Goal: Task Accomplishment & Management: Complete application form

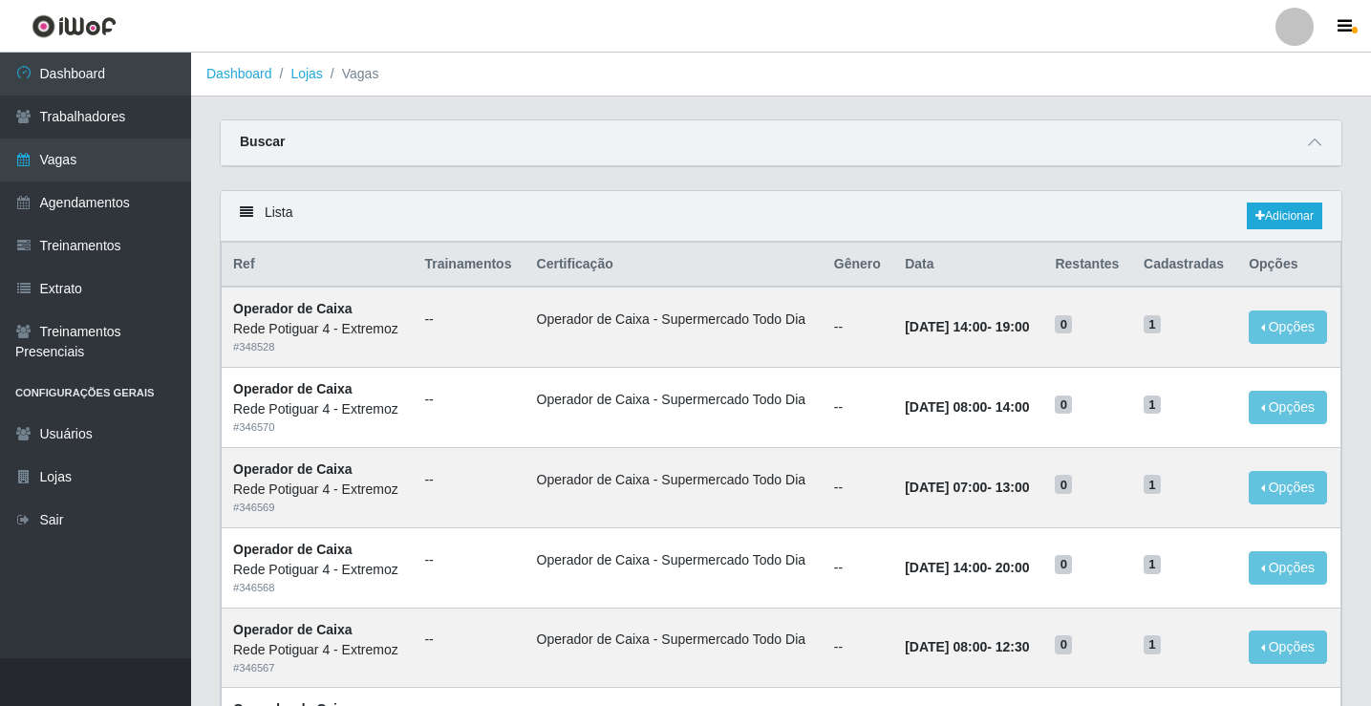
click at [94, 156] on link "Vagas" at bounding box center [95, 160] width 191 height 43
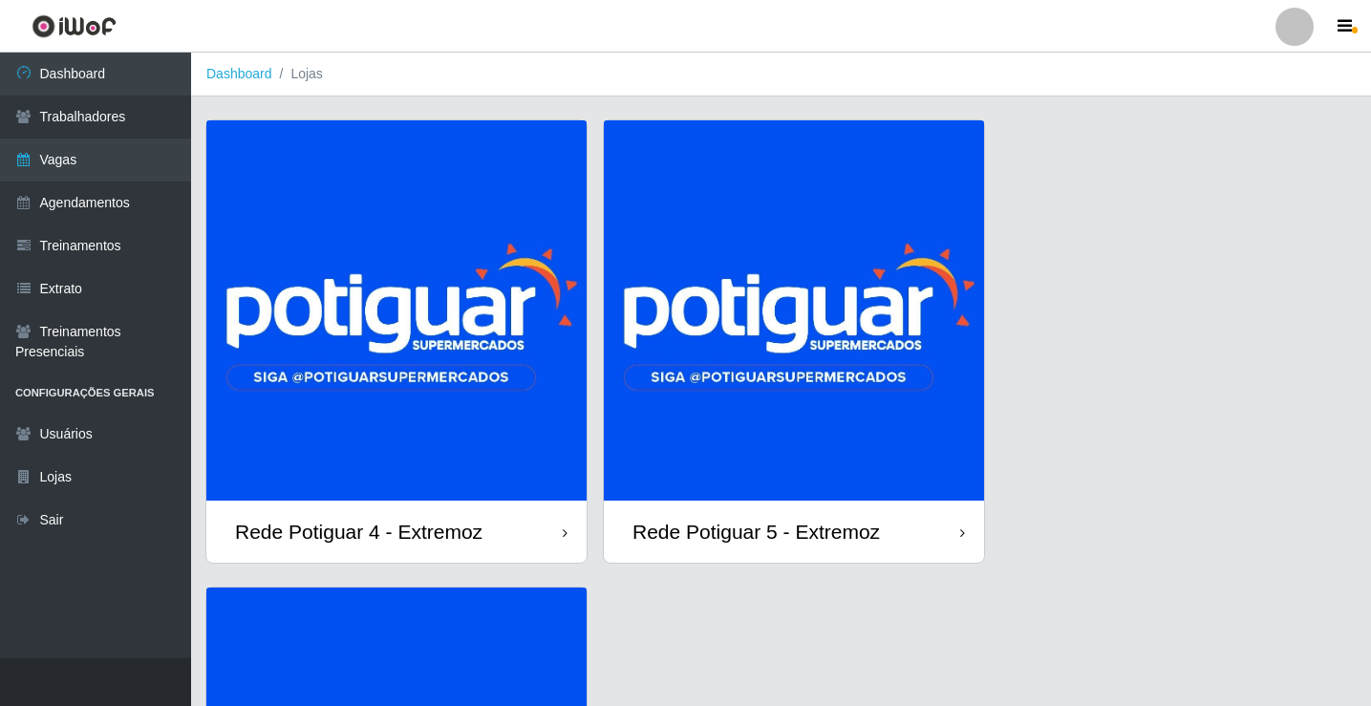
click at [375, 292] on img at bounding box center [396, 310] width 380 height 380
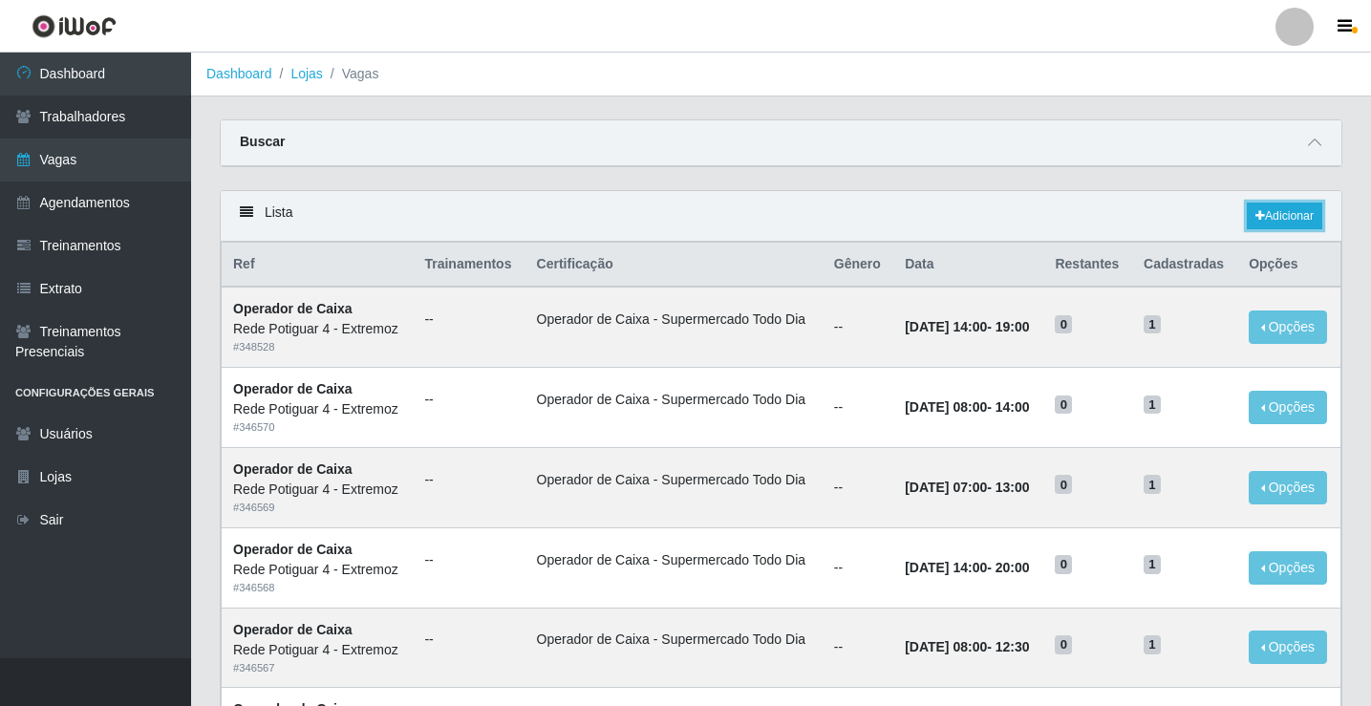
click at [1267, 216] on link "Adicionar" at bounding box center [1284, 216] width 75 height 27
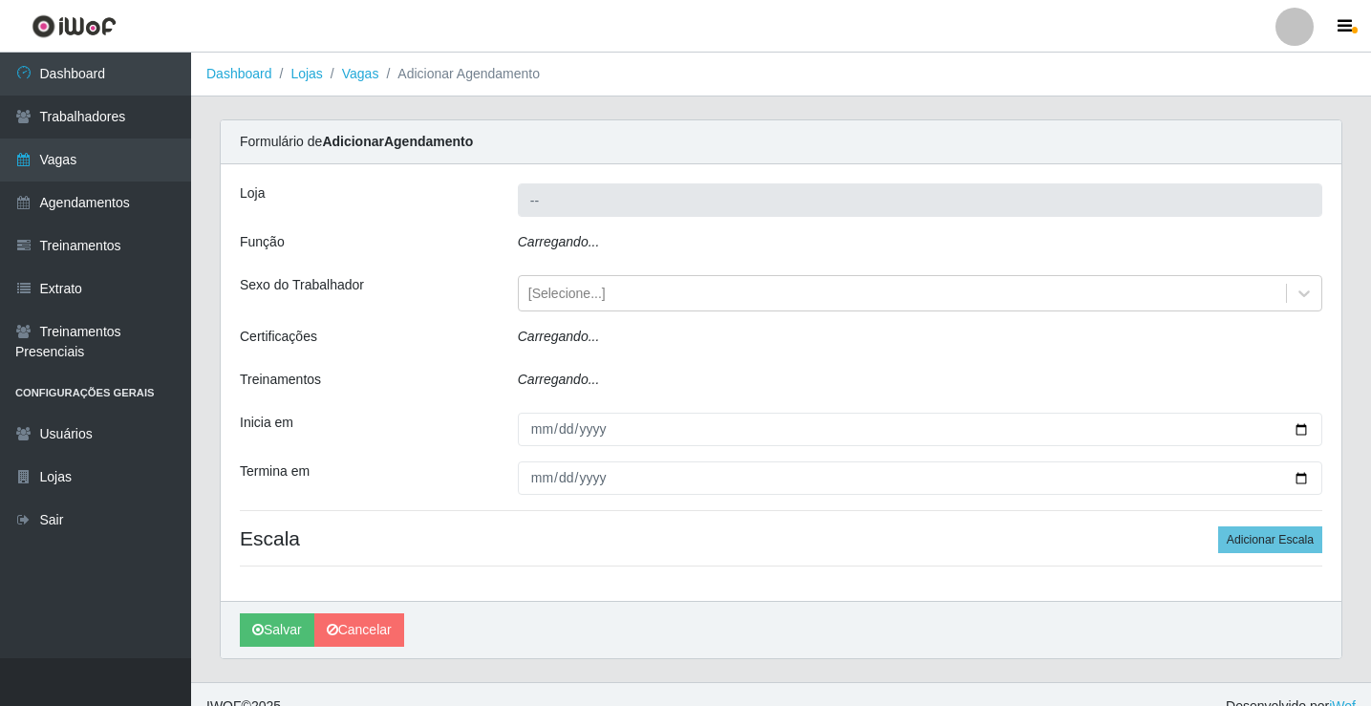
type input "Rede Potiguar 4 - Extremoz"
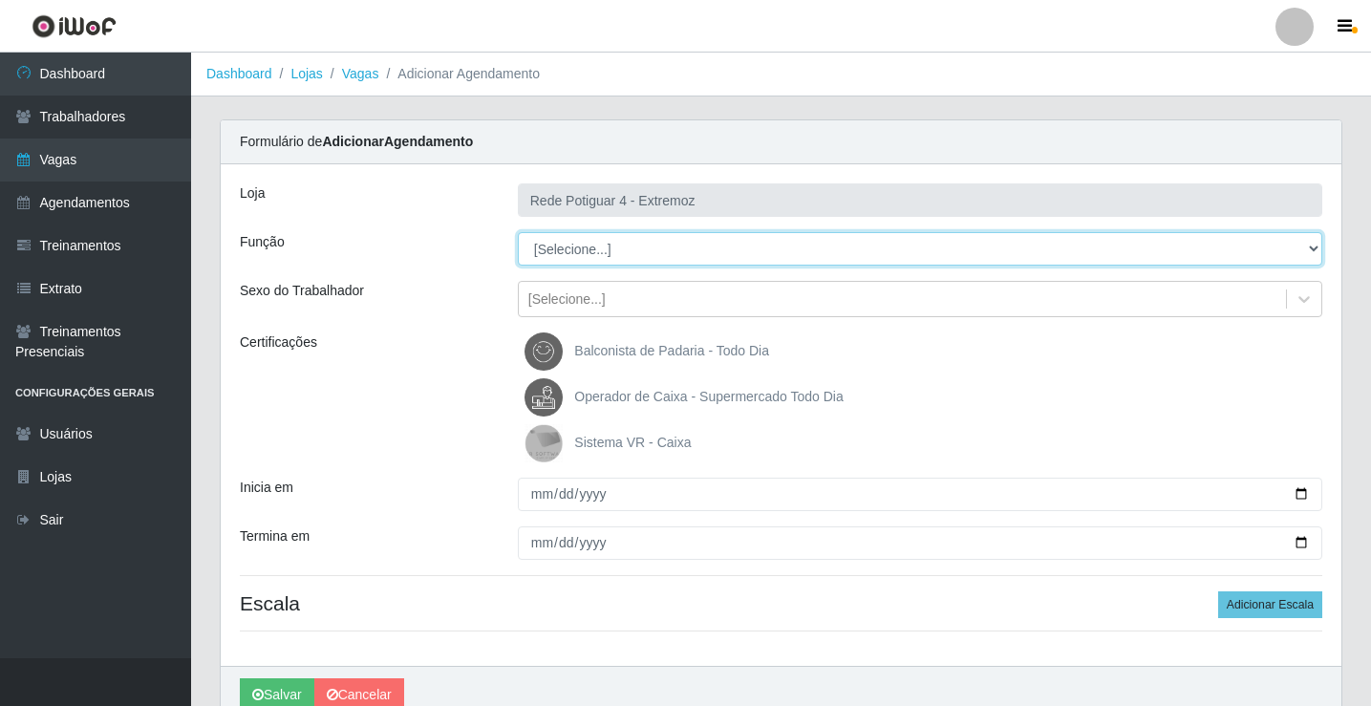
click at [586, 243] on select "[Selecione...] ASG Auxiliar de Estacionamento Balconista Embalador Operador de …" at bounding box center [920, 248] width 804 height 33
select select "22"
click at [518, 232] on select "[Selecione...] ASG Auxiliar de Estacionamento Balconista Embalador Operador de …" at bounding box center [920, 248] width 804 height 33
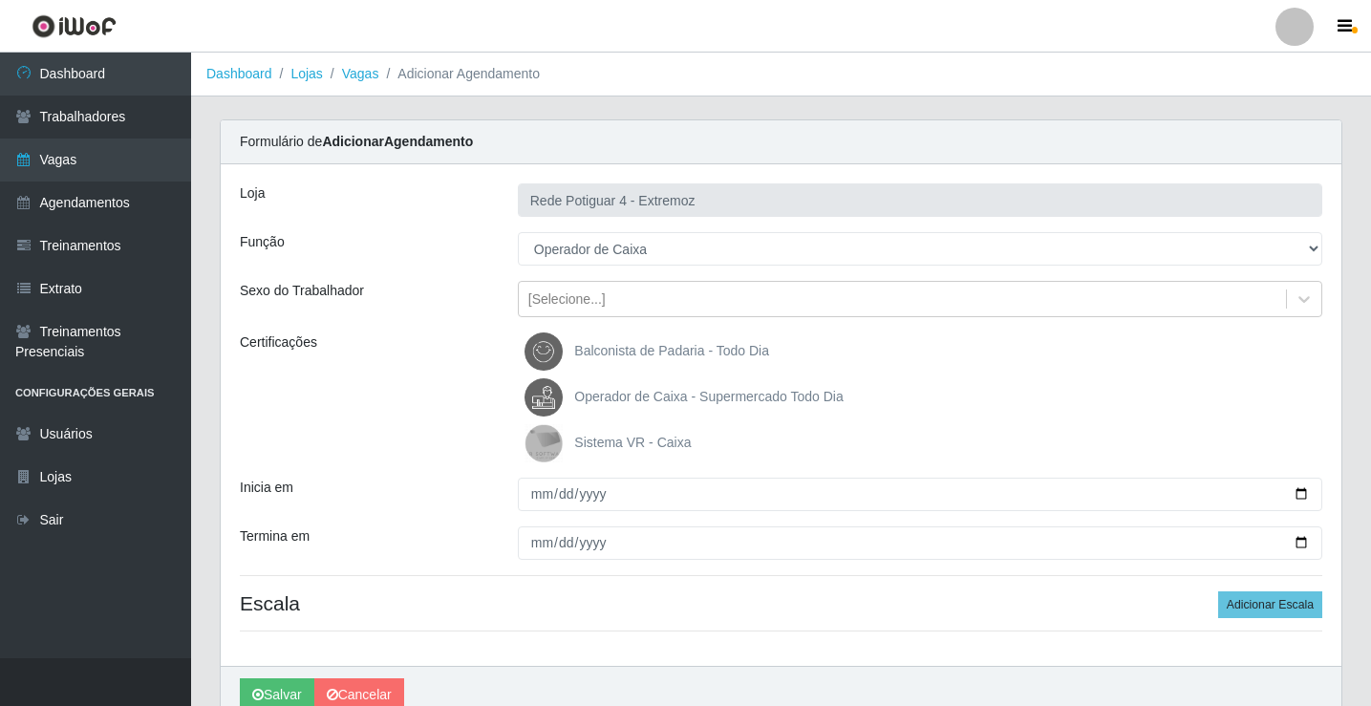
click at [609, 396] on span "Operador de Caixa - Supermercado Todo Dia" at bounding box center [708, 396] width 268 height 15
click at [0, 0] on input "Operador de Caixa - Supermercado Todo Dia" at bounding box center [0, 0] width 0 height 0
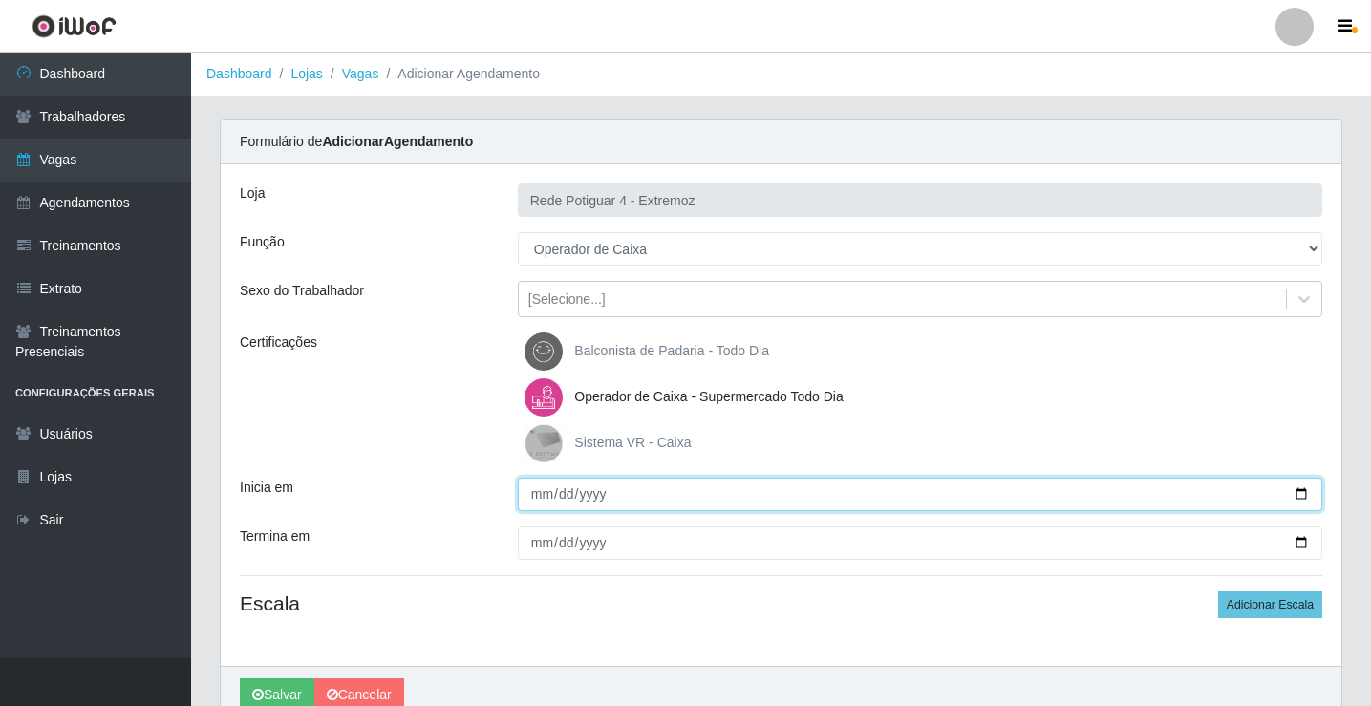
click at [540, 490] on input "Inicia em" at bounding box center [920, 494] width 804 height 33
type input "[DATE]"
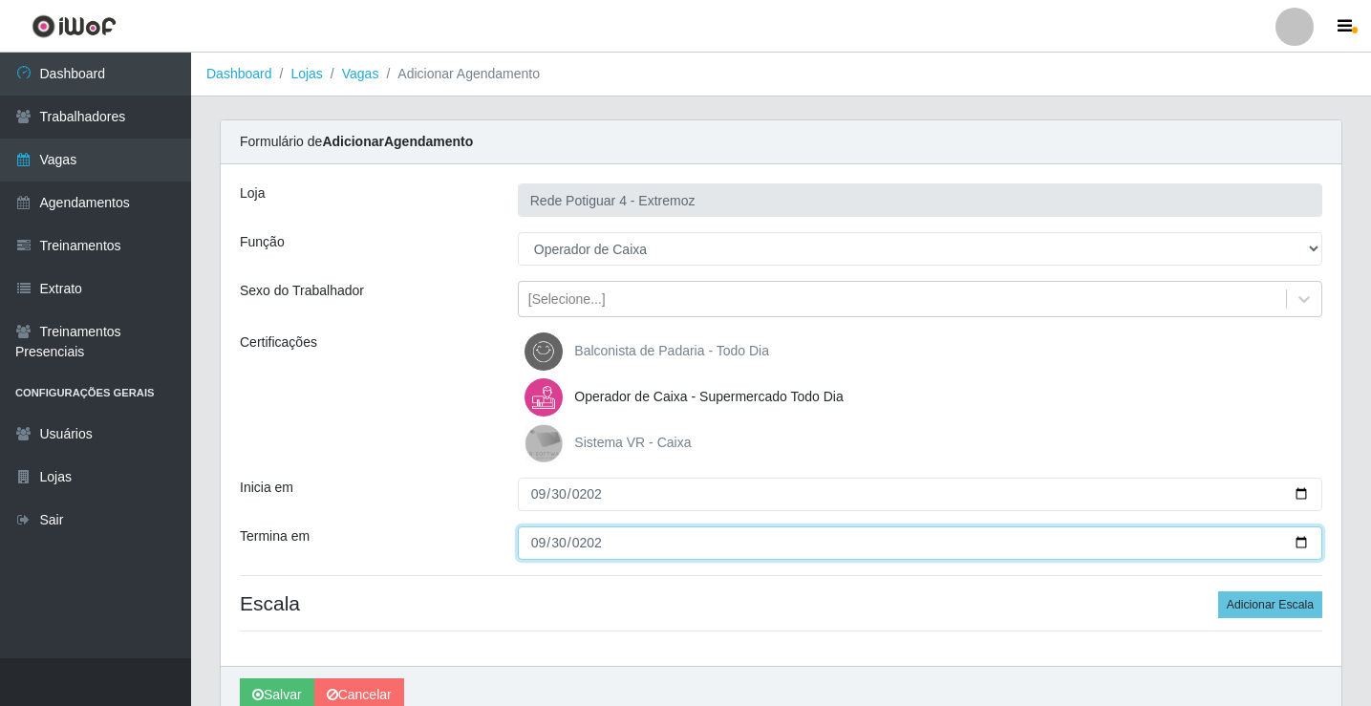
type input "[DATE]"
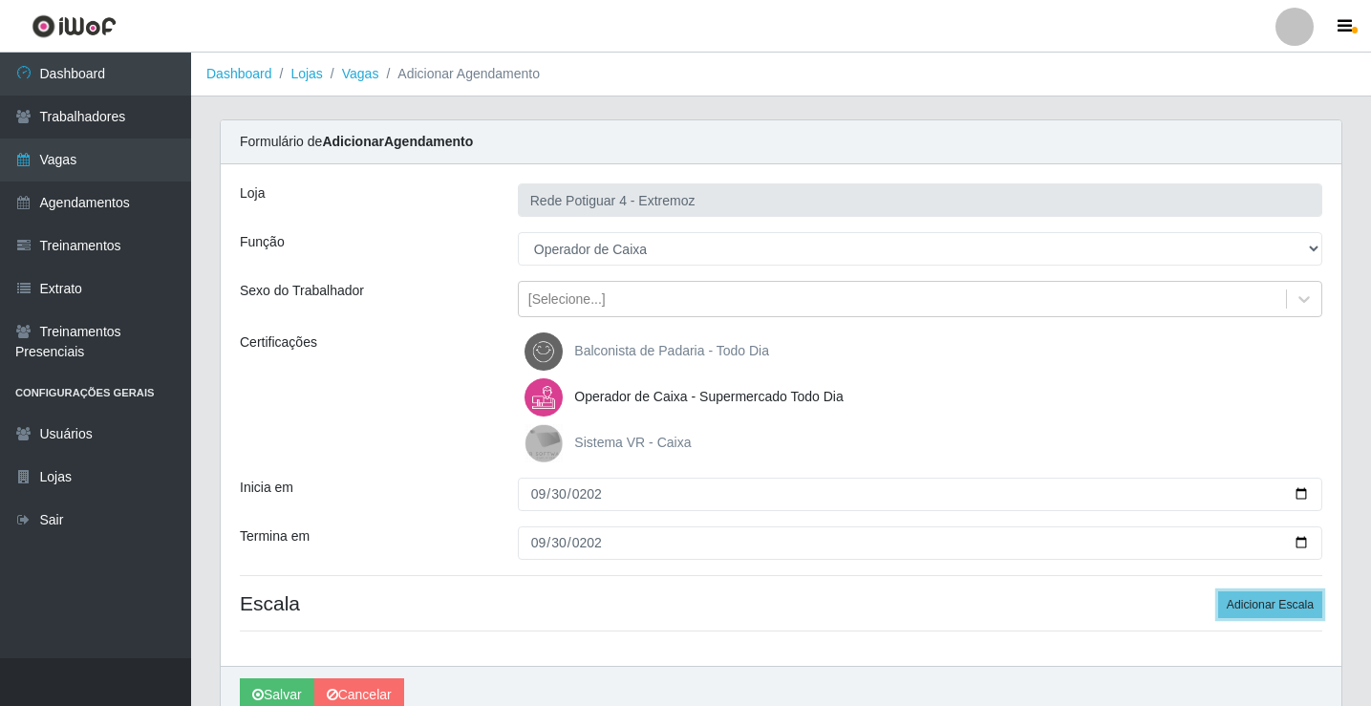
click at [1218, 591] on button "Adicionar Escala" at bounding box center [1270, 604] width 104 height 27
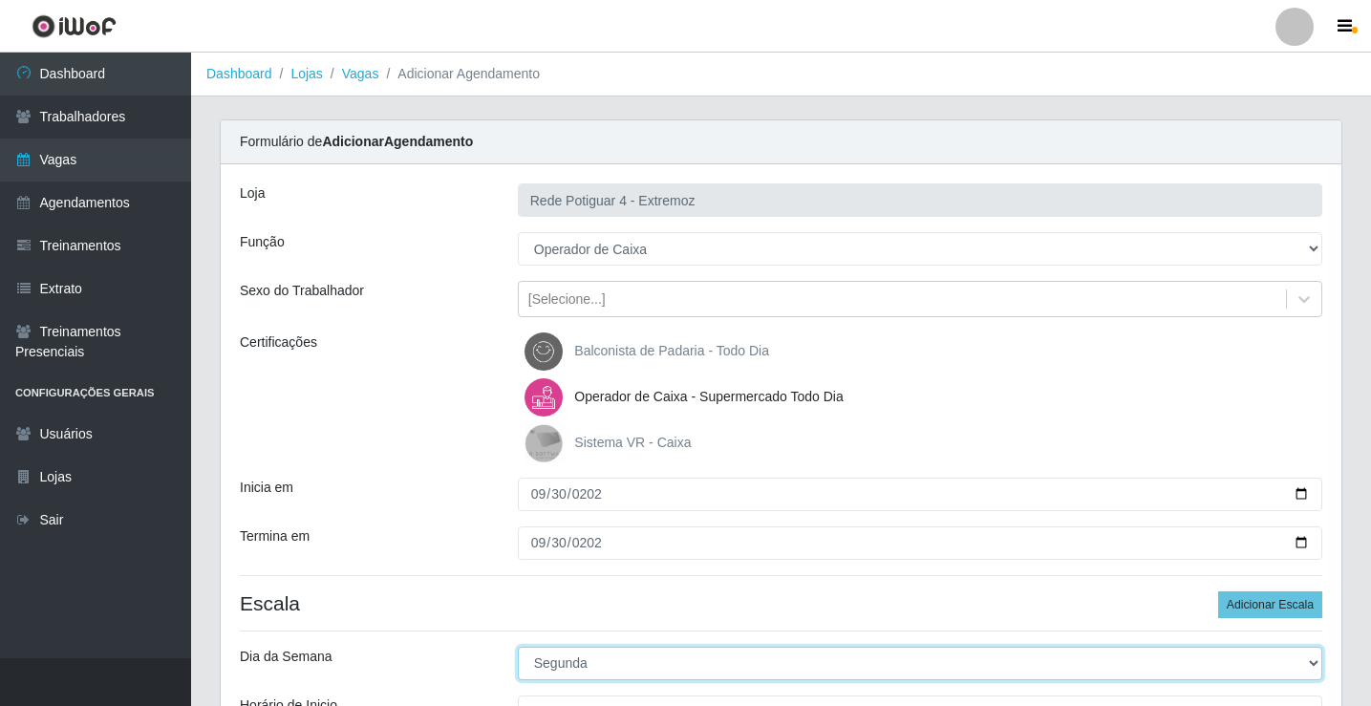
select select "2"
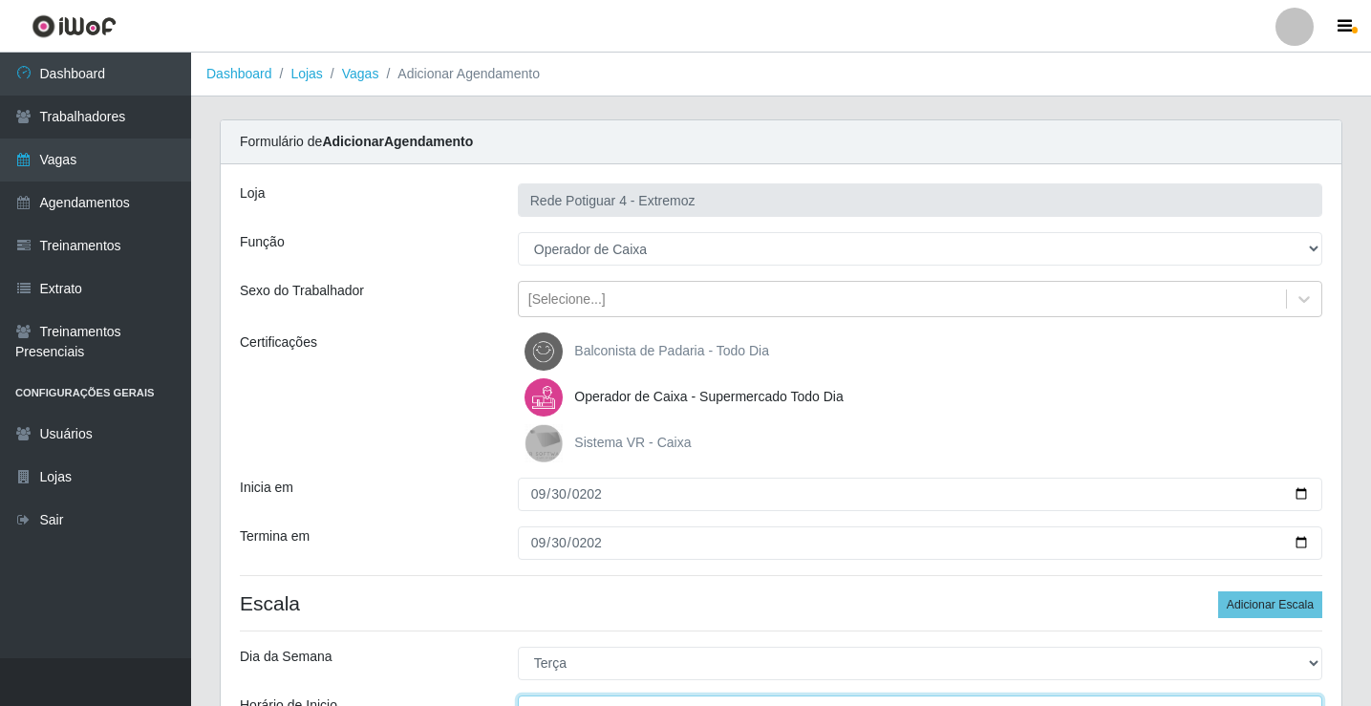
scroll to position [23, 0]
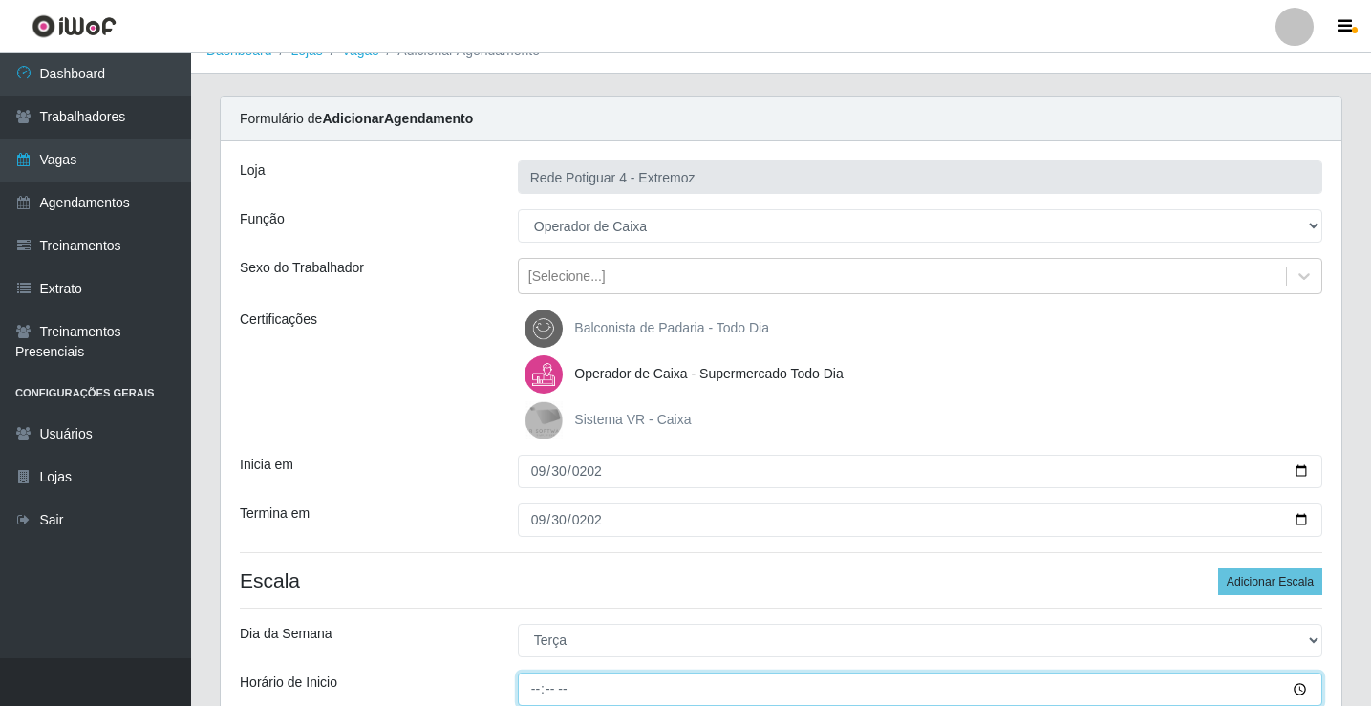
type input "09:00"
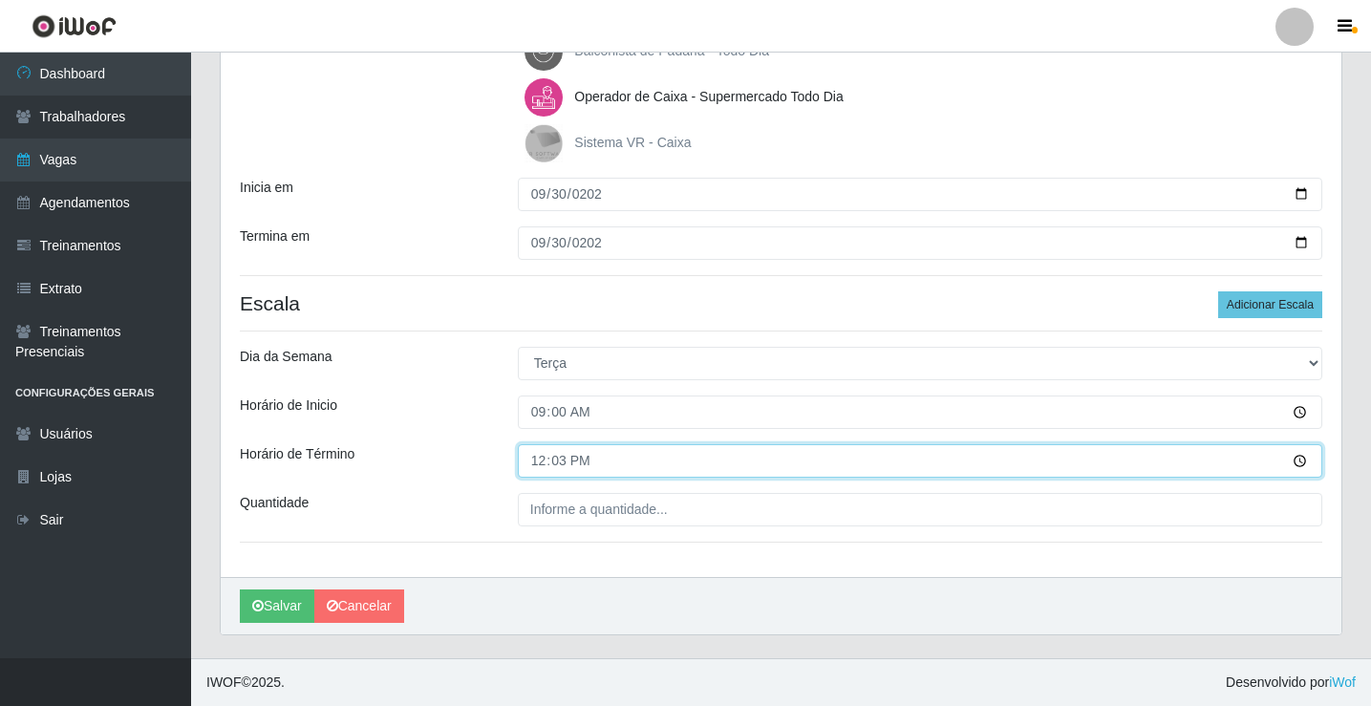
type input "12:30"
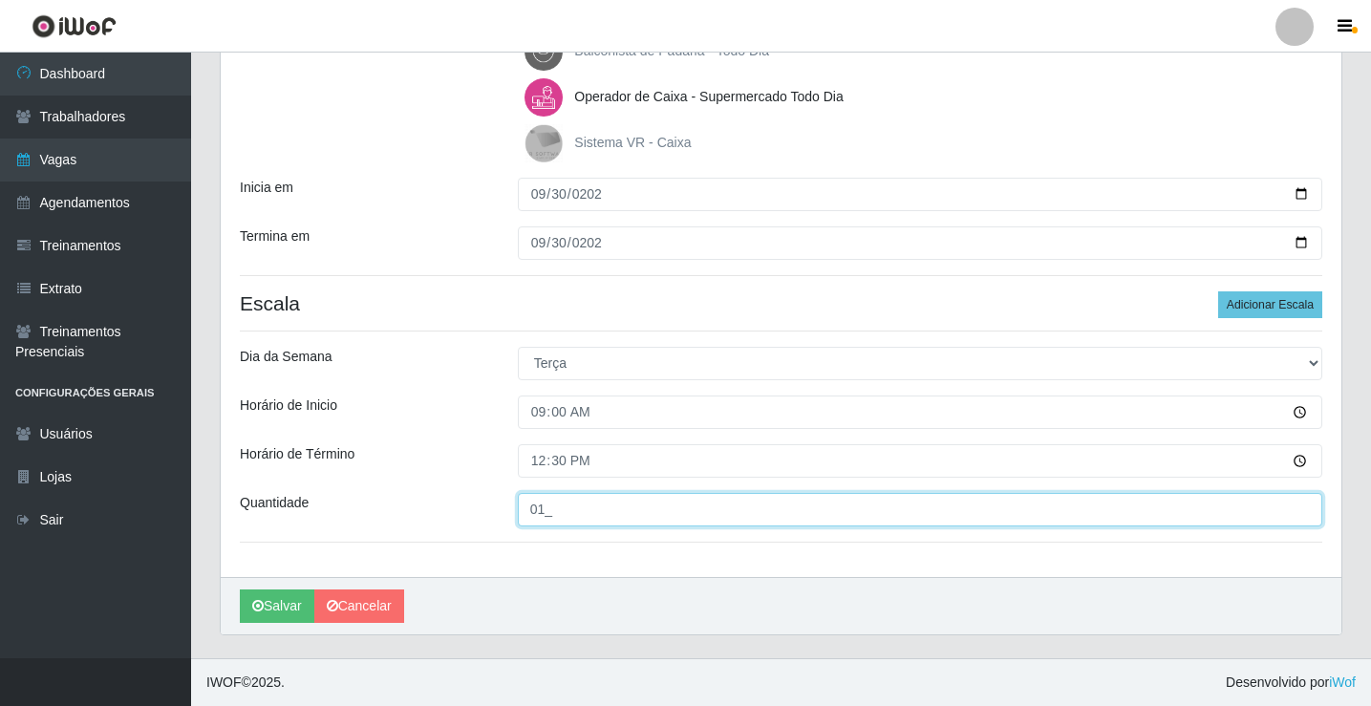
type input "01_"
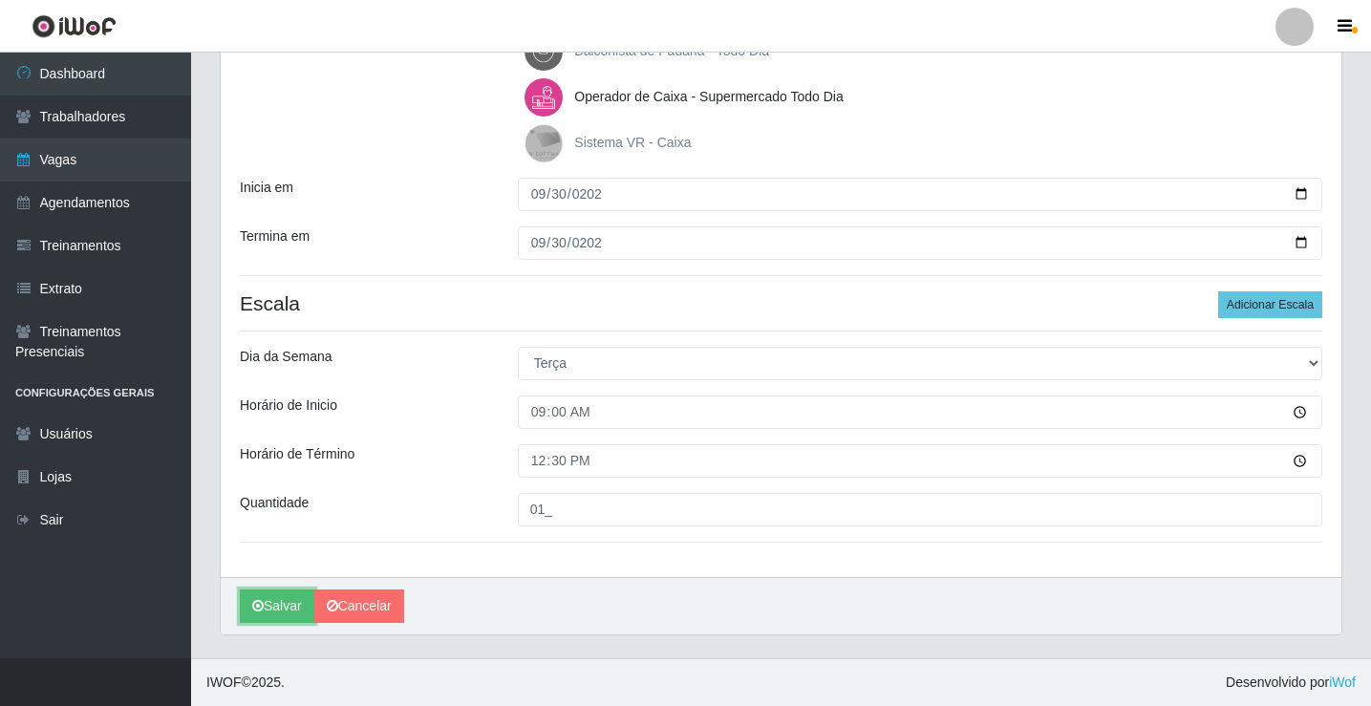
click at [276, 614] on button "Salvar" at bounding box center [277, 605] width 75 height 33
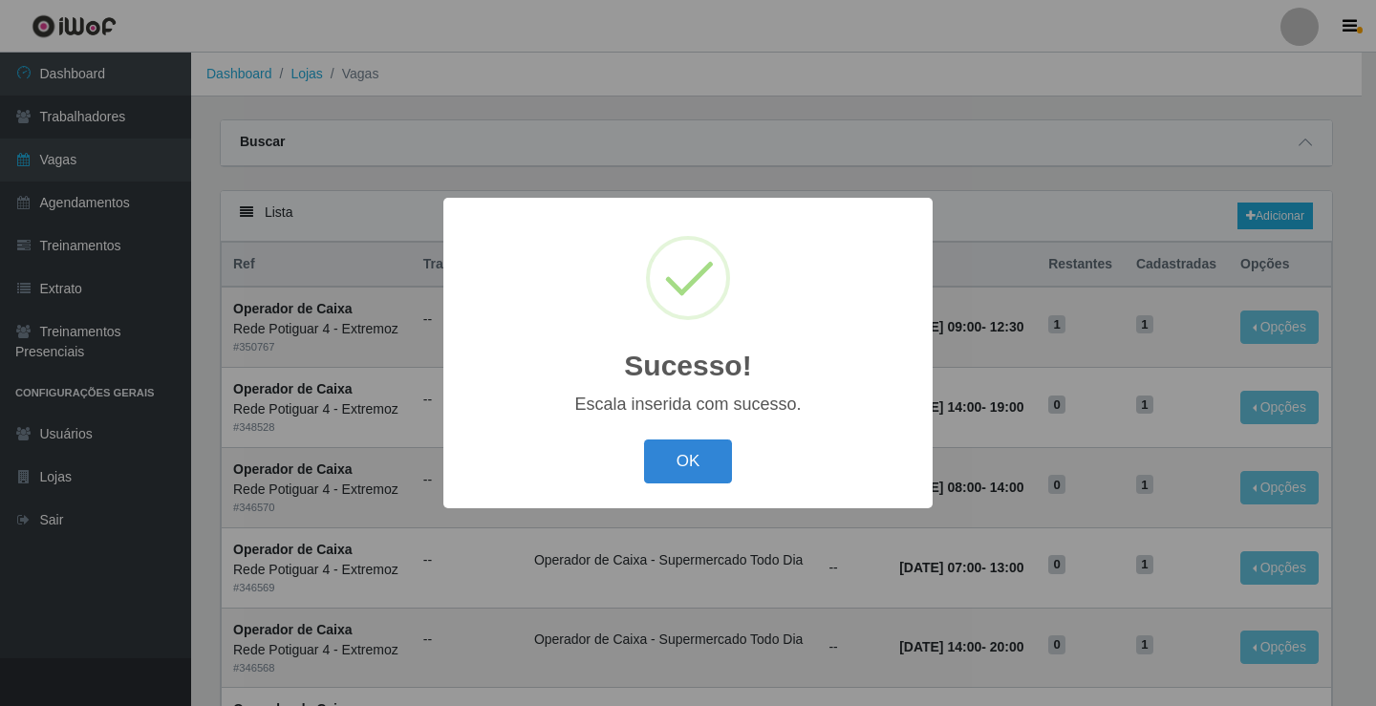
click at [662, 455] on button "OK" at bounding box center [688, 461] width 89 height 45
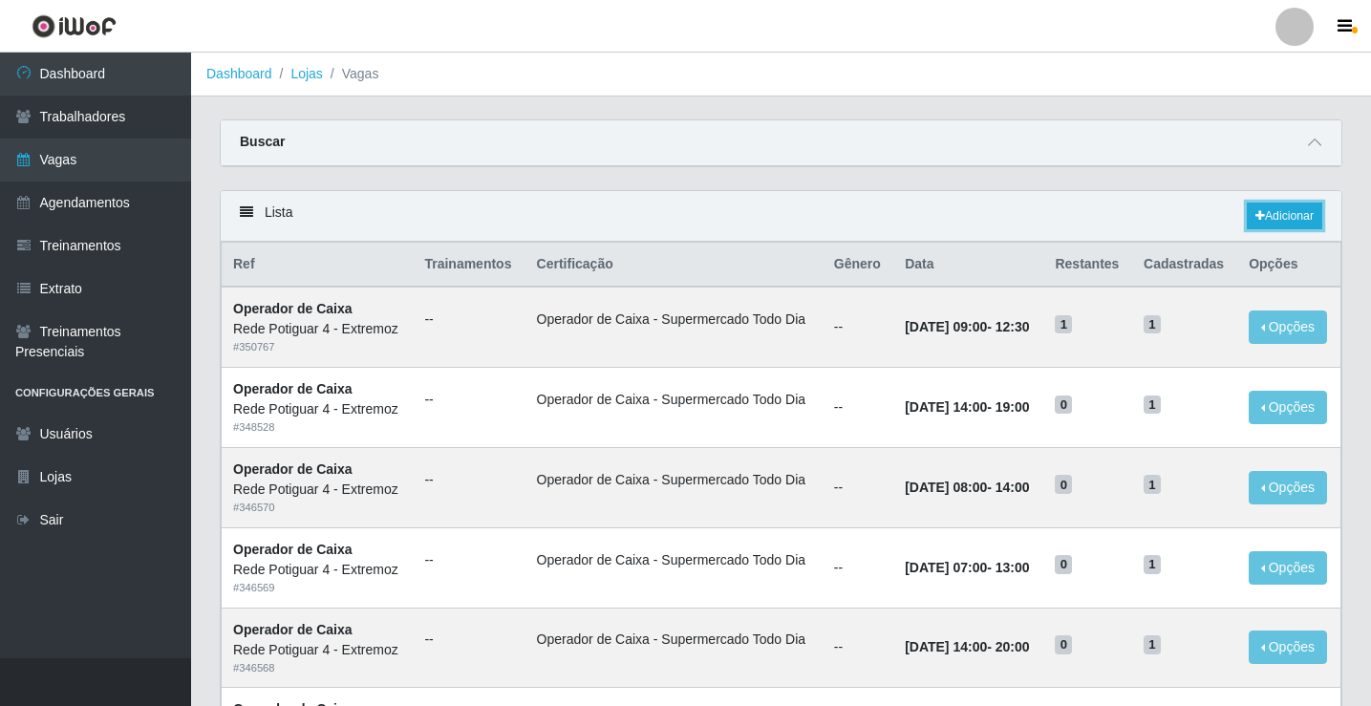
click at [1285, 225] on link "Adicionar" at bounding box center [1284, 216] width 75 height 27
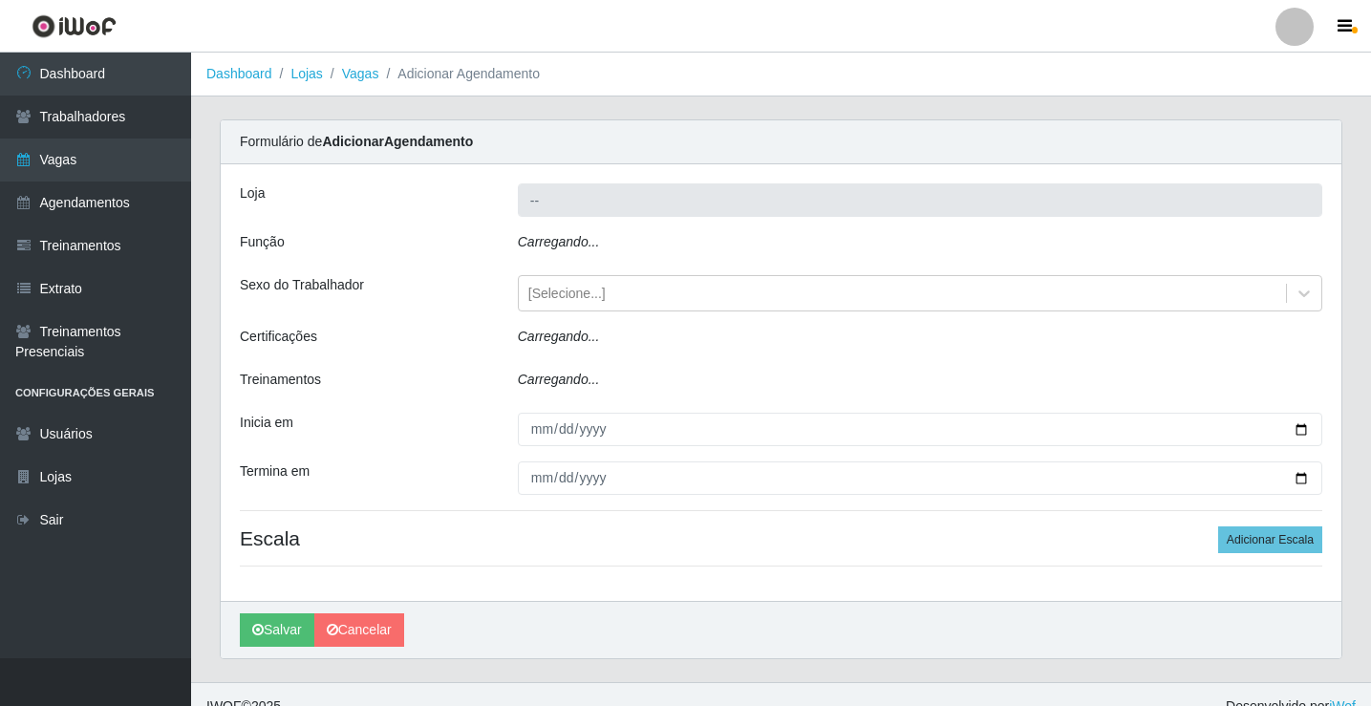
type input "Rede Potiguar 4 - Extremoz"
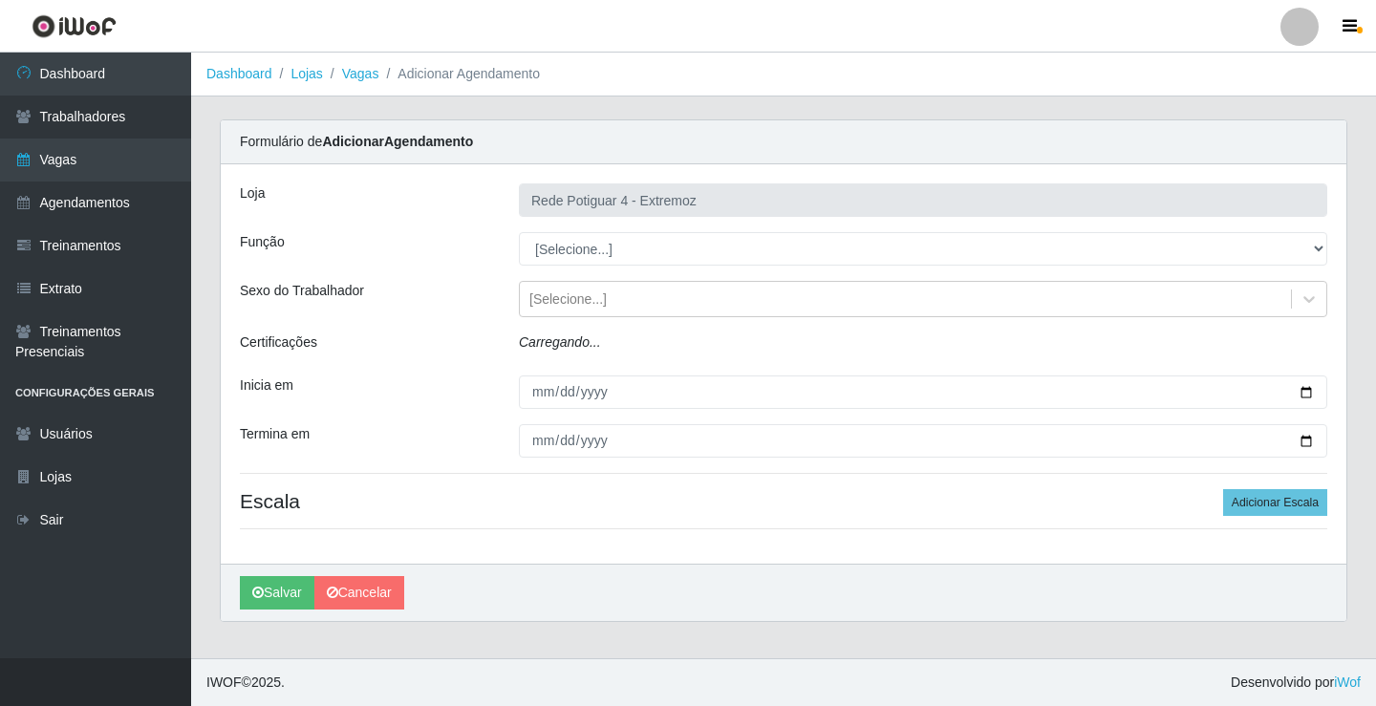
click at [609, 254] on select "[Selecione...] ASG Auxiliar de Estacionamento Balconista Embalador Operador de …" at bounding box center [923, 248] width 808 height 33
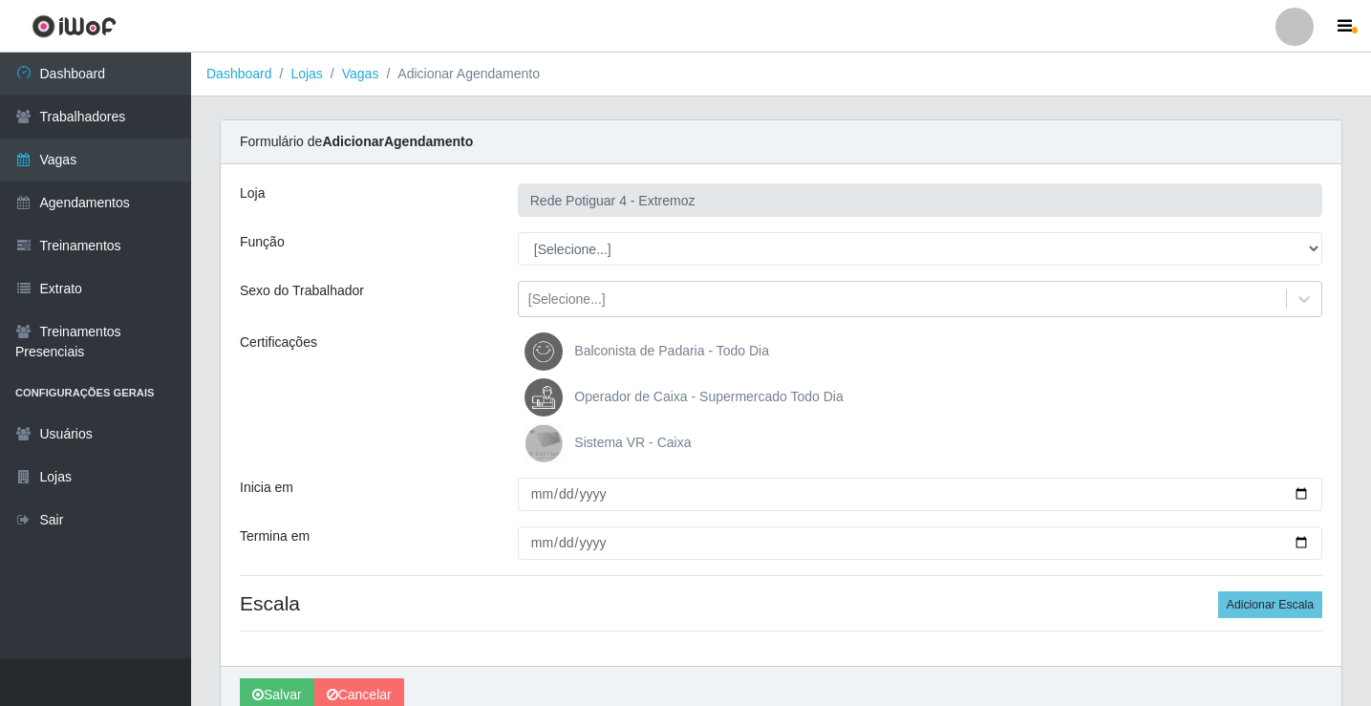
select select "22"
click at [518, 232] on select "[Selecione...] ASG Auxiliar de Estacionamento Balconista Embalador Operador de …" at bounding box center [920, 248] width 804 height 33
click at [673, 383] on label "Operador de Caixa - Supermercado Todo Dia" at bounding box center [683, 397] width 318 height 38
click at [0, 0] on input "Operador de Caixa - Supermercado Todo Dia" at bounding box center [0, 0] width 0 height 0
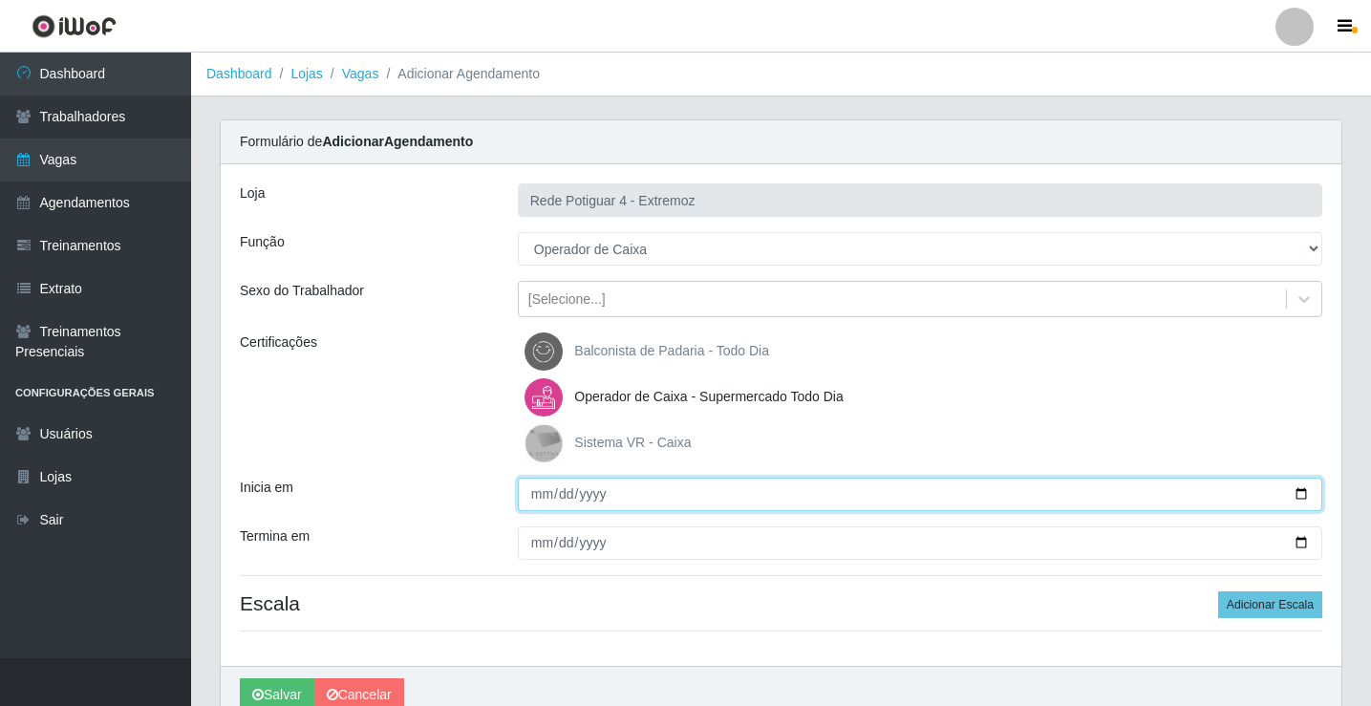
click at [539, 488] on input "Inicia em" at bounding box center [920, 494] width 804 height 33
type input "[DATE]"
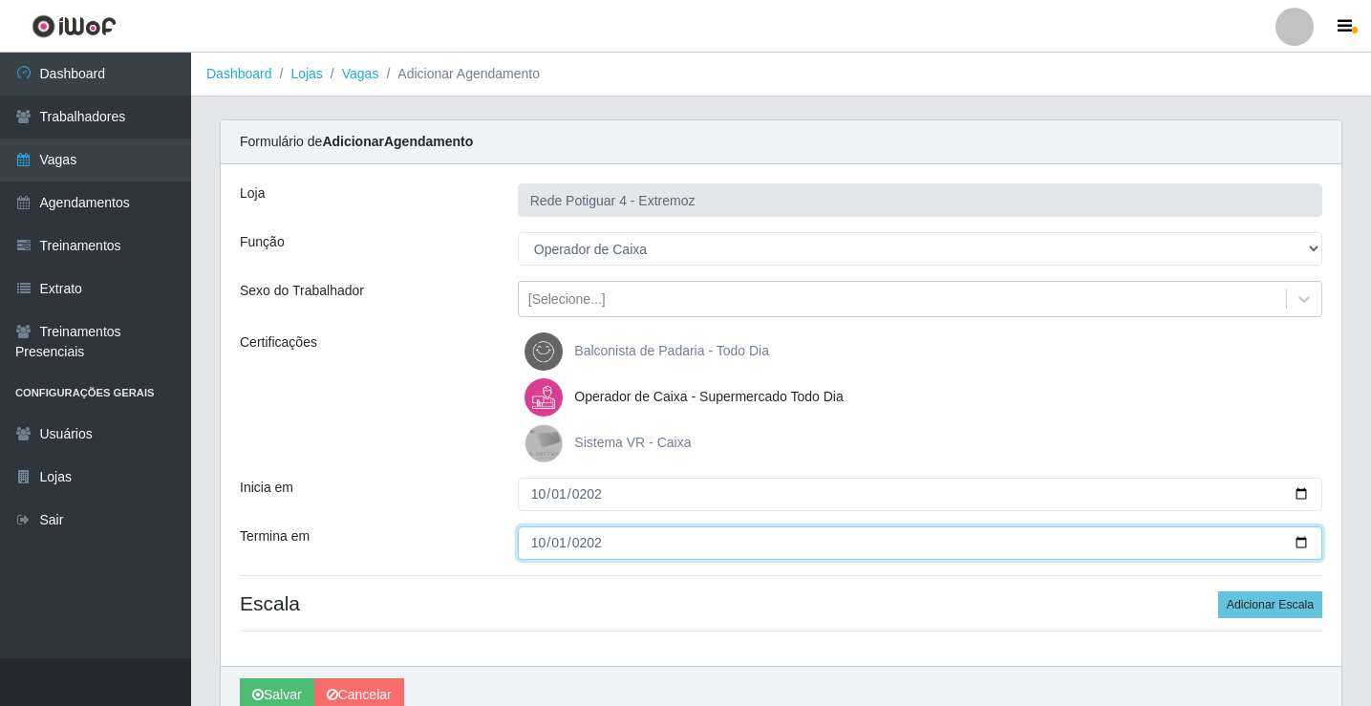
type input "[DATE]"
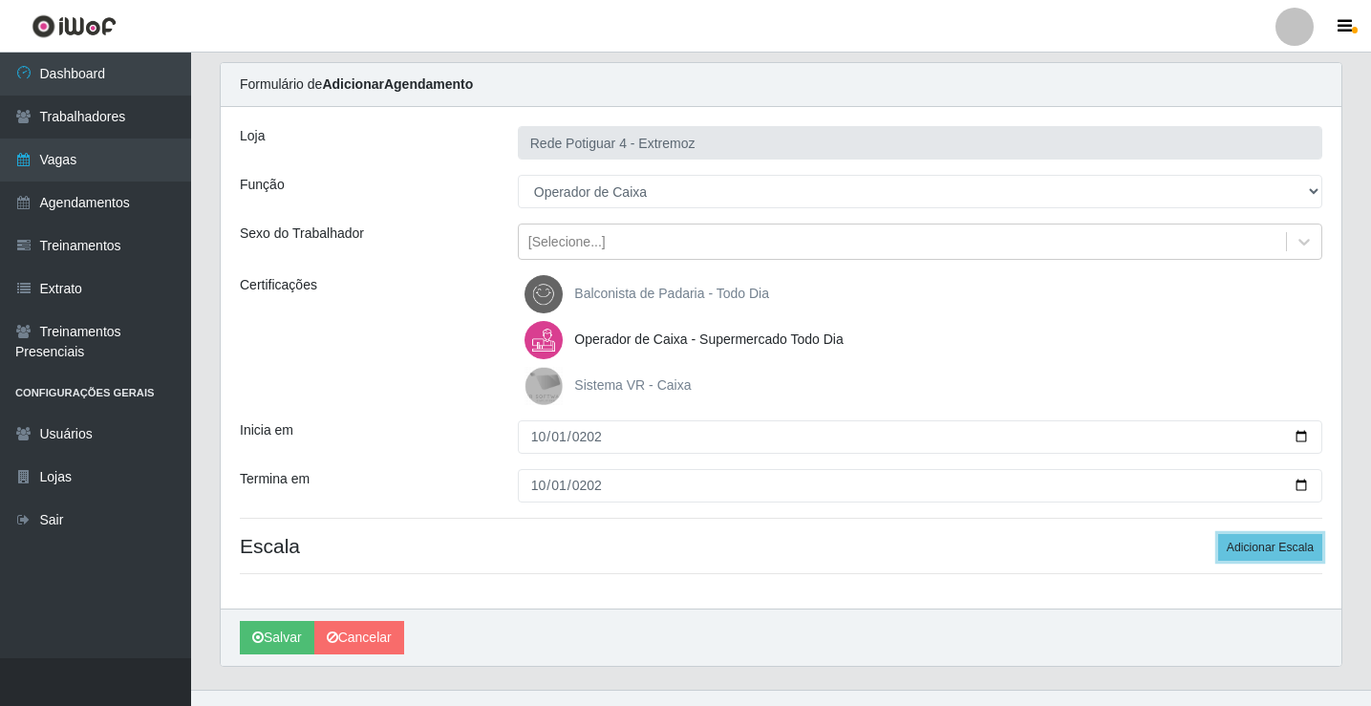
scroll to position [89, 0]
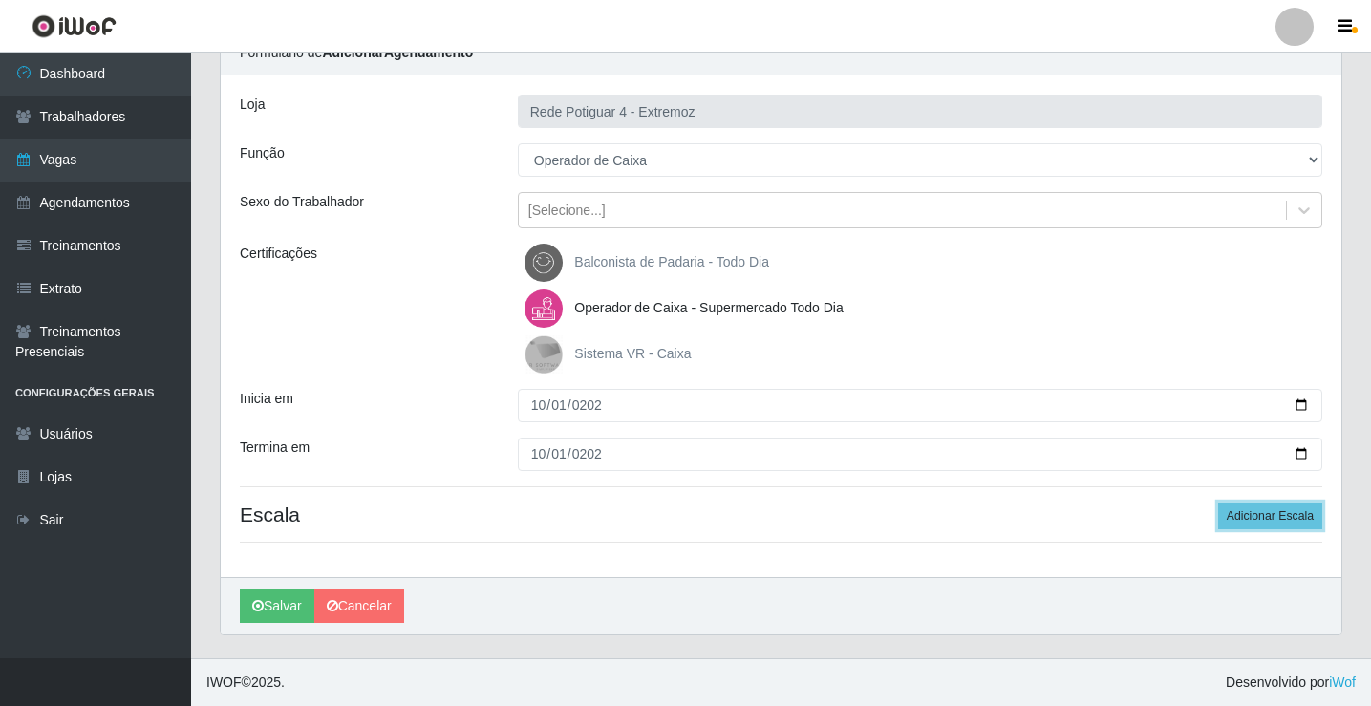
click at [1239, 520] on button "Adicionar Escala" at bounding box center [1270, 515] width 104 height 27
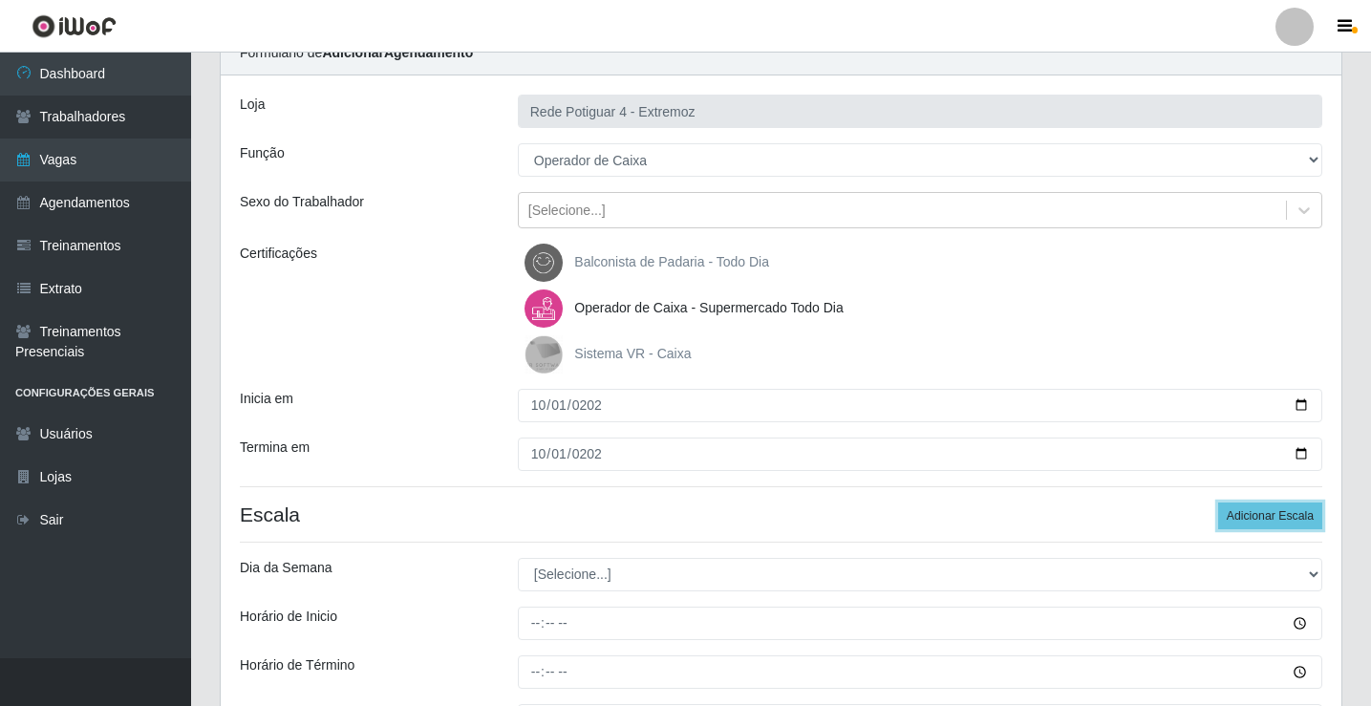
click at [1239, 520] on button "Adicionar Escala" at bounding box center [1270, 515] width 104 height 27
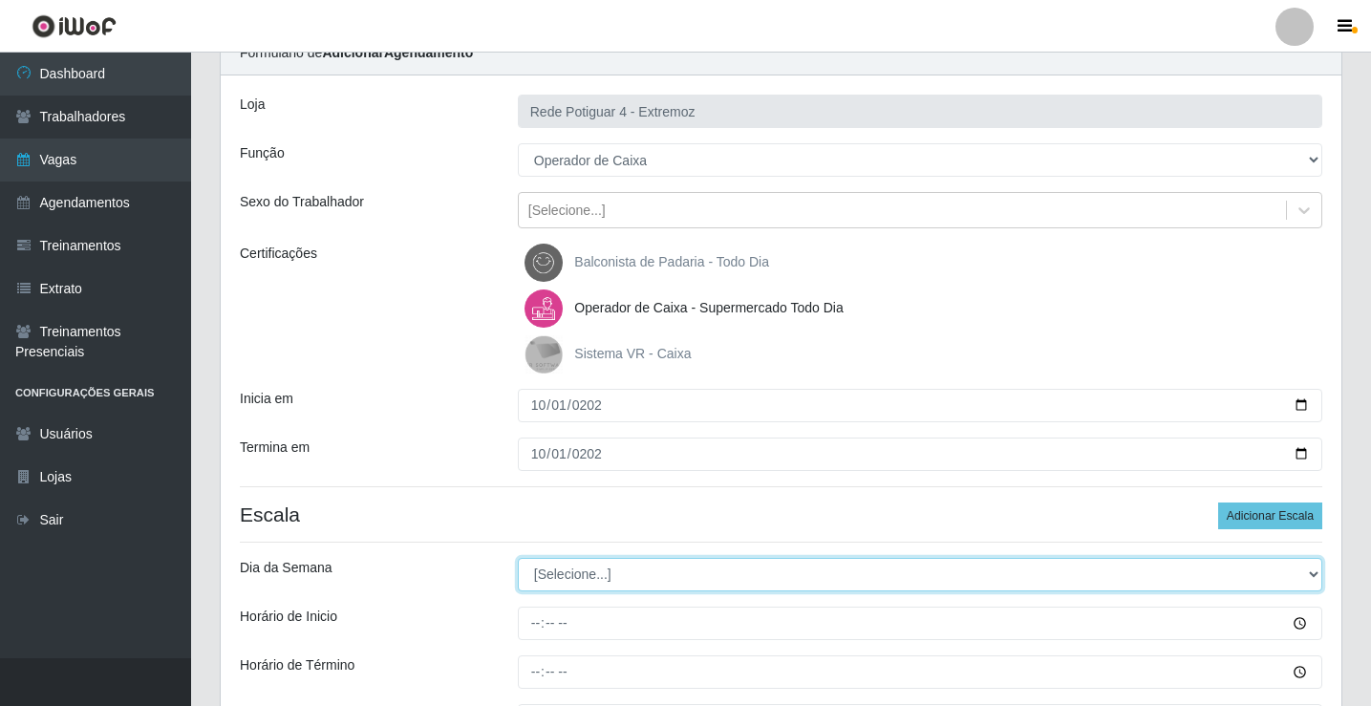
click at [570, 578] on select "[Selecione...] Segunda Terça Quarta Quinta Sexta Sábado Domingo" at bounding box center [920, 574] width 804 height 33
select select "3"
click at [518, 558] on select "[Selecione...] Segunda Terça Quarta Quinta Sexta Sábado Domingo" at bounding box center [920, 574] width 804 height 33
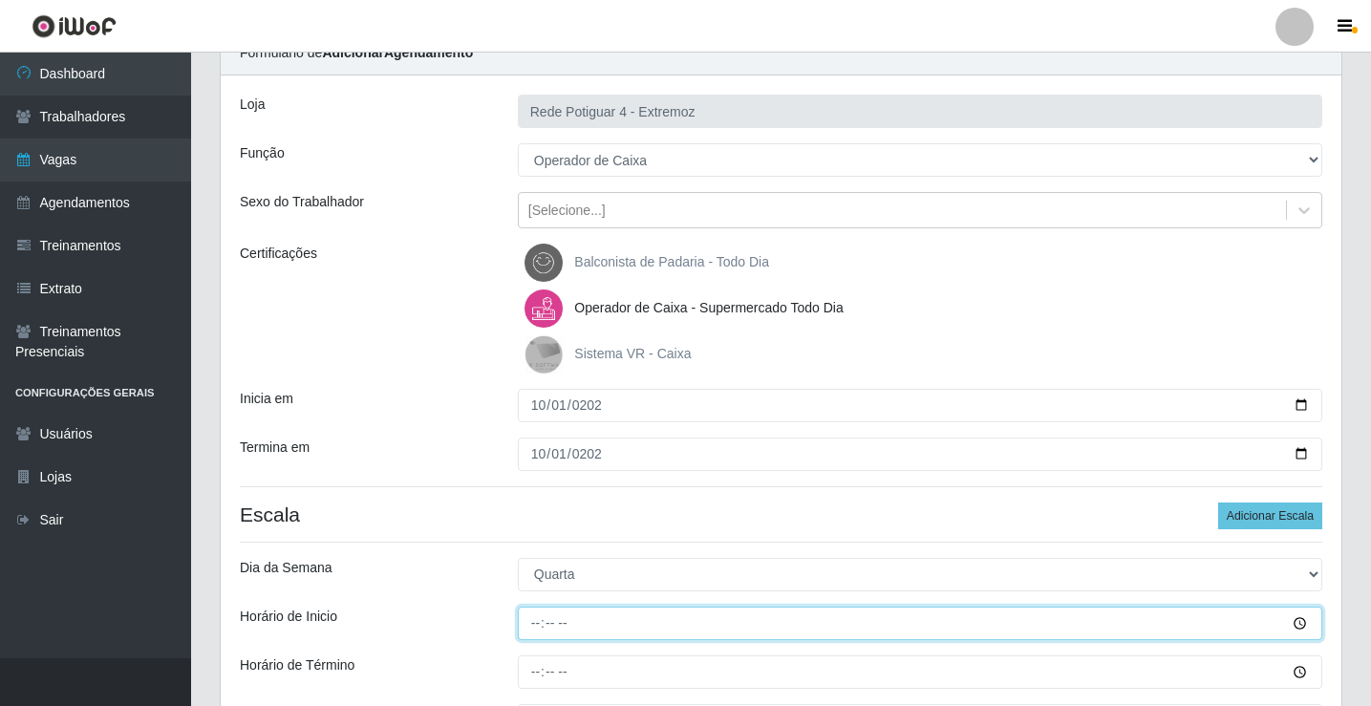
click at [536, 615] on input "Horário de Inicio" at bounding box center [920, 623] width 804 height 33
type input "09:00"
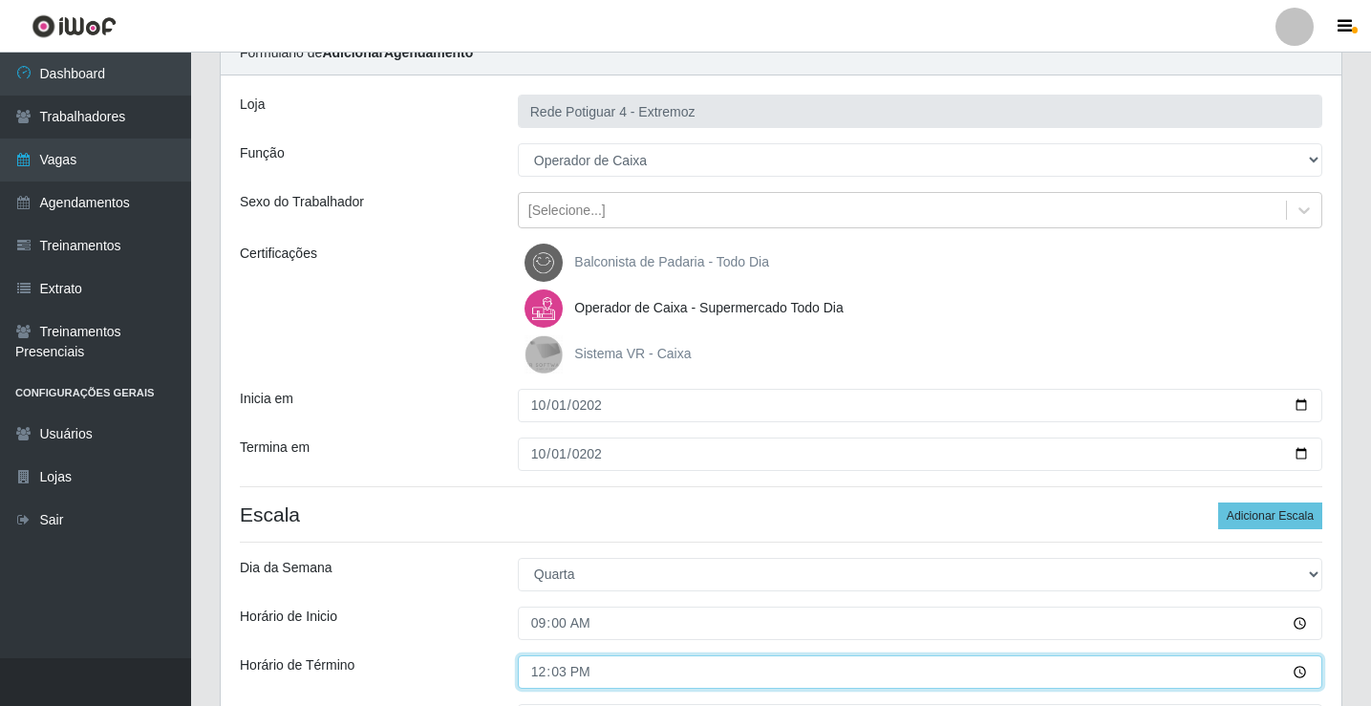
type input "12:30"
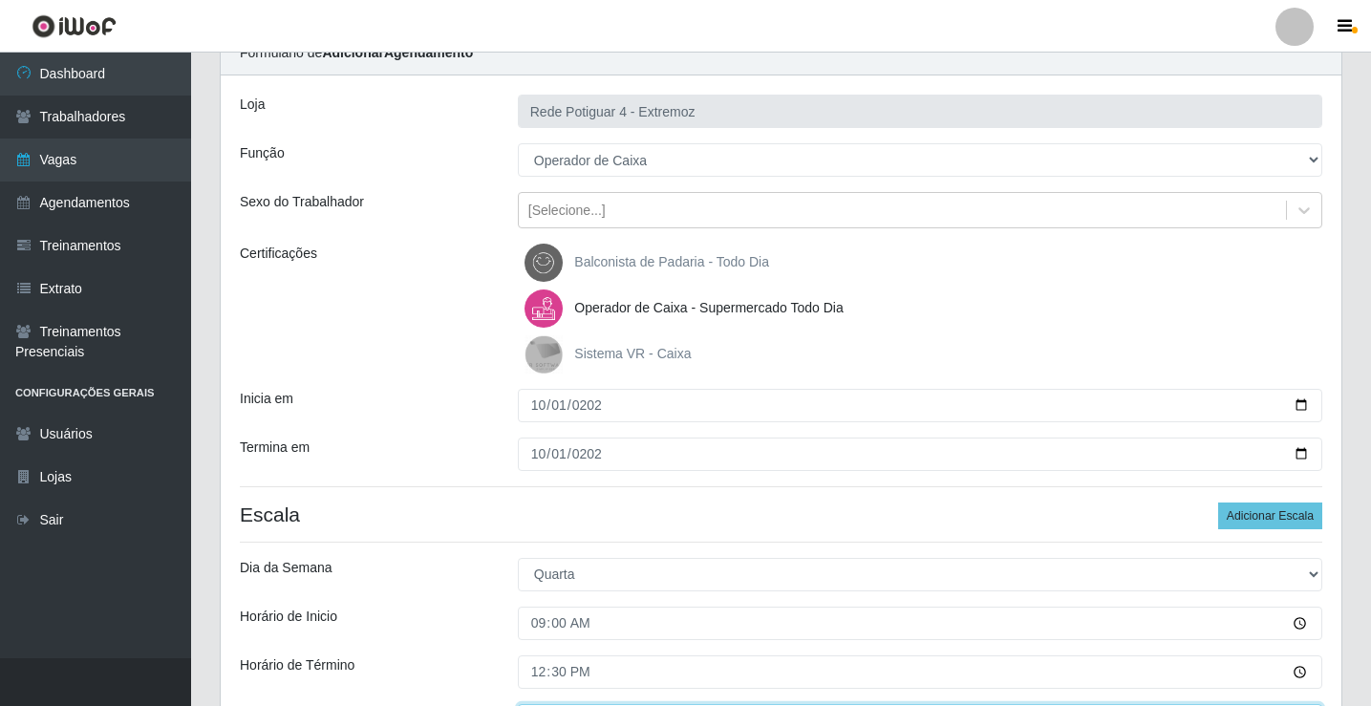
scroll to position [120, 0]
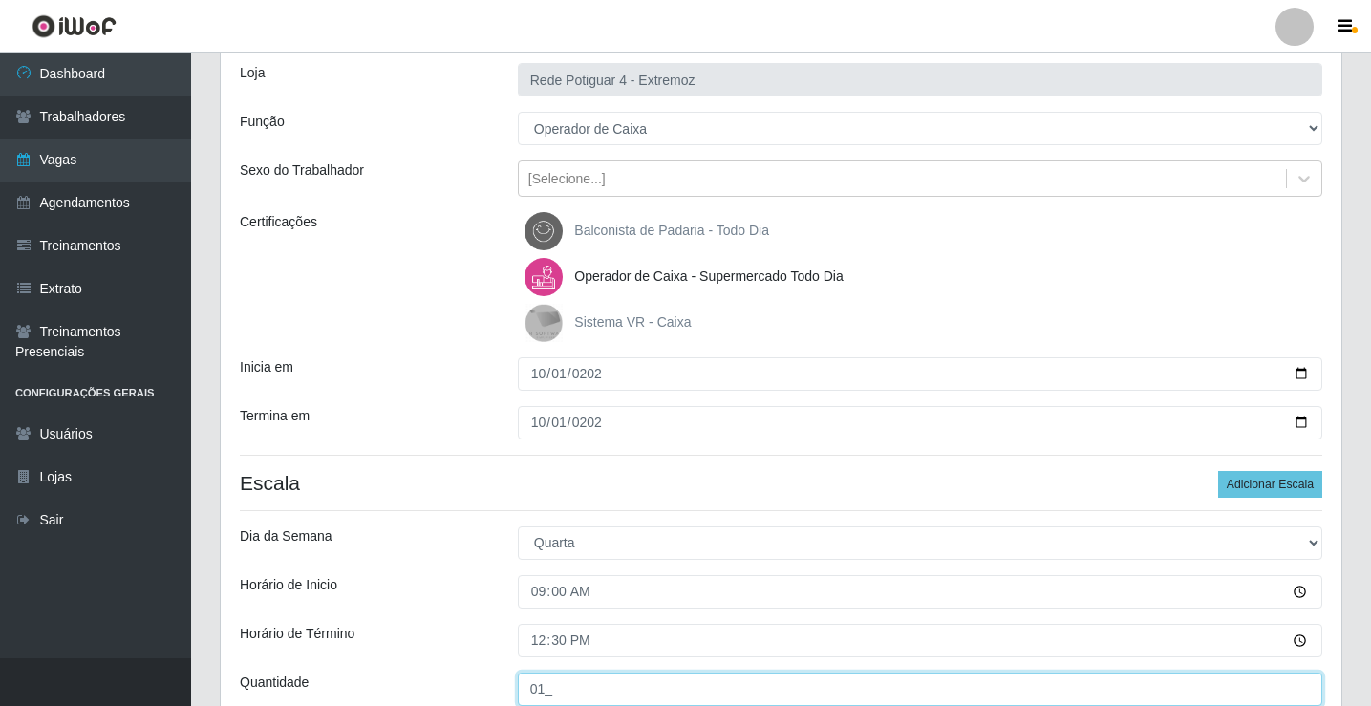
type input "01_"
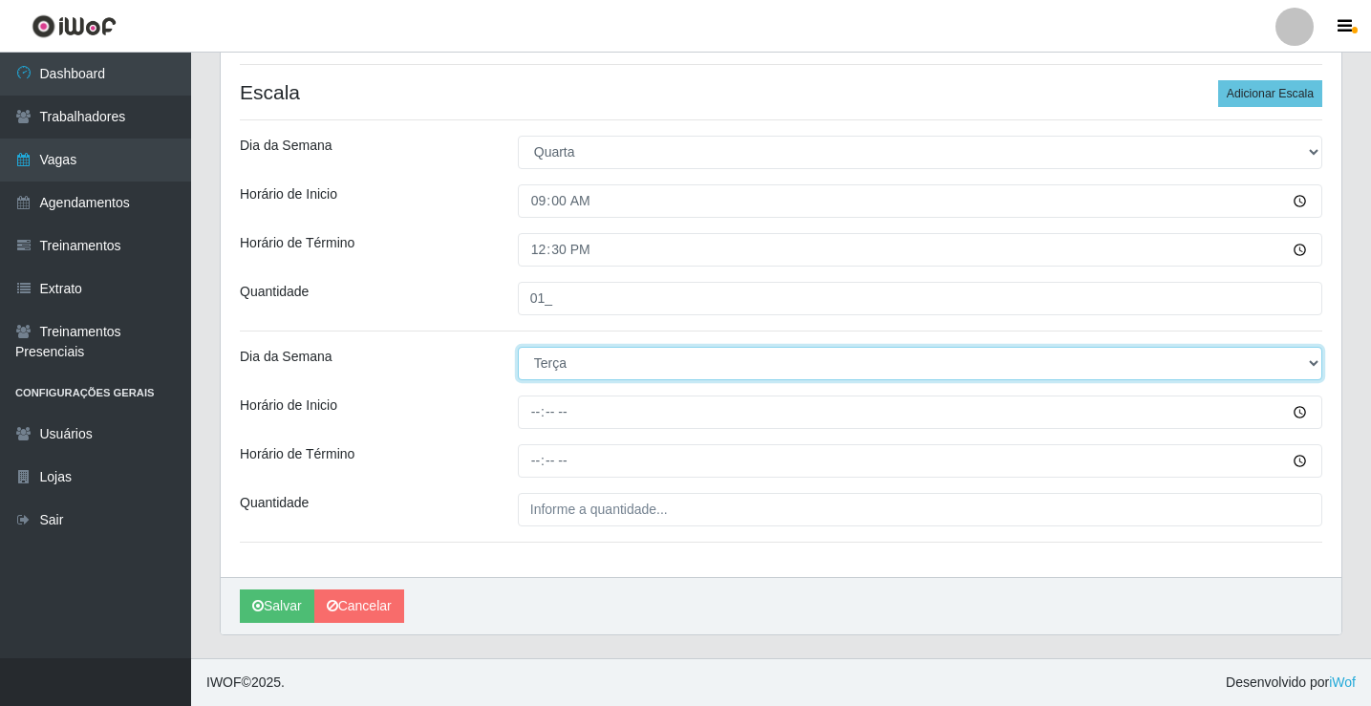
select select "3"
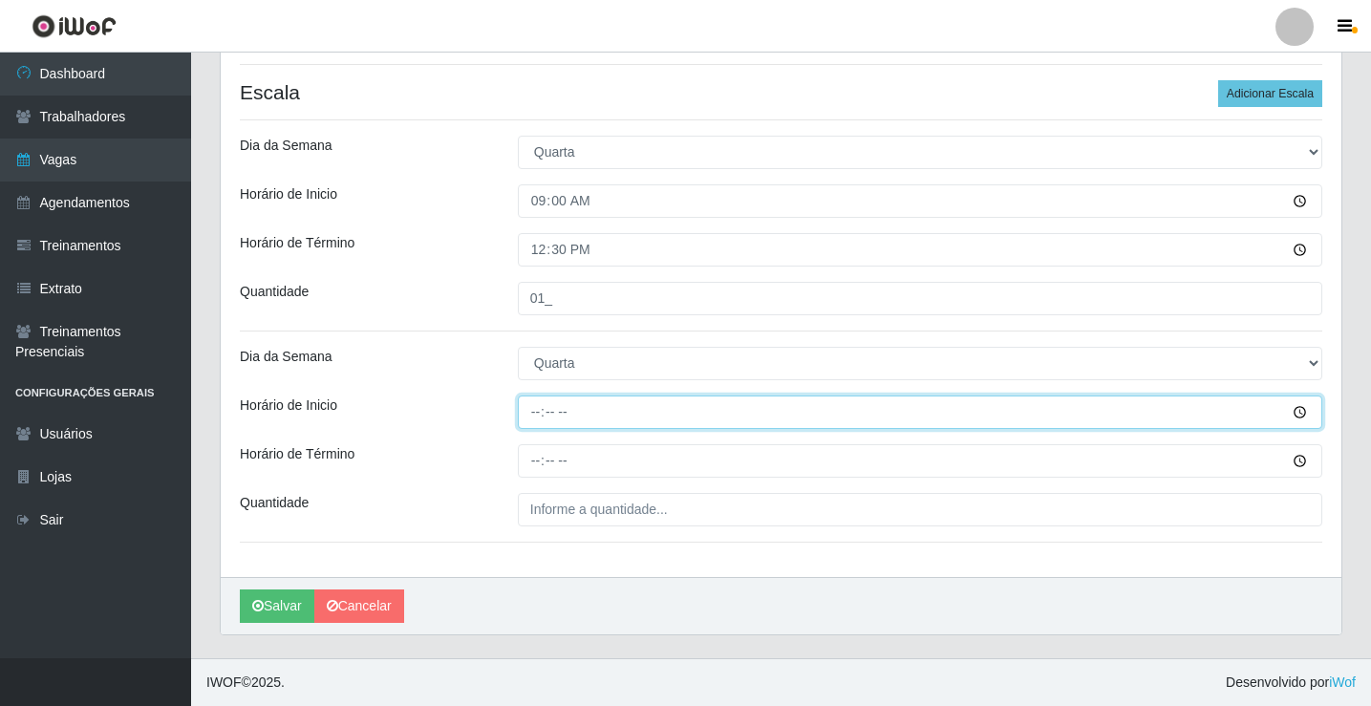
type input "16:00"
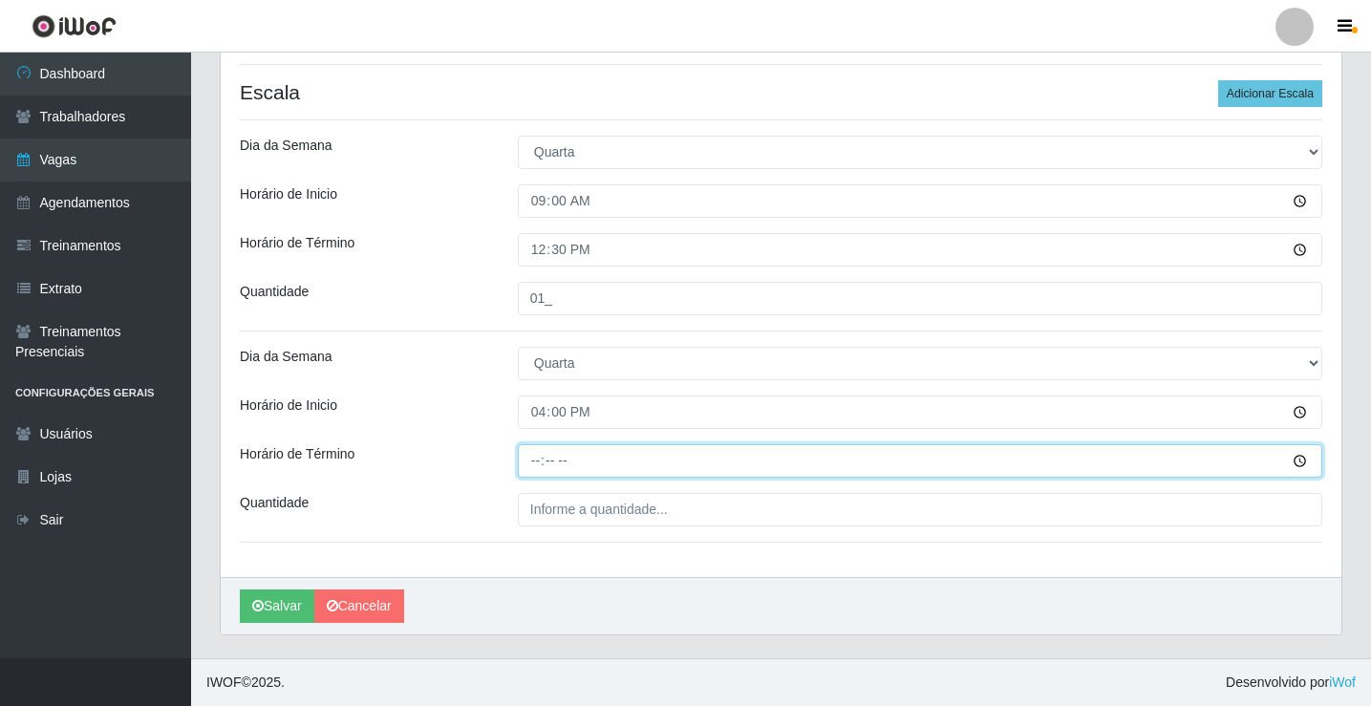
type input "21:00"
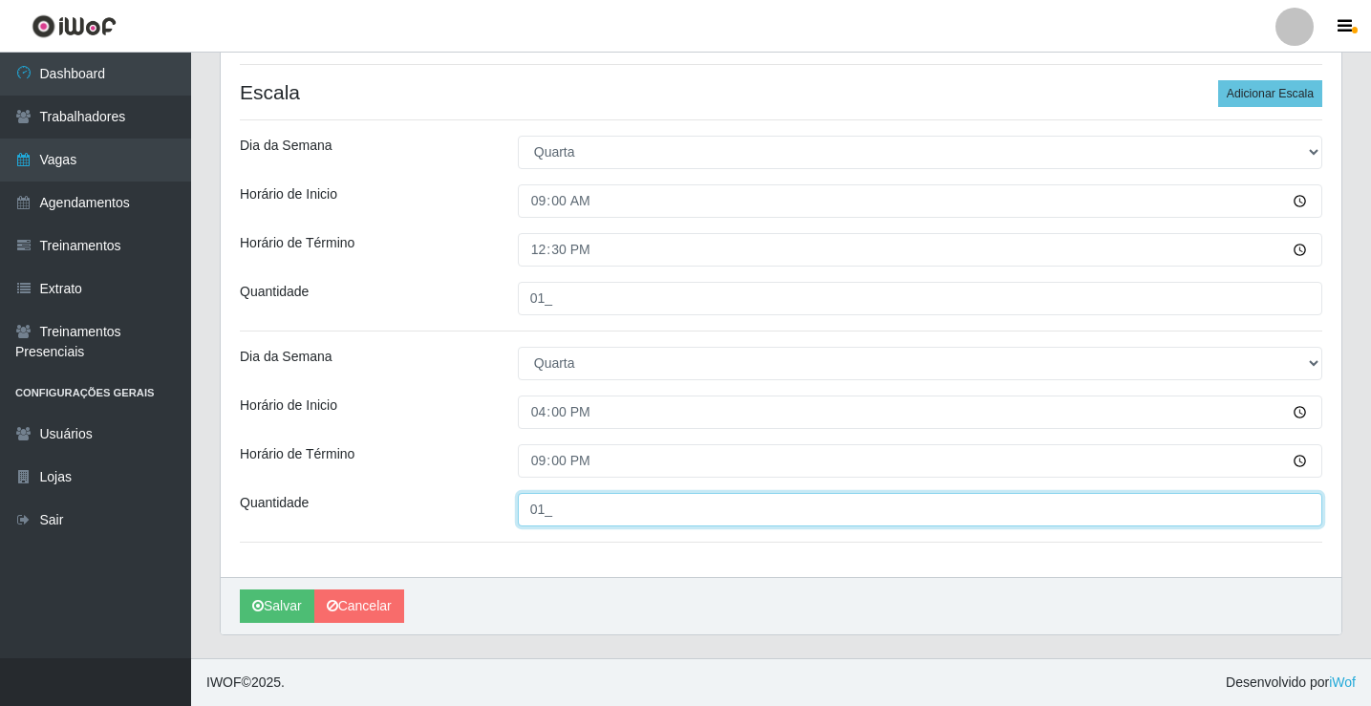
type input "01_"
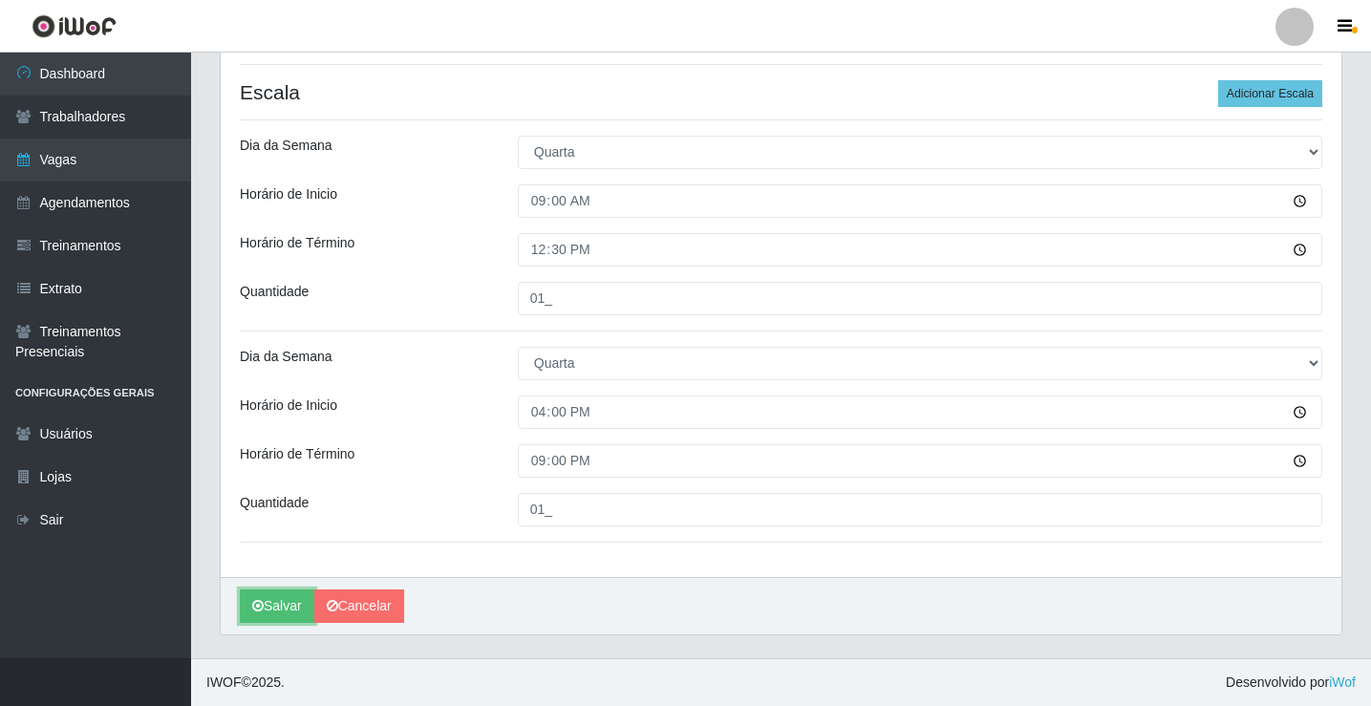
click at [296, 610] on button "Salvar" at bounding box center [277, 605] width 75 height 33
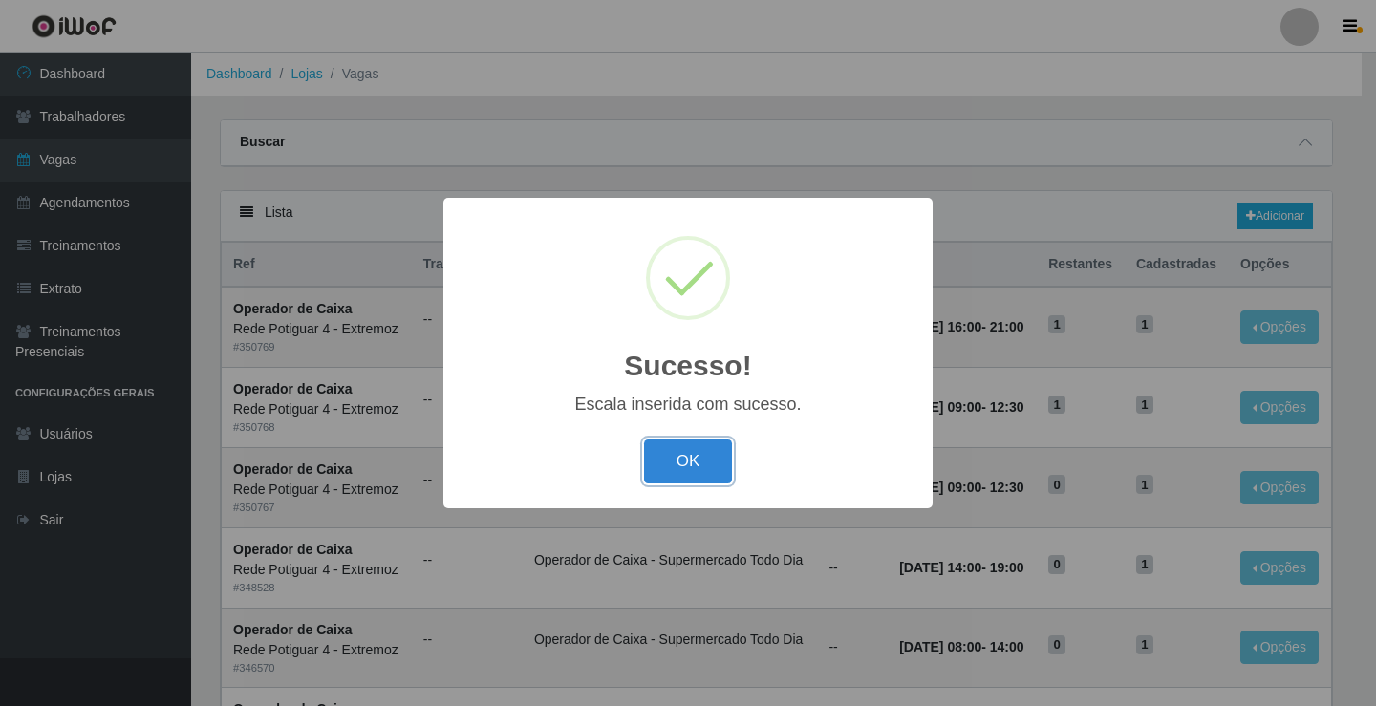
click at [695, 481] on button "OK" at bounding box center [688, 461] width 89 height 45
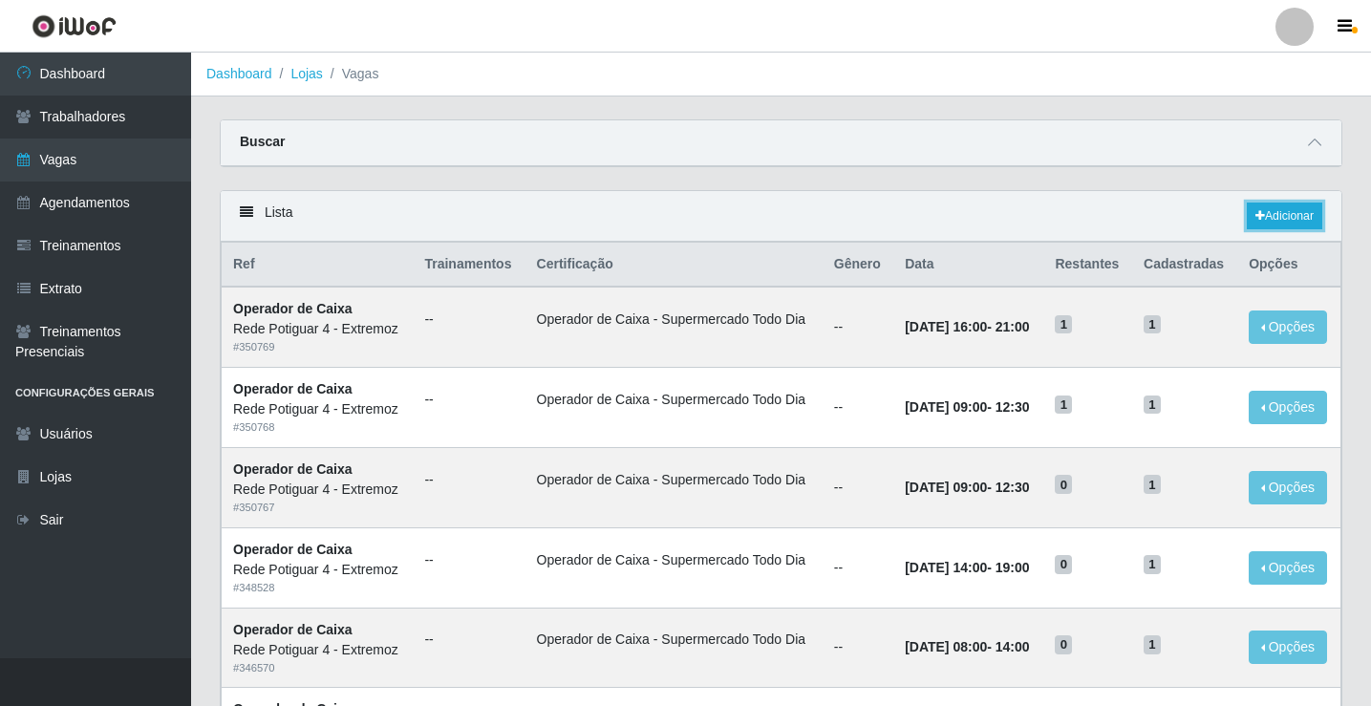
click at [1280, 214] on link "Adicionar" at bounding box center [1284, 216] width 75 height 27
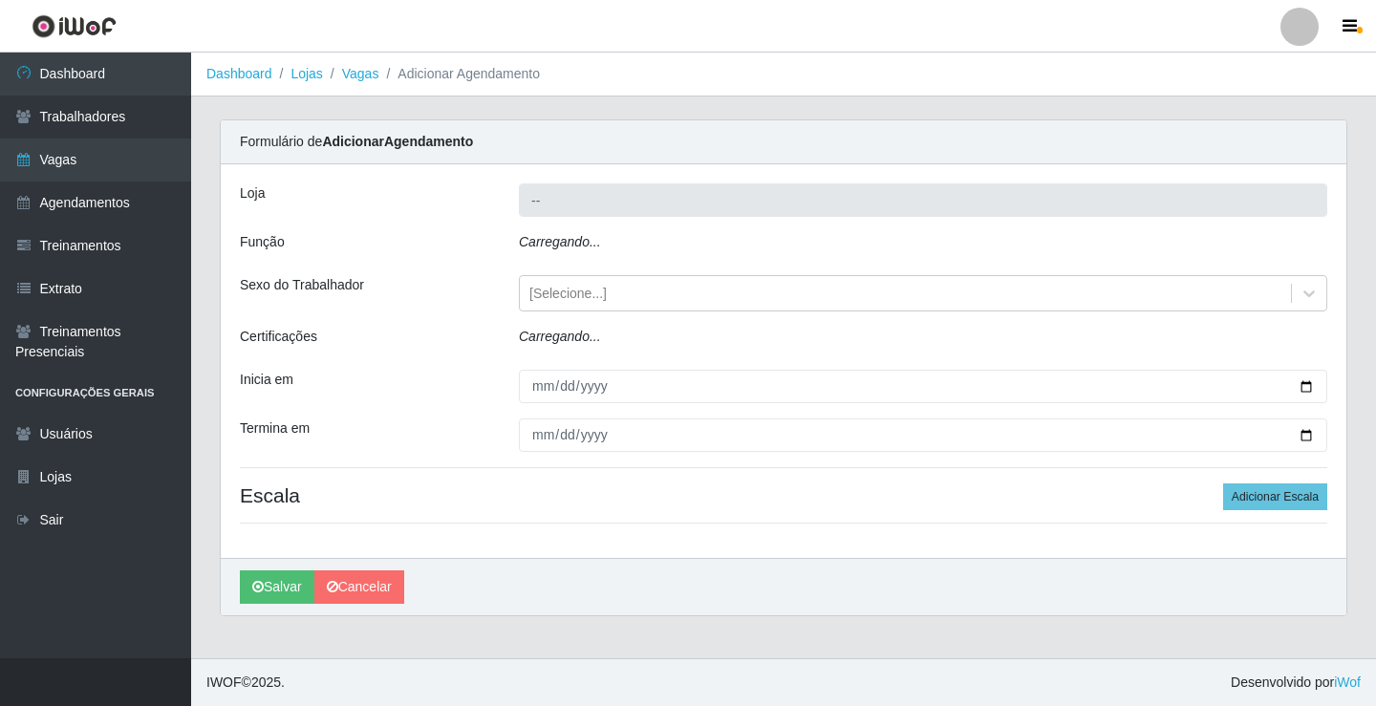
type input "Rede Potiguar 4 - Extremoz"
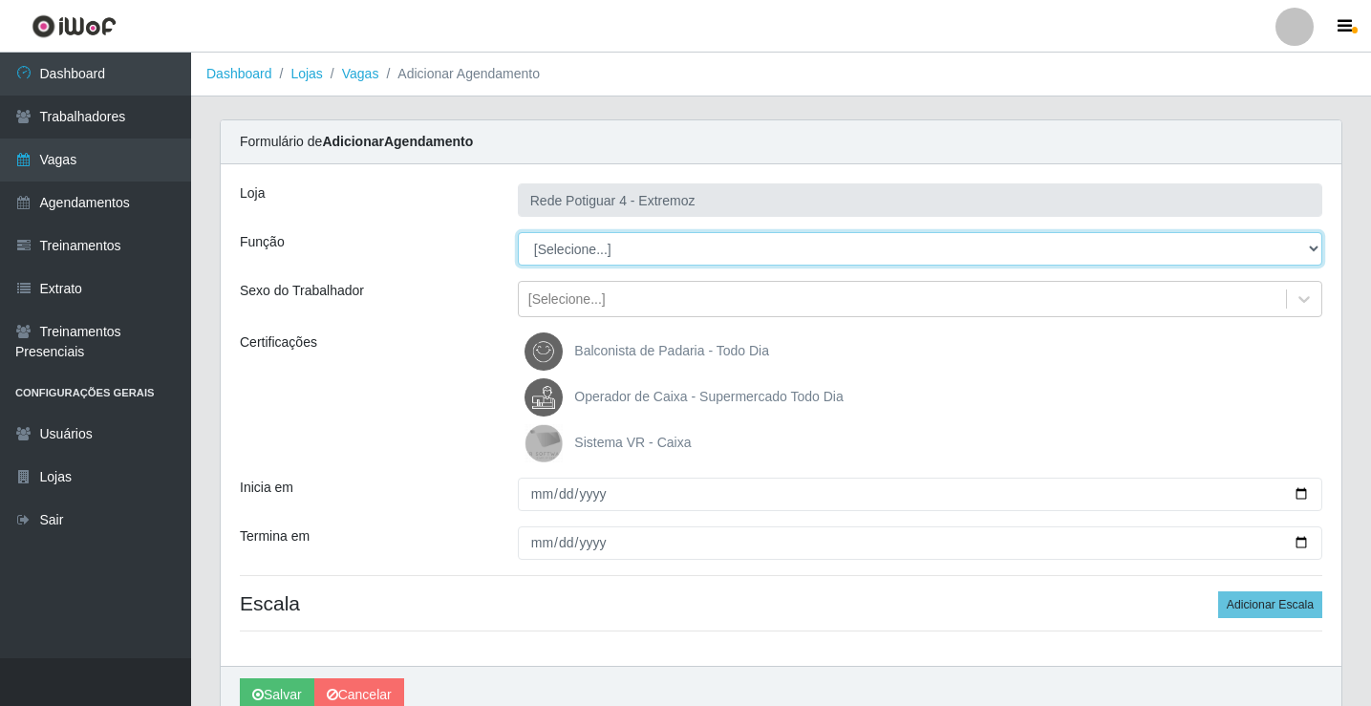
click at [641, 247] on select "[Selecione...] ASG Auxiliar de Estacionamento Balconista Embalador Operador de …" at bounding box center [920, 248] width 804 height 33
select select "22"
click at [518, 232] on select "[Selecione...] ASG Auxiliar de Estacionamento Balconista Embalador Operador de …" at bounding box center [920, 248] width 804 height 33
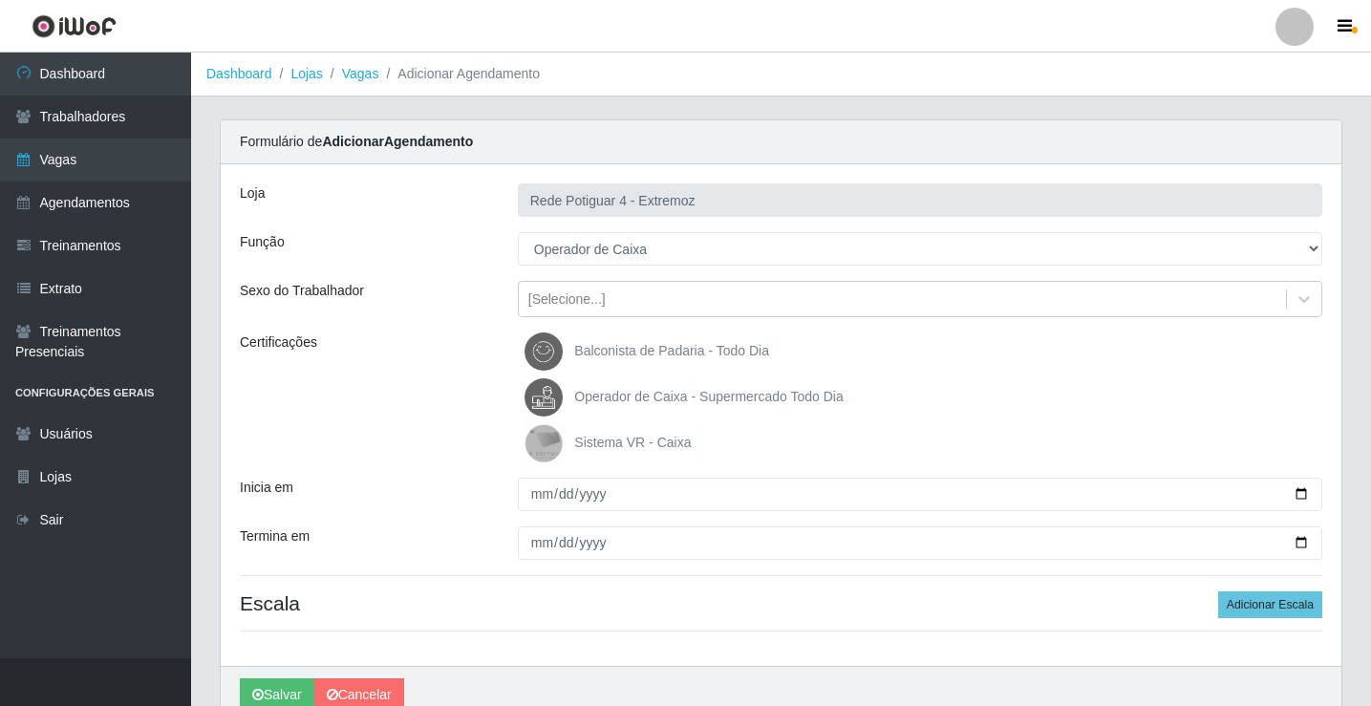
click at [627, 345] on span "Balconista de Padaria - Todo Dia" at bounding box center [671, 350] width 195 height 15
click at [0, 0] on input "Balconista de Padaria - Todo Dia" at bounding box center [0, 0] width 0 height 0
click at [618, 401] on span "Operador de Caixa - Supermercado Todo Dia" at bounding box center [708, 396] width 268 height 15
click at [0, 0] on input "Operador de Caixa - Supermercado Todo Dia" at bounding box center [0, 0] width 0 height 0
click at [624, 349] on span "Balconista de Padaria - Todo Dia" at bounding box center [671, 350] width 195 height 15
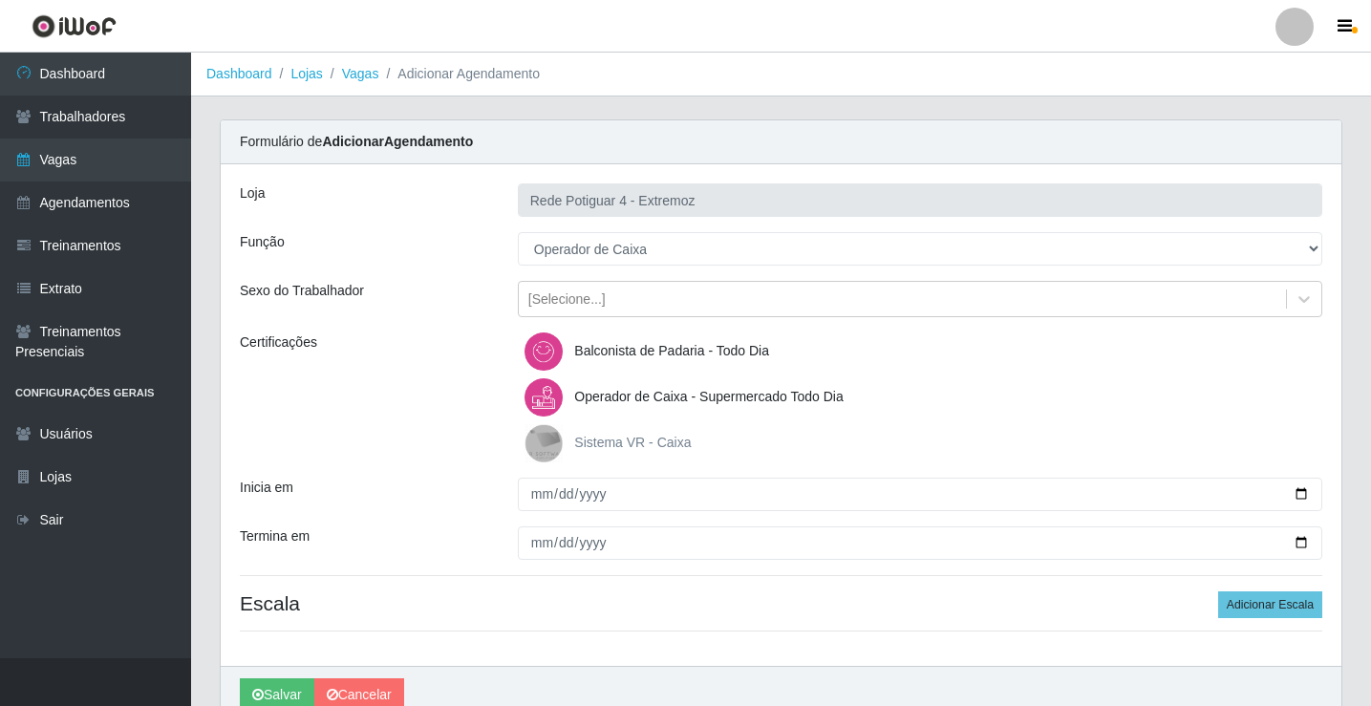
click at [0, 0] on input "Balconista de Padaria - Todo Dia" at bounding box center [0, 0] width 0 height 0
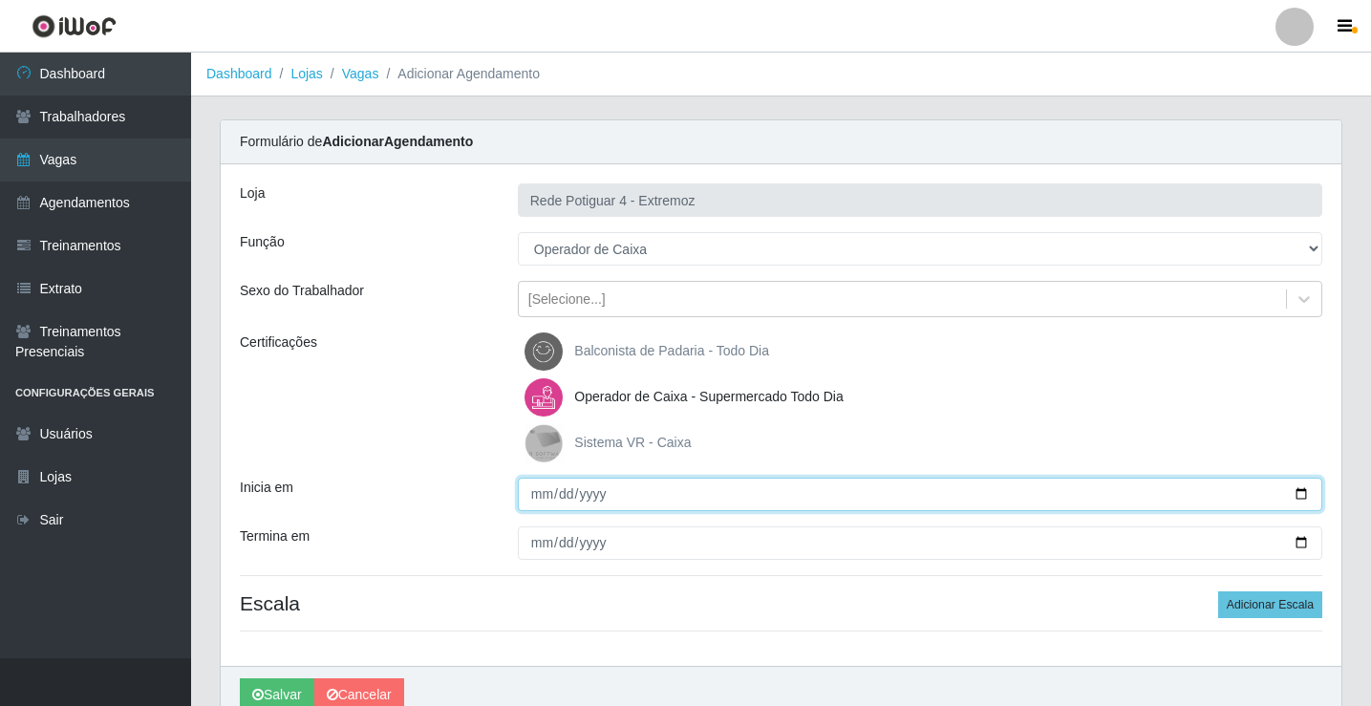
click at [546, 490] on input "Inicia em" at bounding box center [920, 494] width 804 height 33
type input "[DATE]"
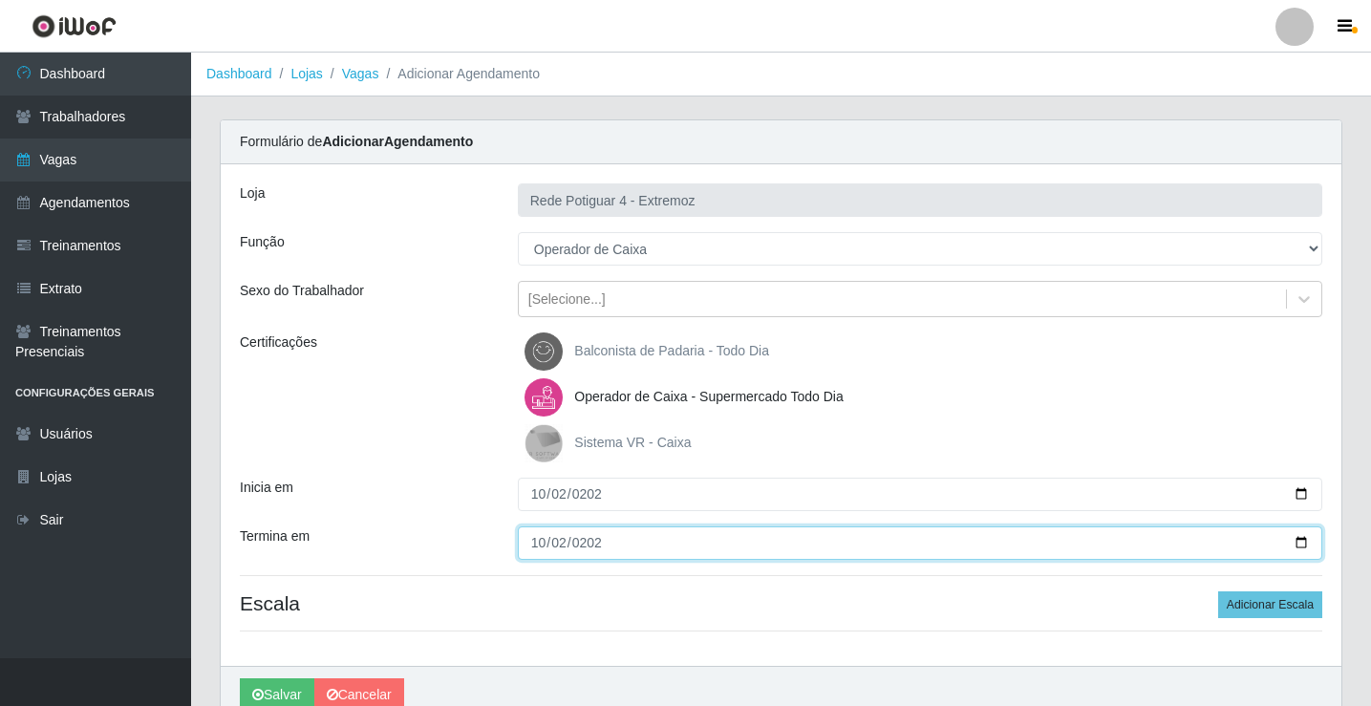
type input "[DATE]"
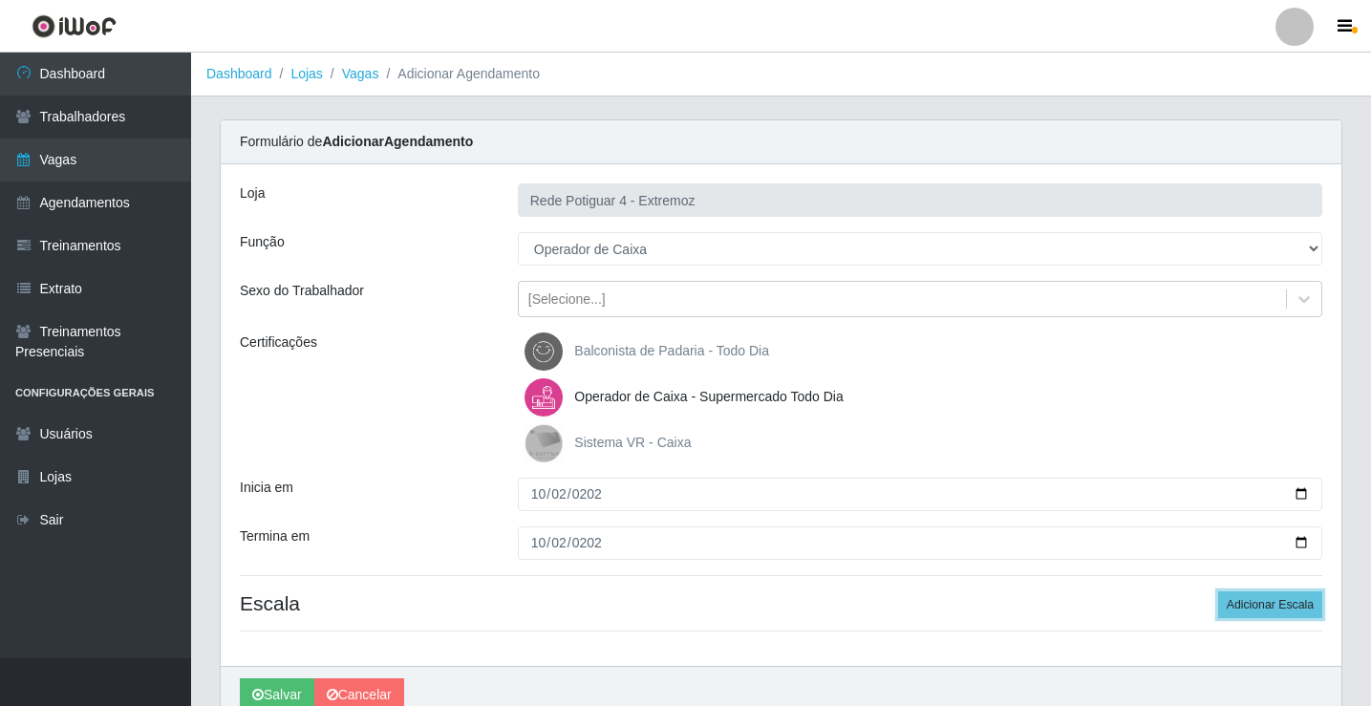
click at [1218, 591] on button "Adicionar Escala" at bounding box center [1270, 604] width 104 height 27
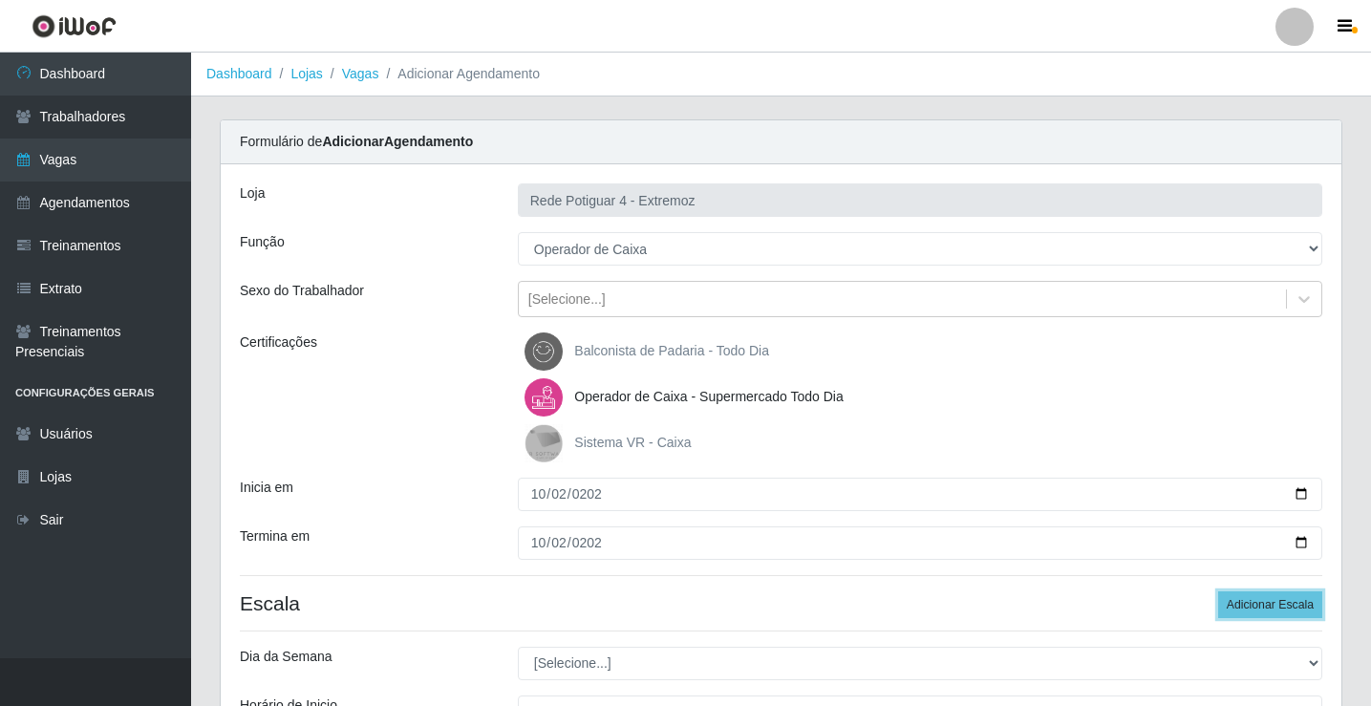
click at [1218, 591] on button "Adicionar Escala" at bounding box center [1270, 604] width 104 height 27
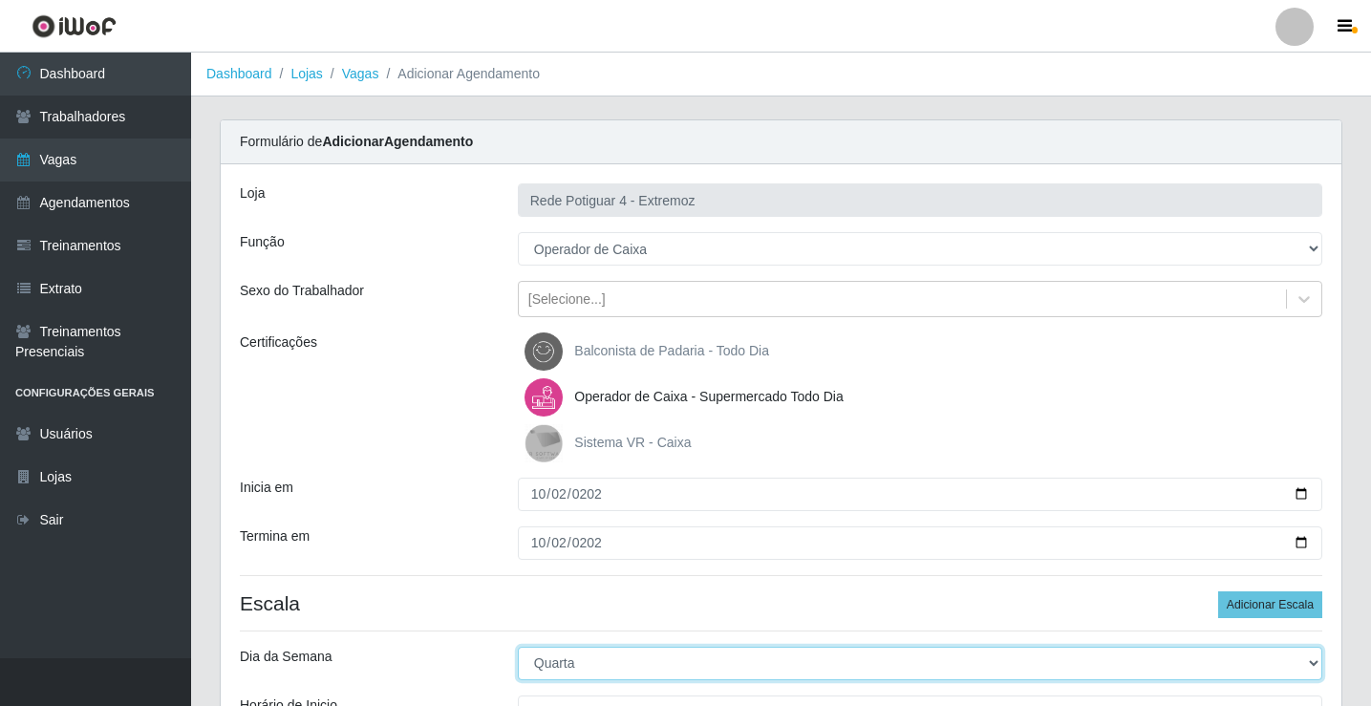
select select "4"
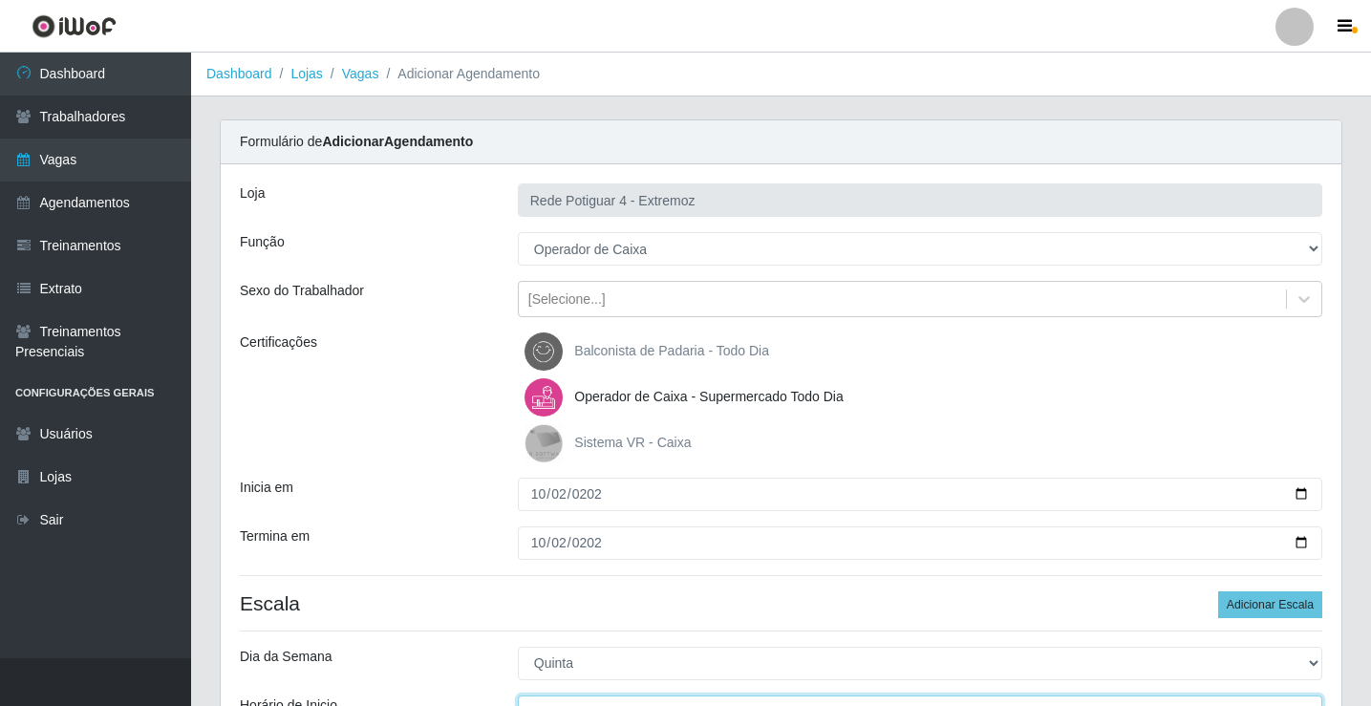
scroll to position [23, 0]
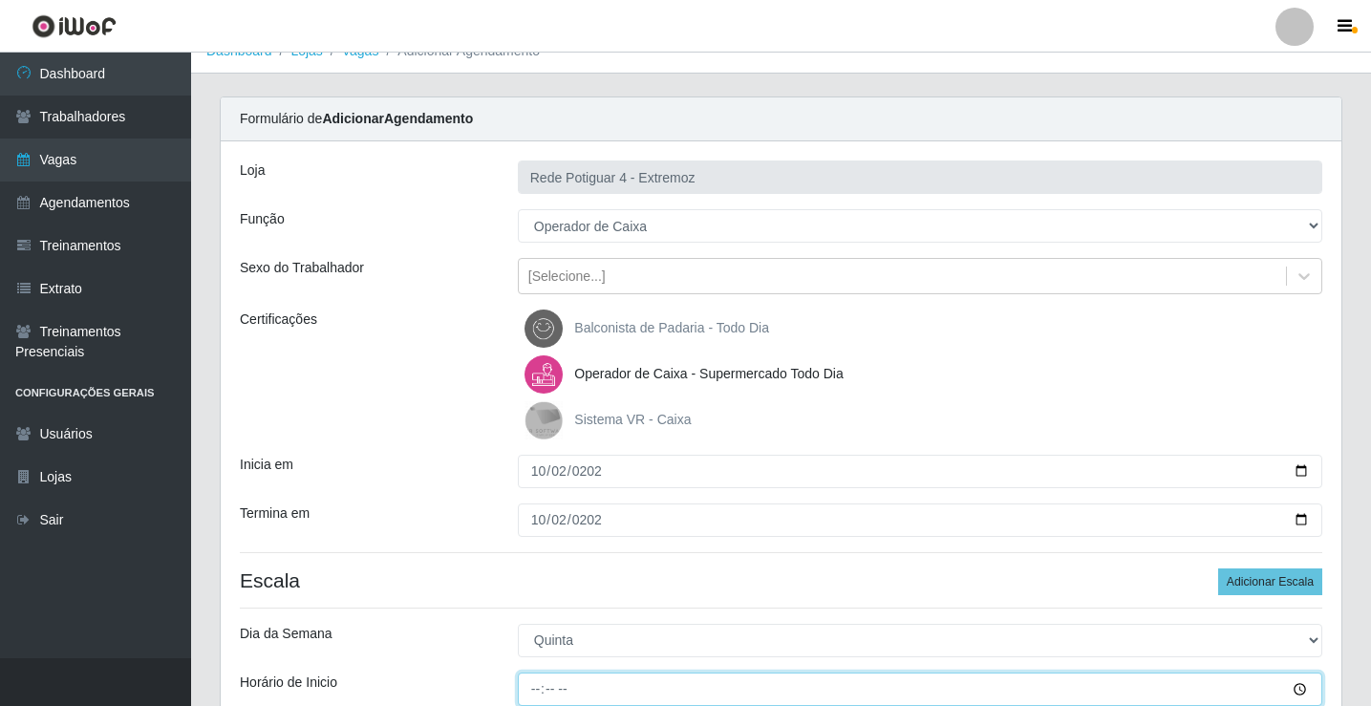
type input "09:00"
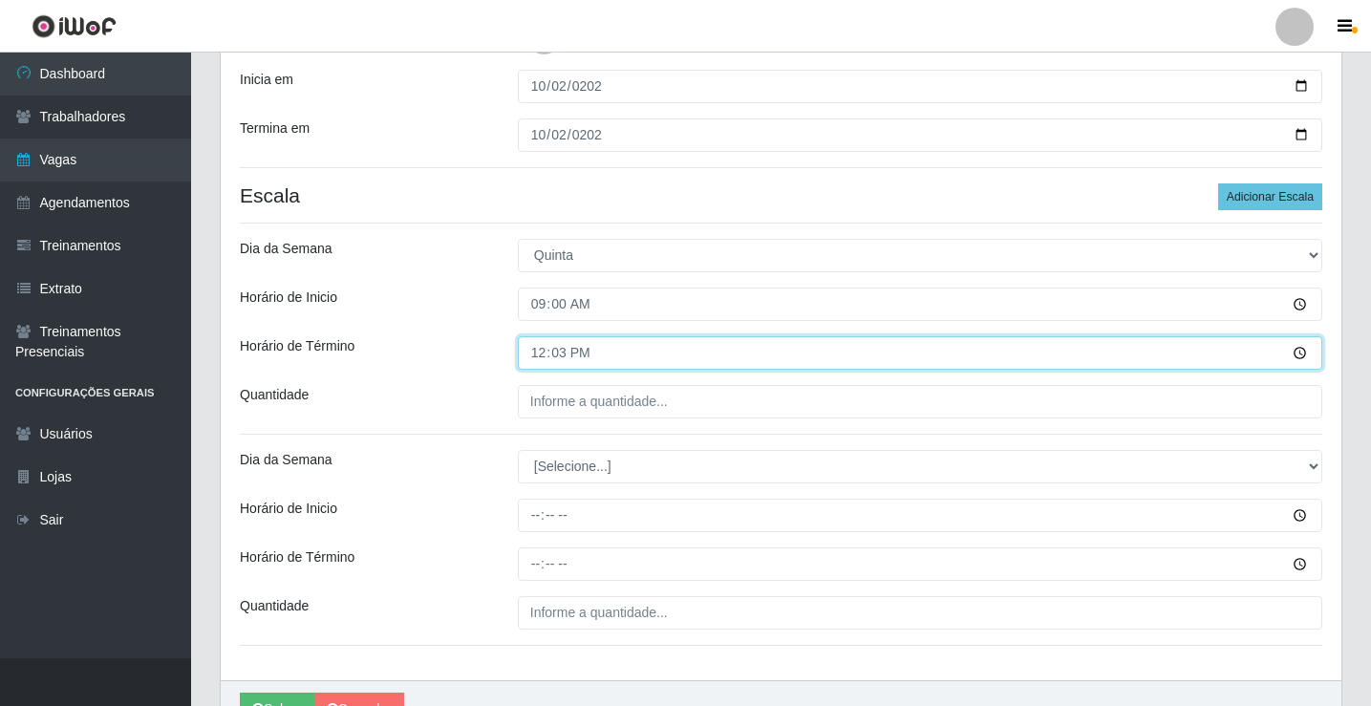
type input "12:30"
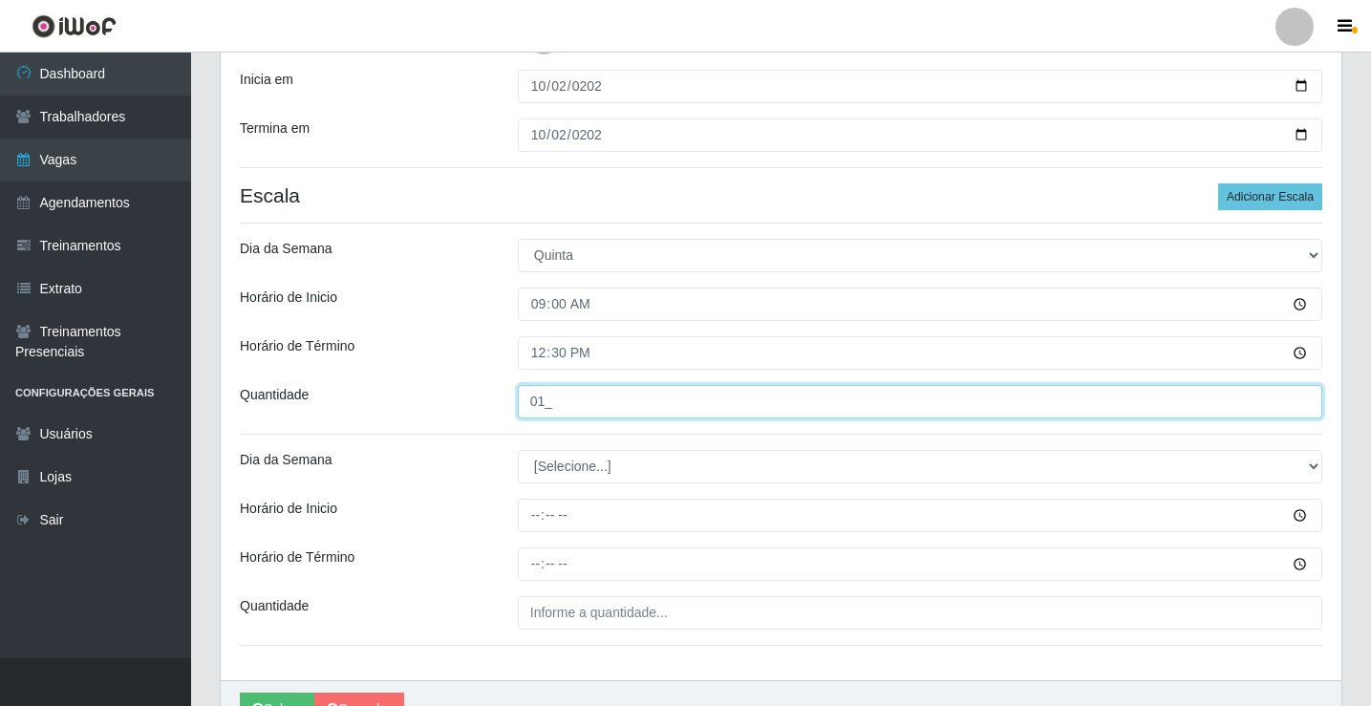
type input "01_"
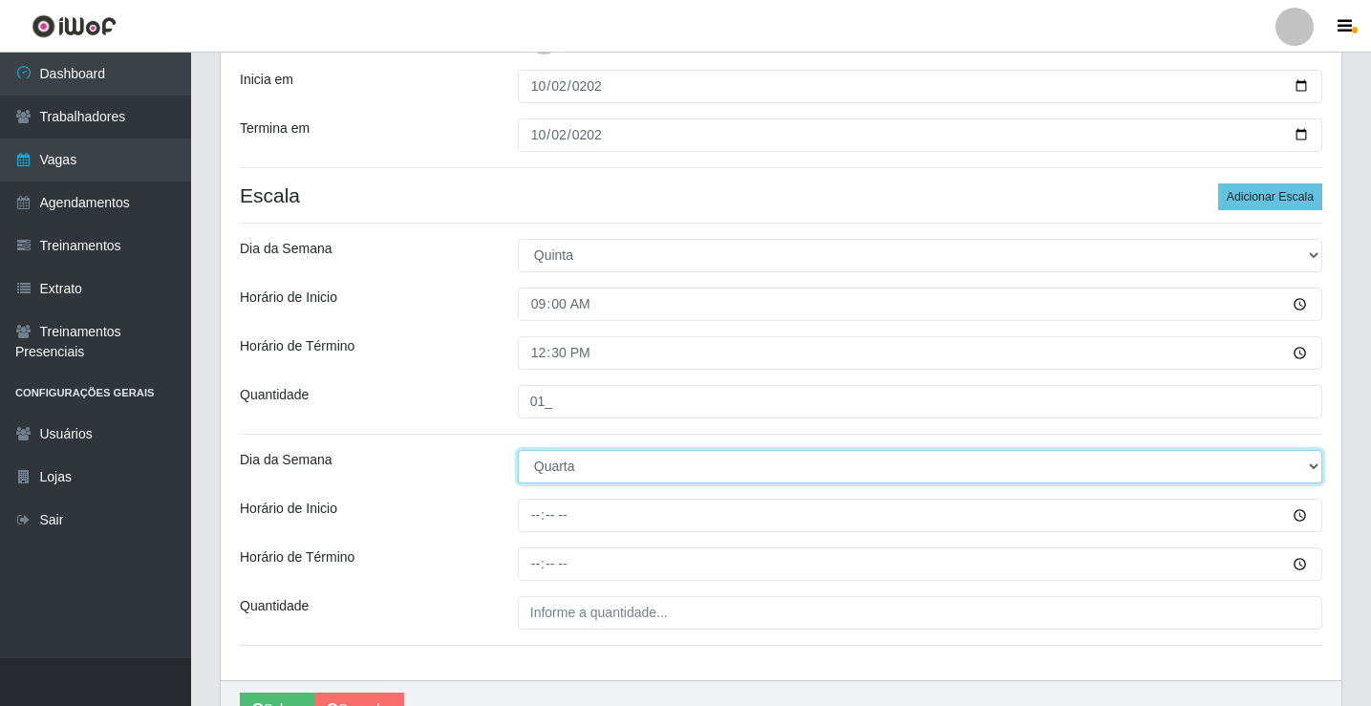
select select "4"
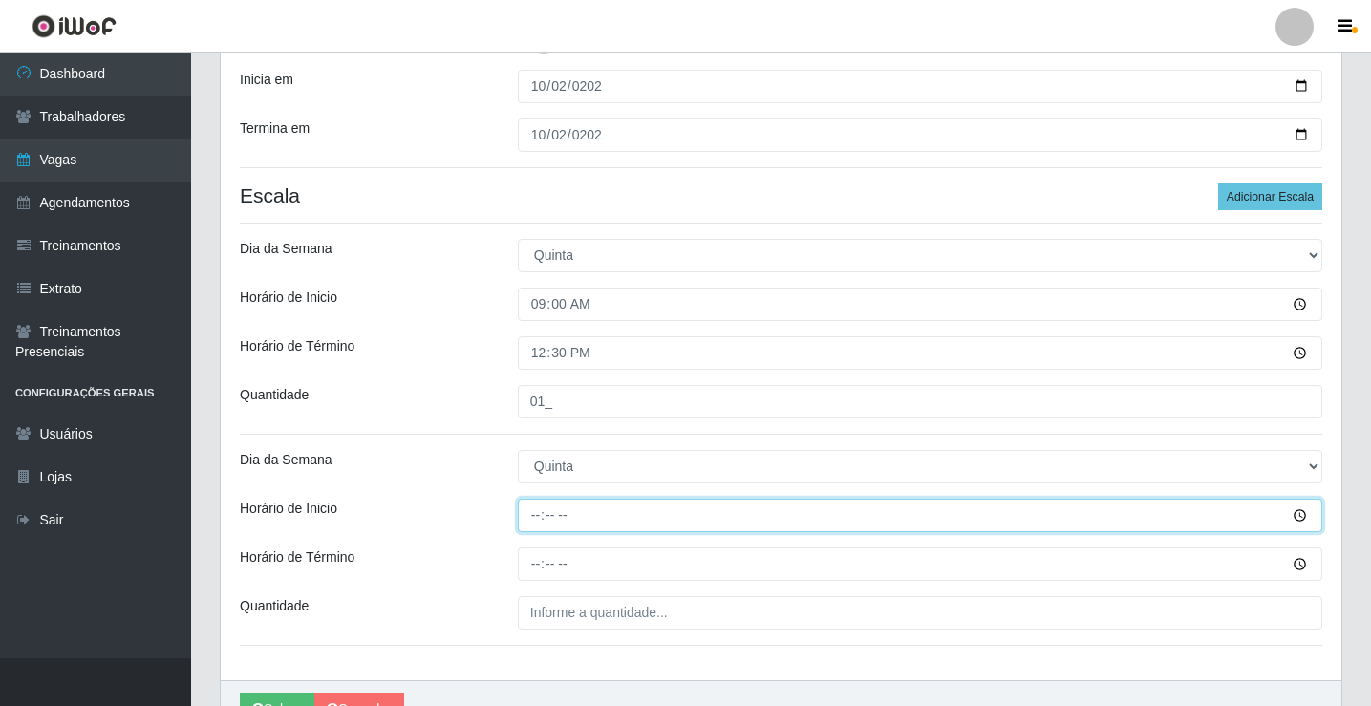
type input "16:00"
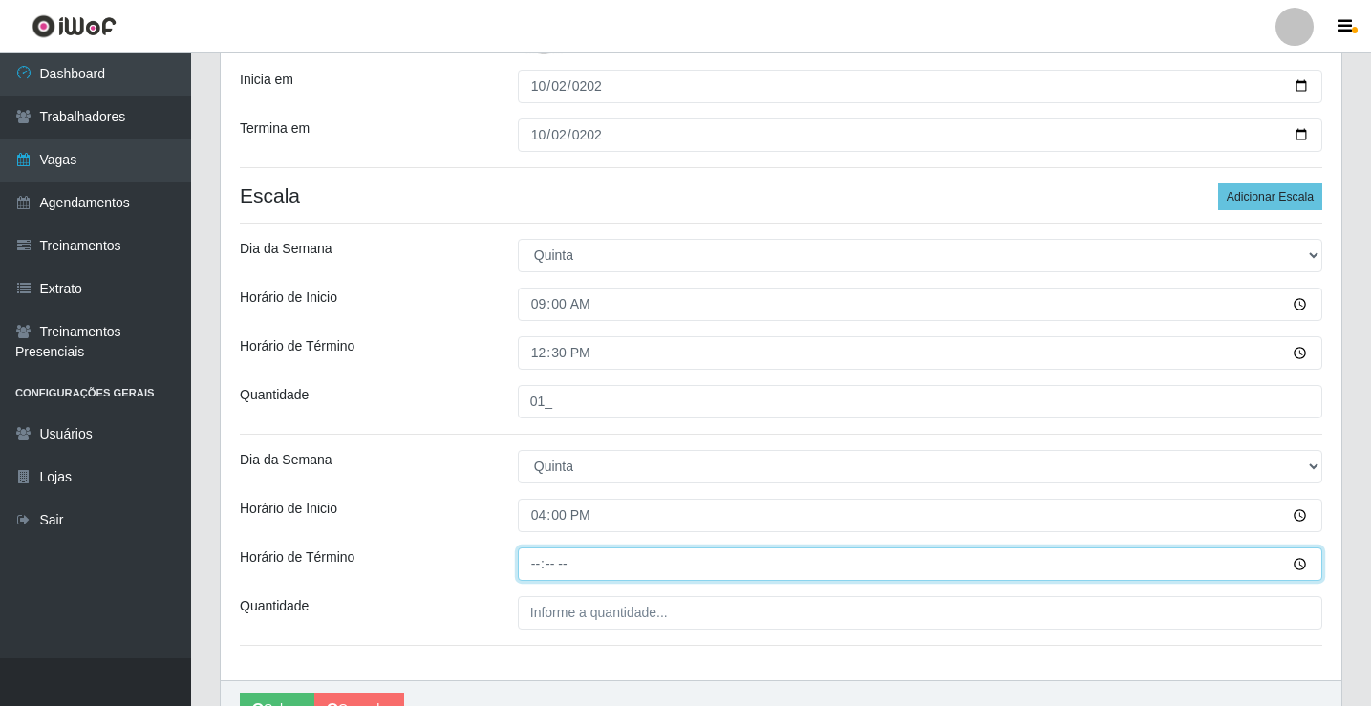
type input "21:00"
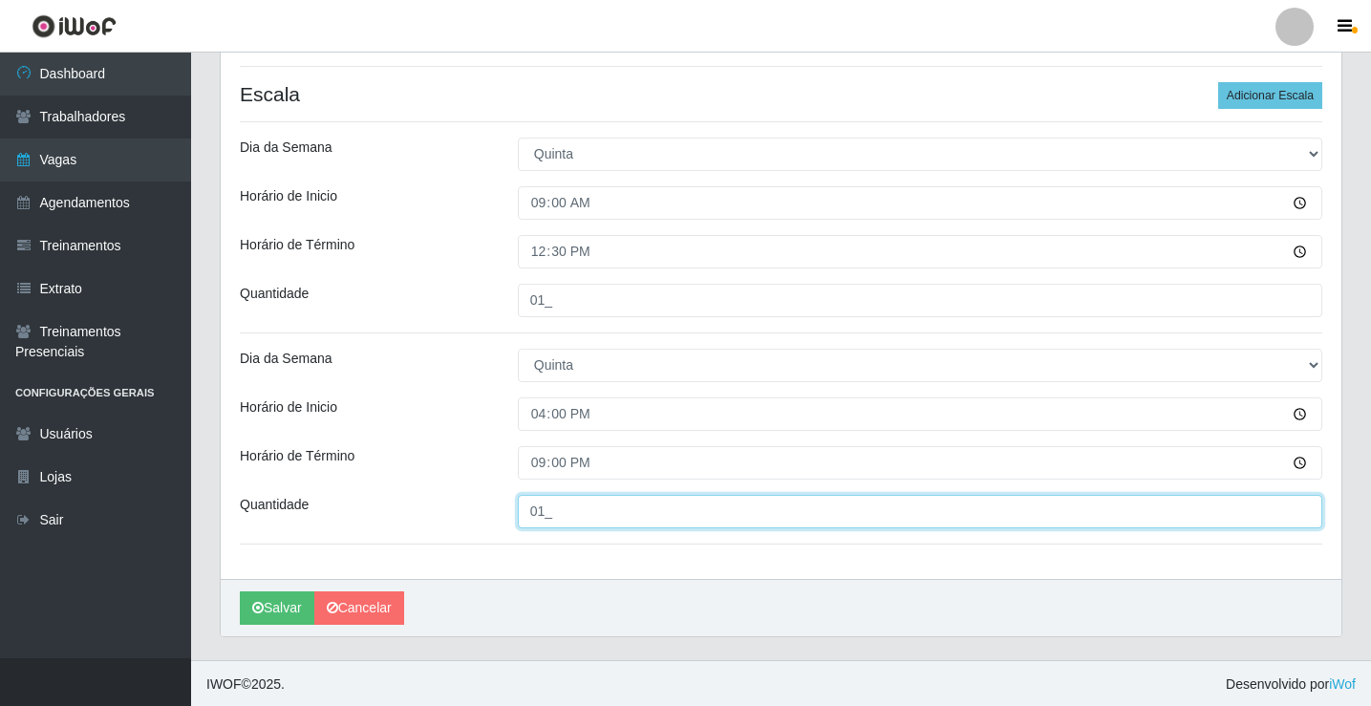
scroll to position [511, 0]
type input "01_"
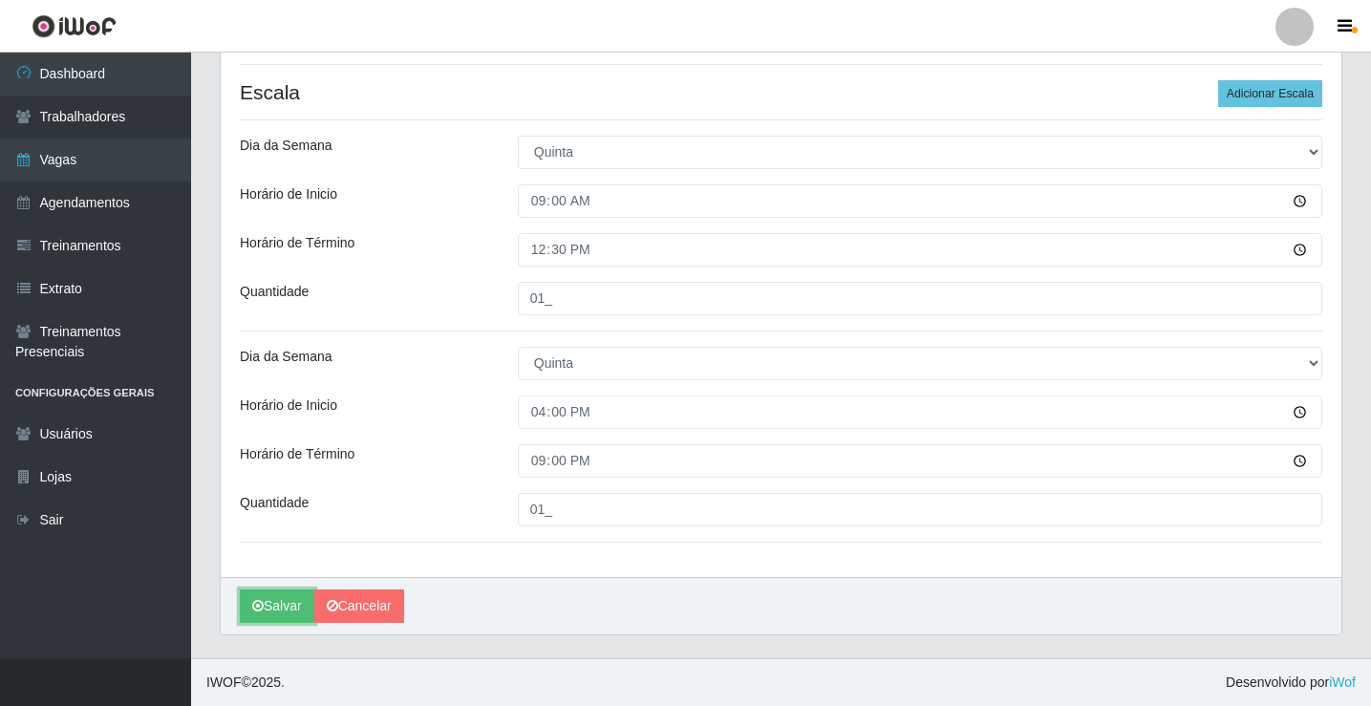
click at [291, 609] on button "Salvar" at bounding box center [277, 605] width 75 height 33
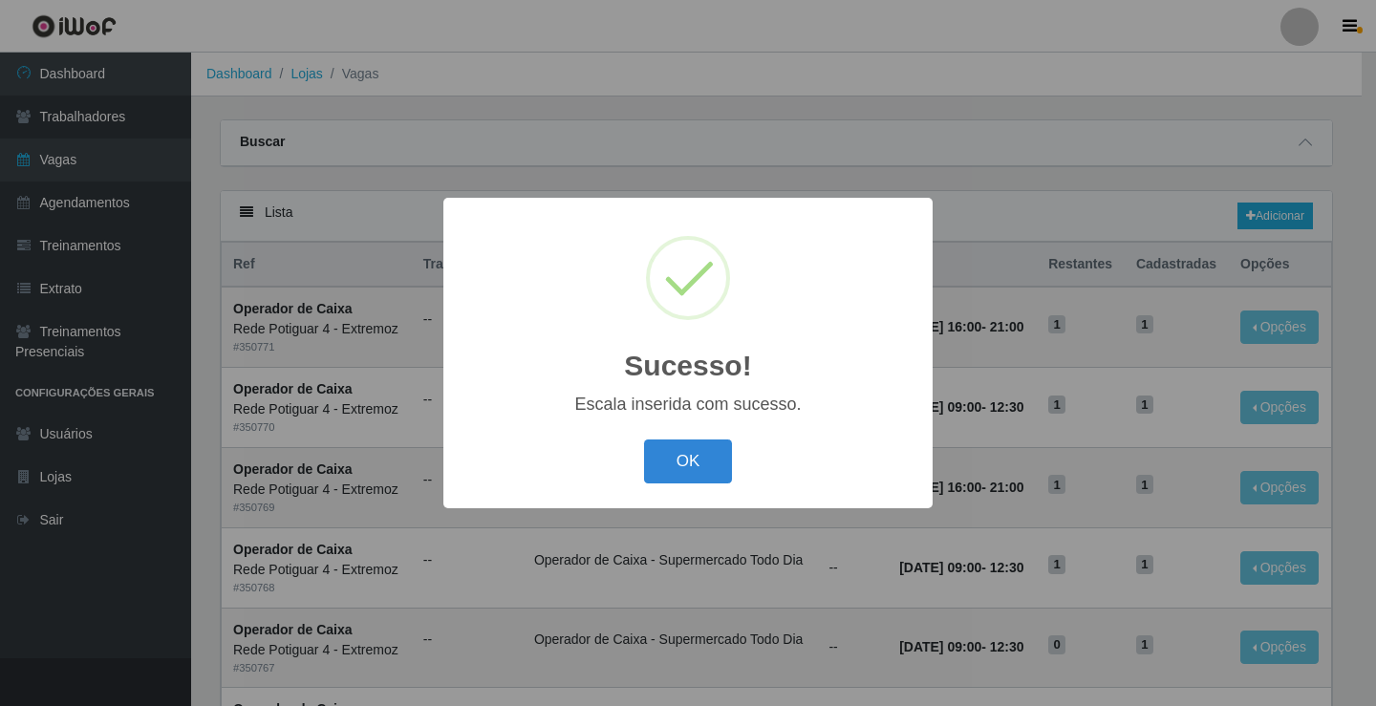
click at [695, 465] on button "OK" at bounding box center [688, 461] width 89 height 45
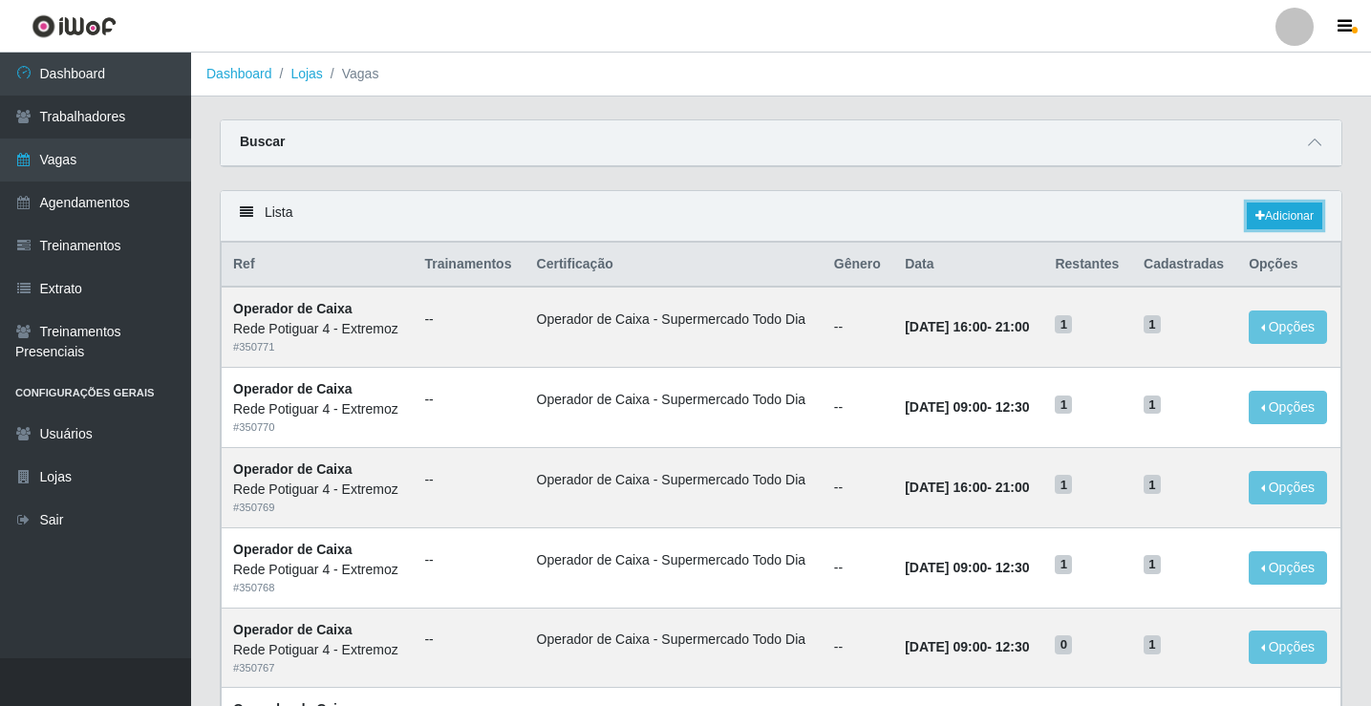
click at [1277, 216] on link "Adicionar" at bounding box center [1284, 216] width 75 height 27
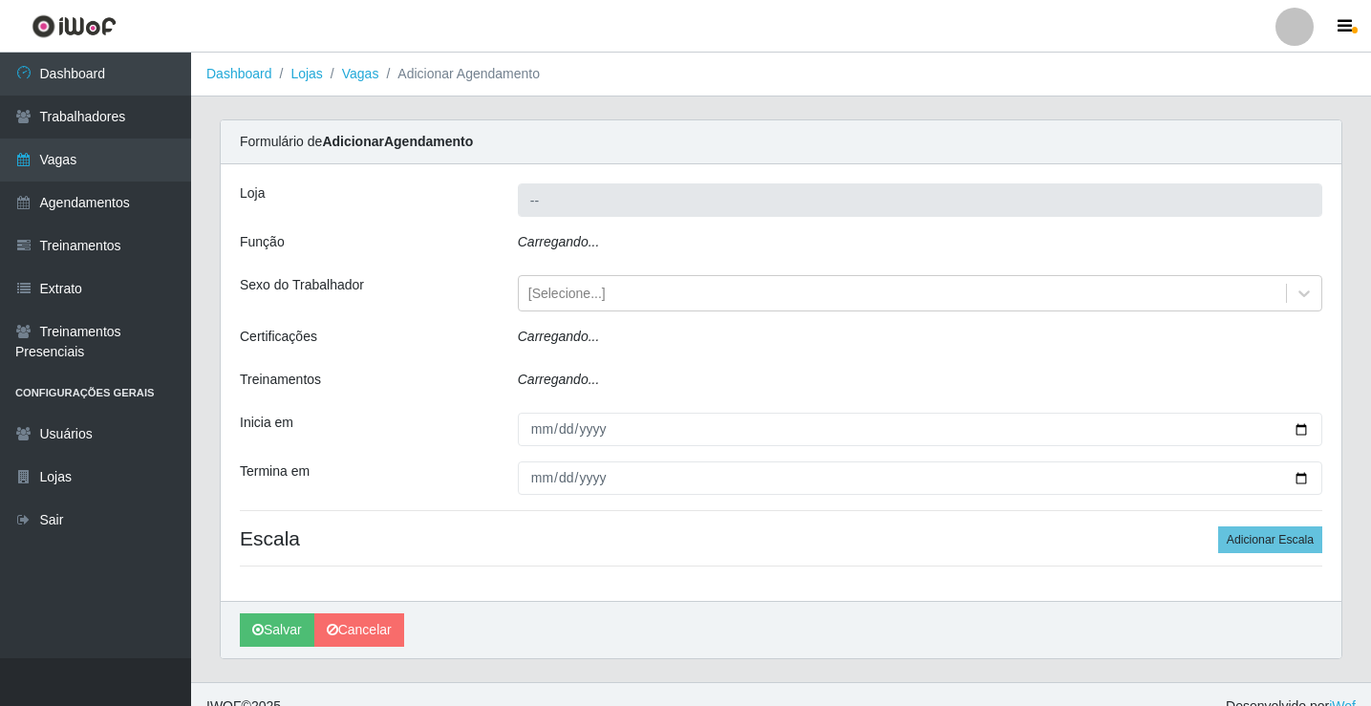
type input "Rede Potiguar 4 - Extremoz"
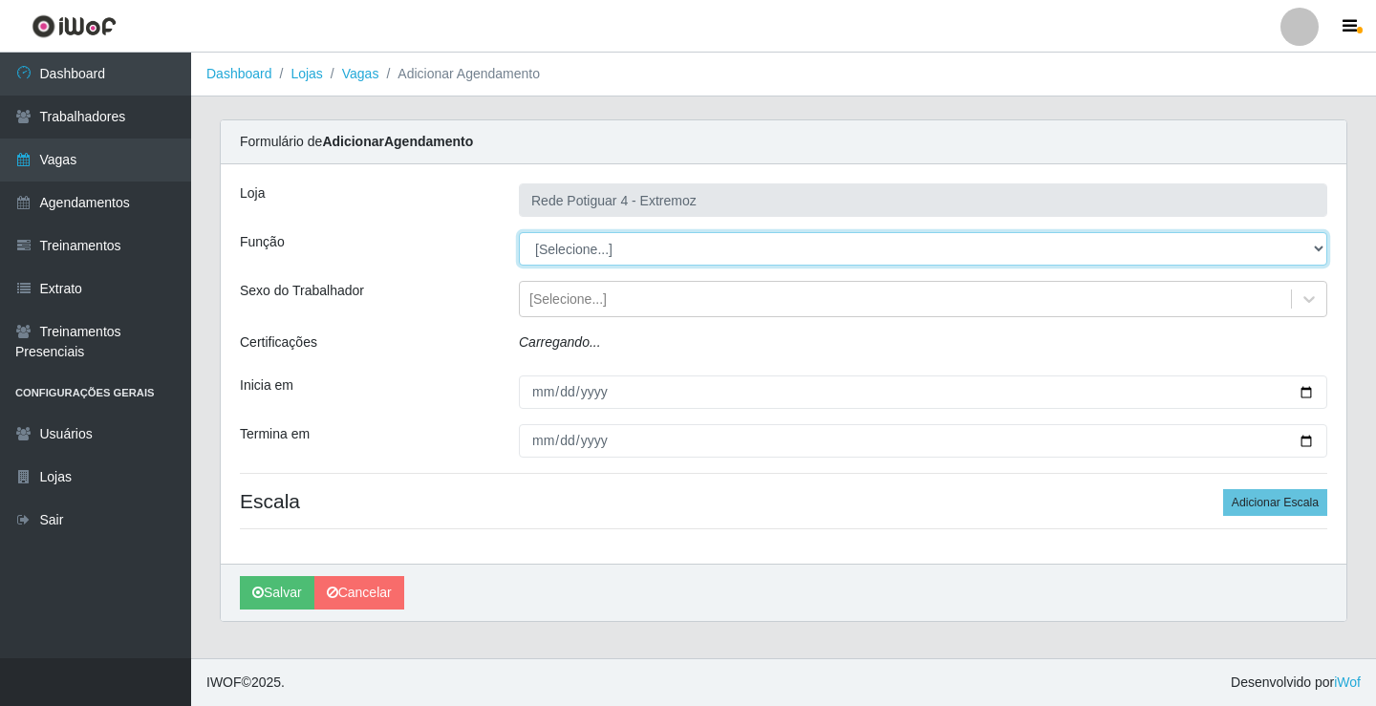
click at [600, 249] on select "[Selecione...] ASG Auxiliar de Estacionamento Balconista Embalador Operador de …" at bounding box center [923, 248] width 808 height 33
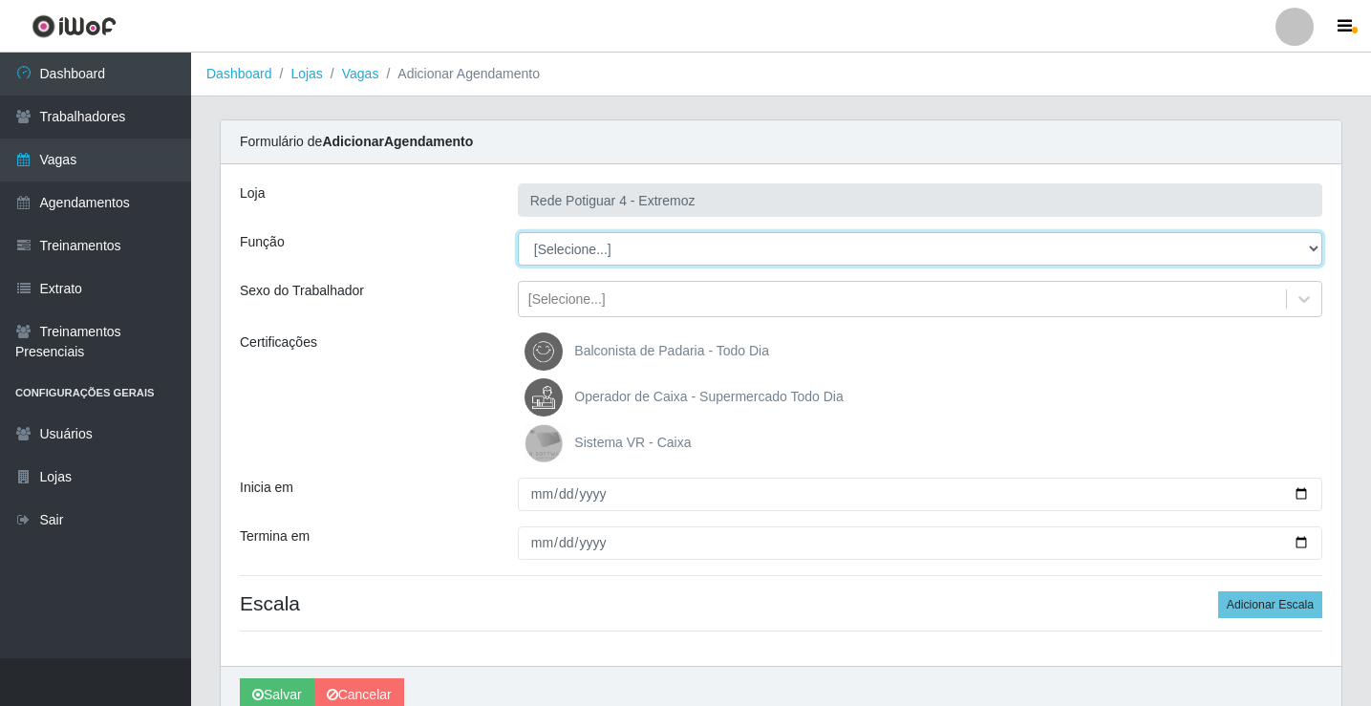
select select "22"
click at [518, 232] on select "[Selecione...] ASG Auxiliar de Estacionamento Balconista Embalador Operador de …" at bounding box center [920, 248] width 804 height 33
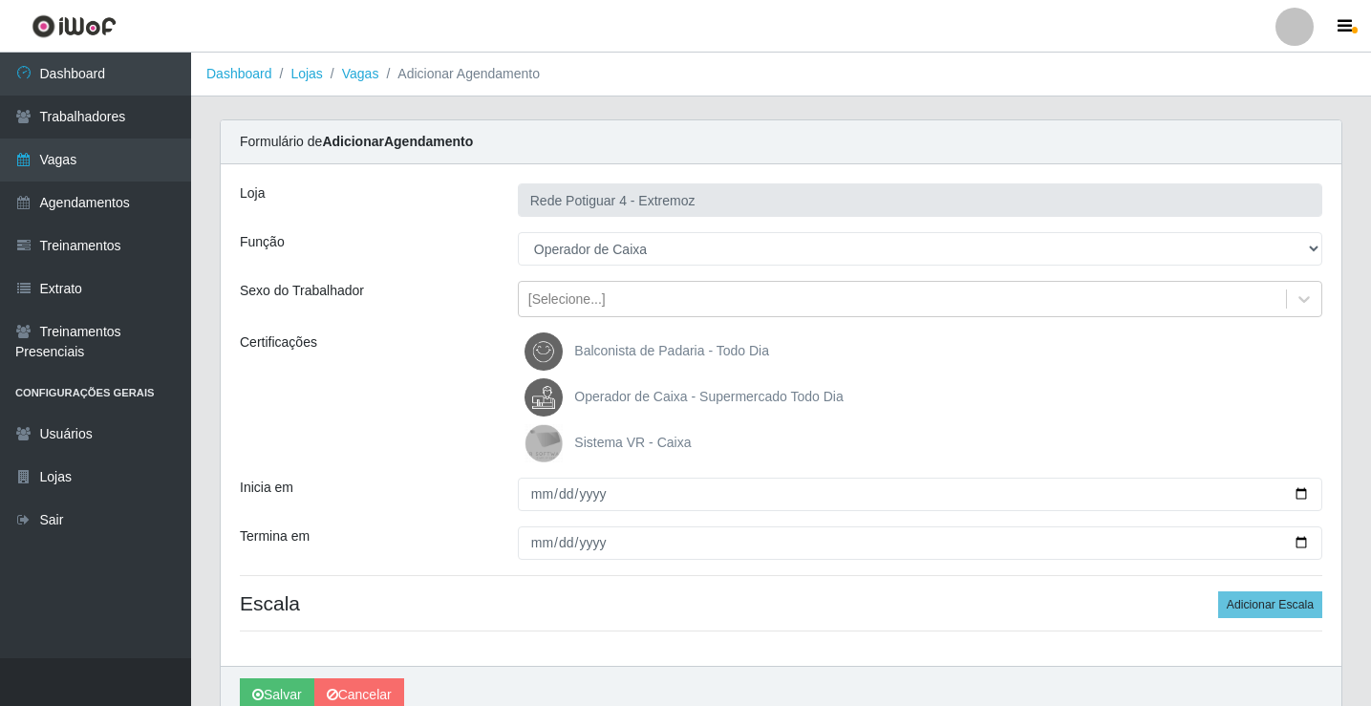
click at [631, 379] on label "Operador de Caixa - Supermercado Todo Dia" at bounding box center [683, 397] width 318 height 38
click at [0, 0] on input "Operador de Caixa - Supermercado Todo Dia" at bounding box center [0, 0] width 0 height 0
click at [628, 400] on span "Operador de Caixa - Supermercado Todo Dia" at bounding box center [708, 396] width 268 height 15
click at [603, 393] on span "Operador de Caixa - Supermercado Todo Dia" at bounding box center [708, 396] width 268 height 15
click at [0, 0] on input "Operador de Caixa - Supermercado Todo Dia" at bounding box center [0, 0] width 0 height 0
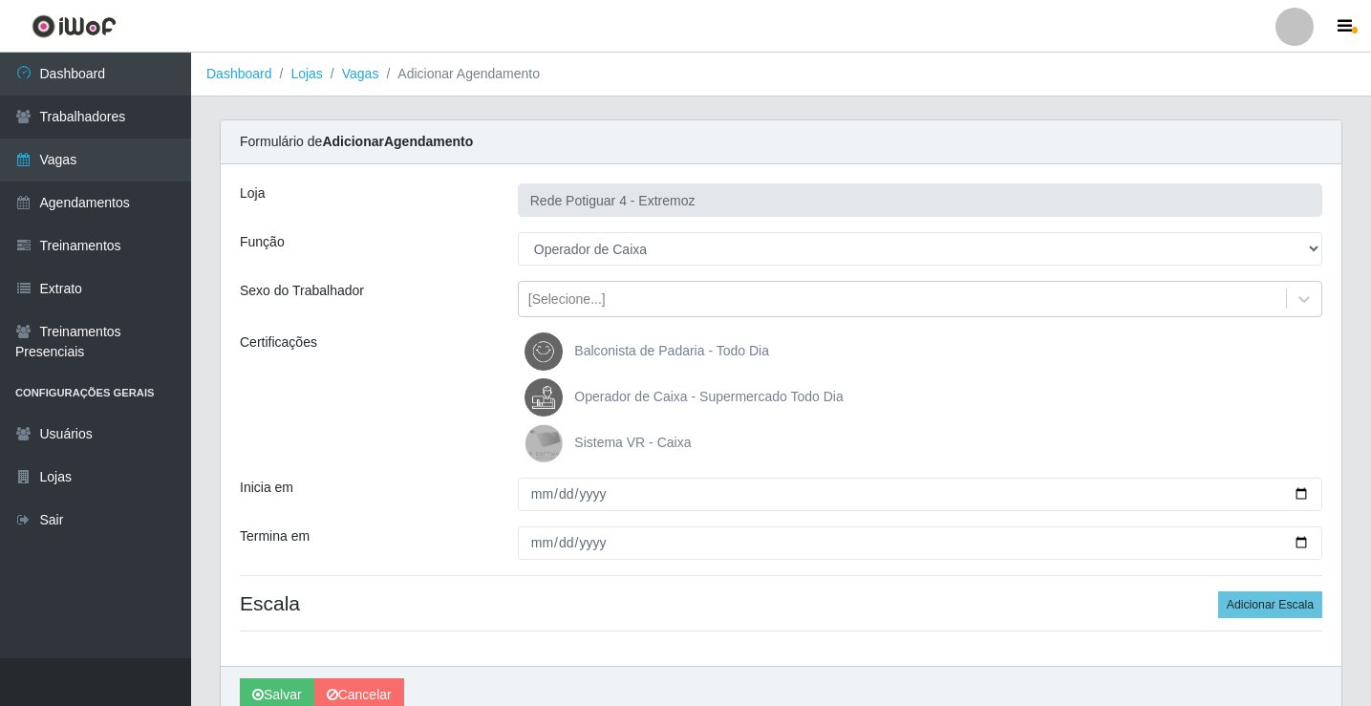
click at [584, 391] on span "Operador de Caixa - Supermercado Todo Dia" at bounding box center [708, 396] width 268 height 15
click at [0, 0] on input "Operador de Caixa - Supermercado Todo Dia" at bounding box center [0, 0] width 0 height 0
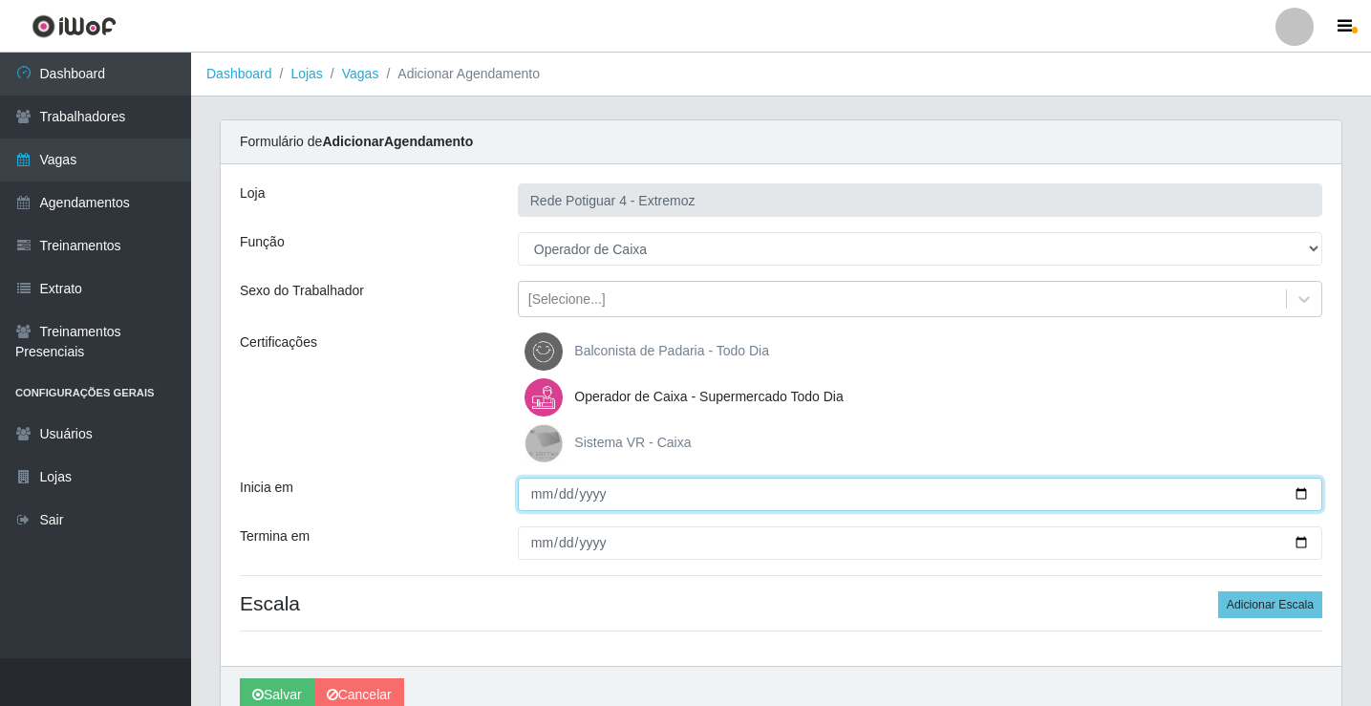
click at [531, 506] on input "Inicia em" at bounding box center [920, 494] width 804 height 33
type input "[DATE]"
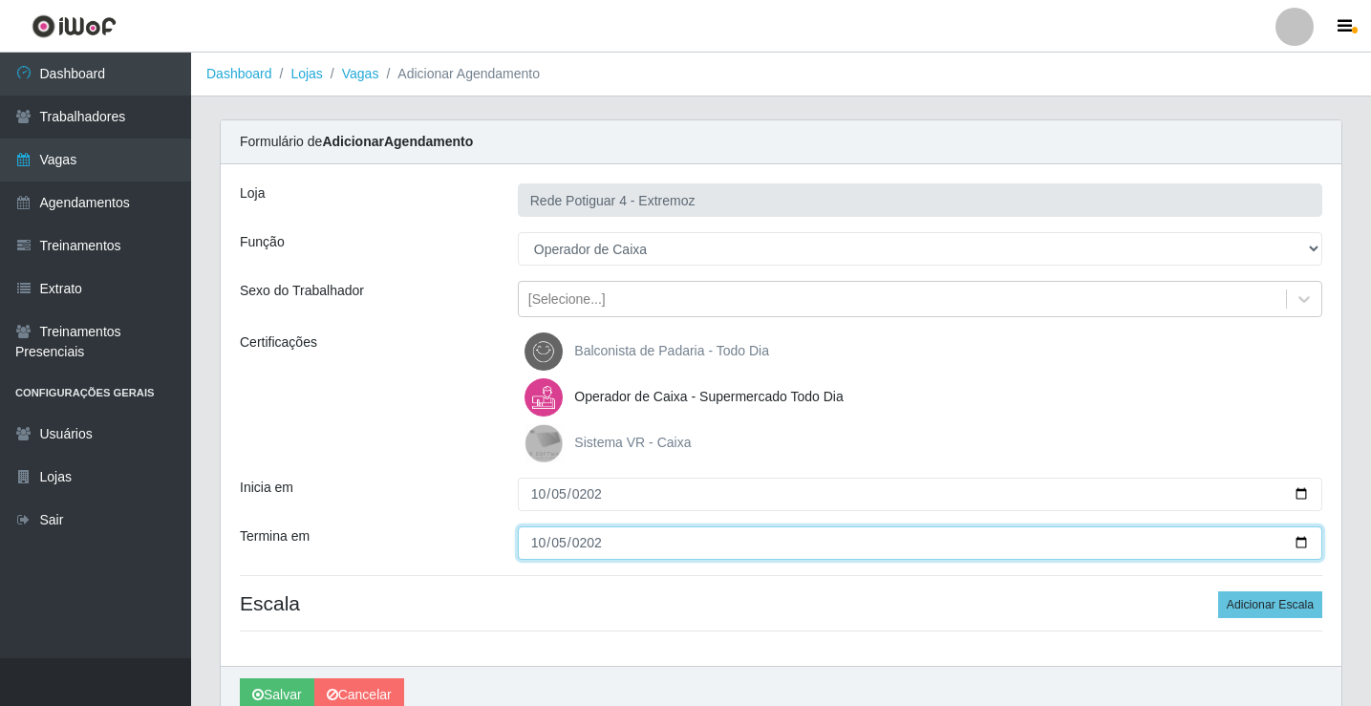
type input "[DATE]"
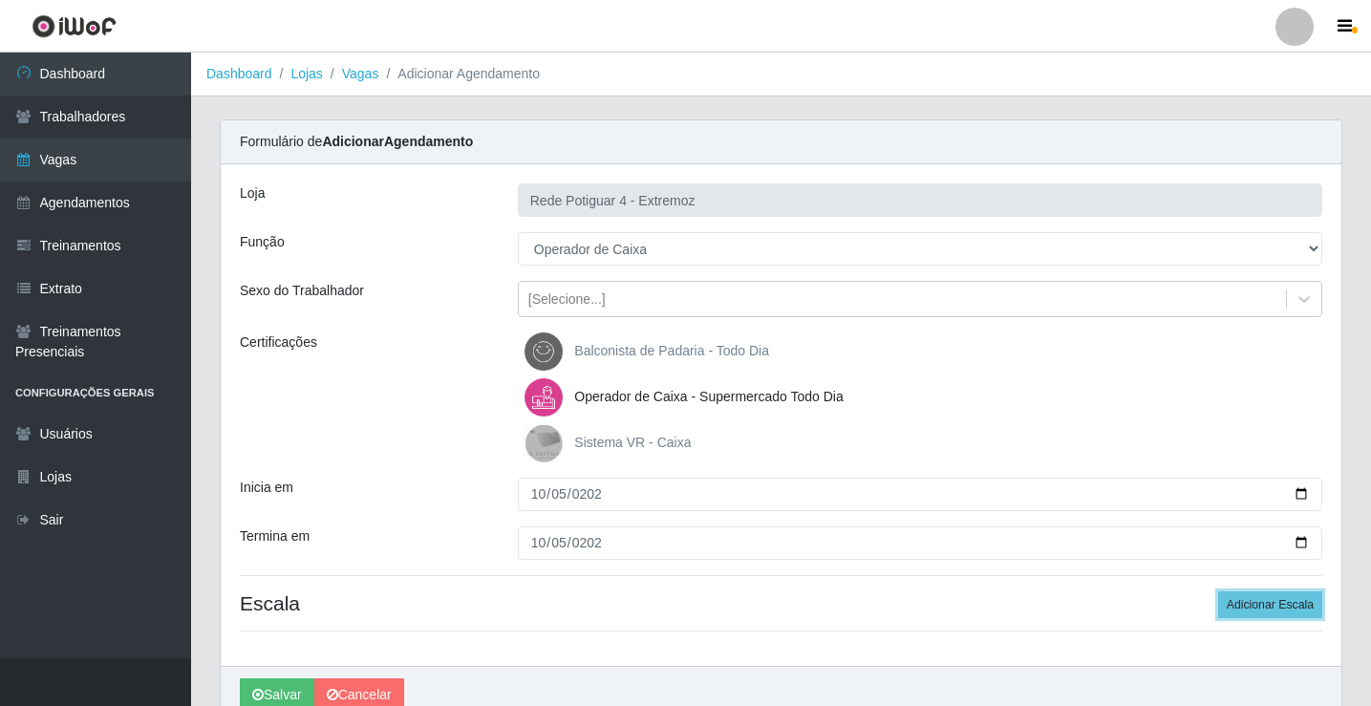
click at [1218, 591] on button "Adicionar Escala" at bounding box center [1270, 604] width 104 height 27
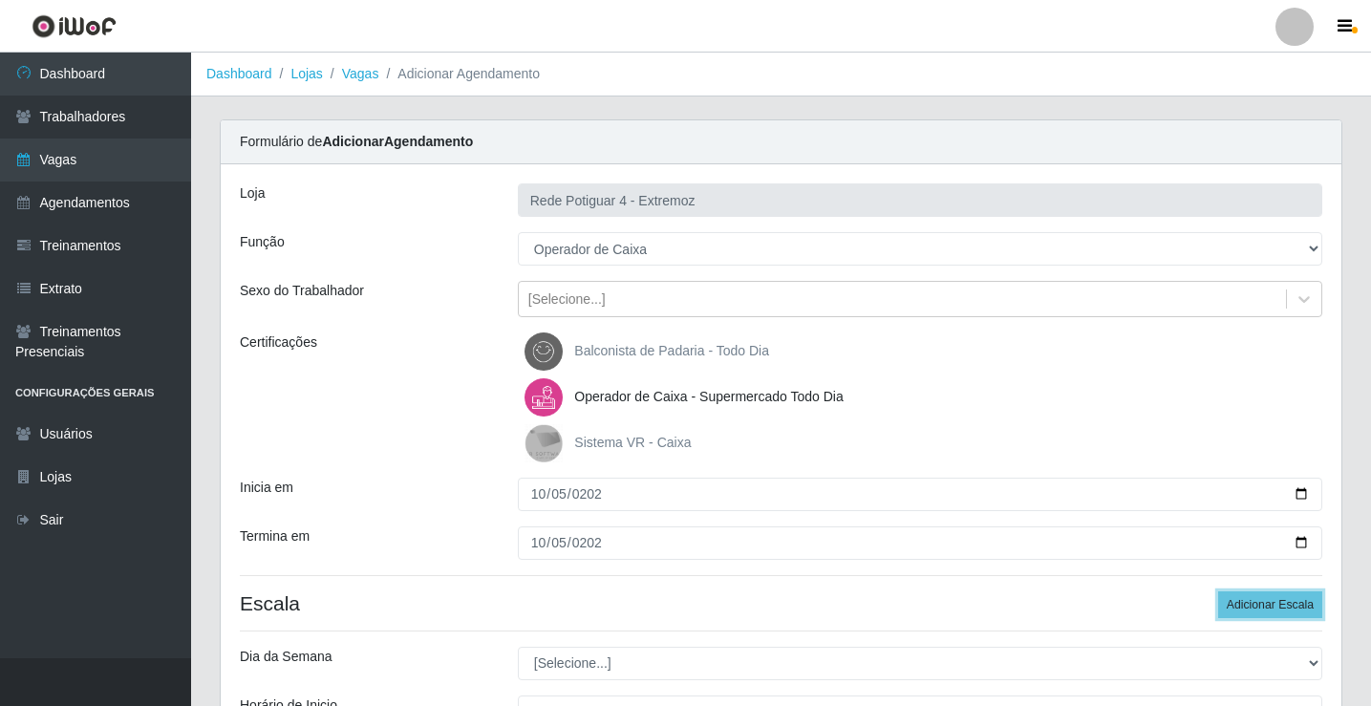
click at [1218, 591] on button "Adicionar Escala" at bounding box center [1270, 604] width 104 height 27
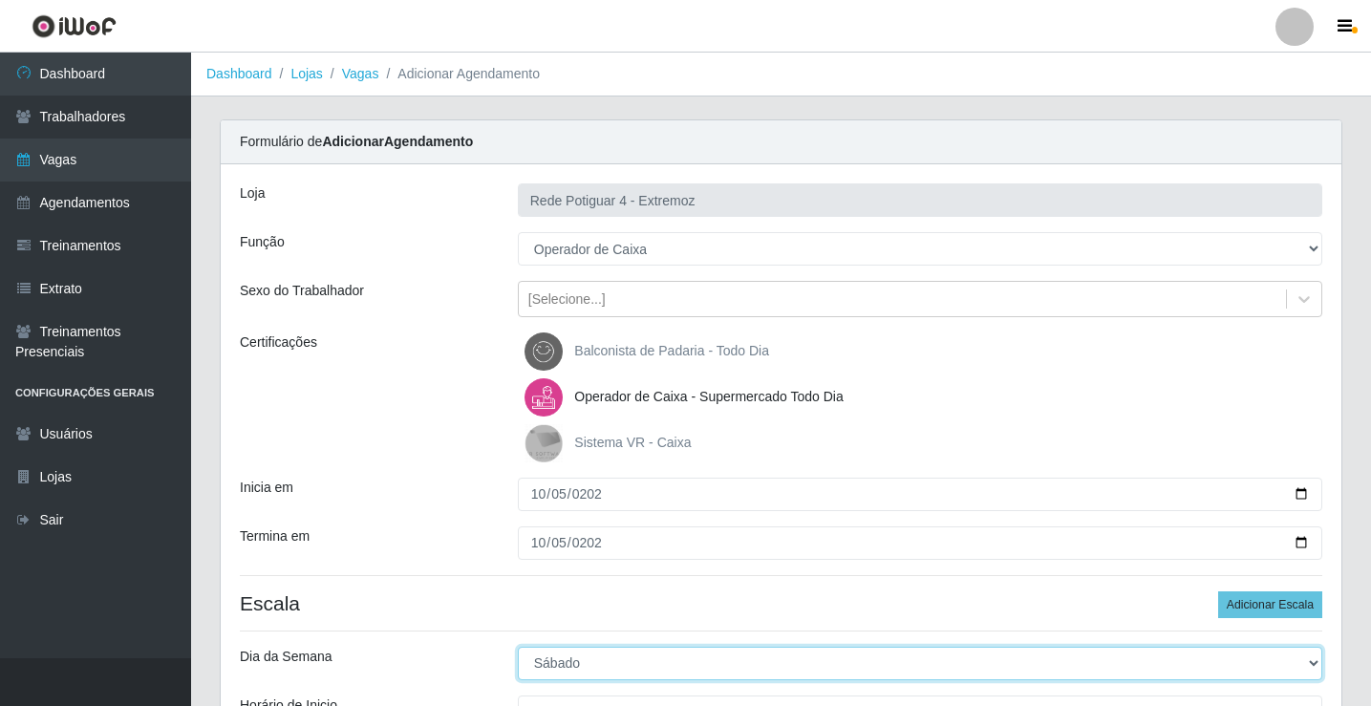
select select "0"
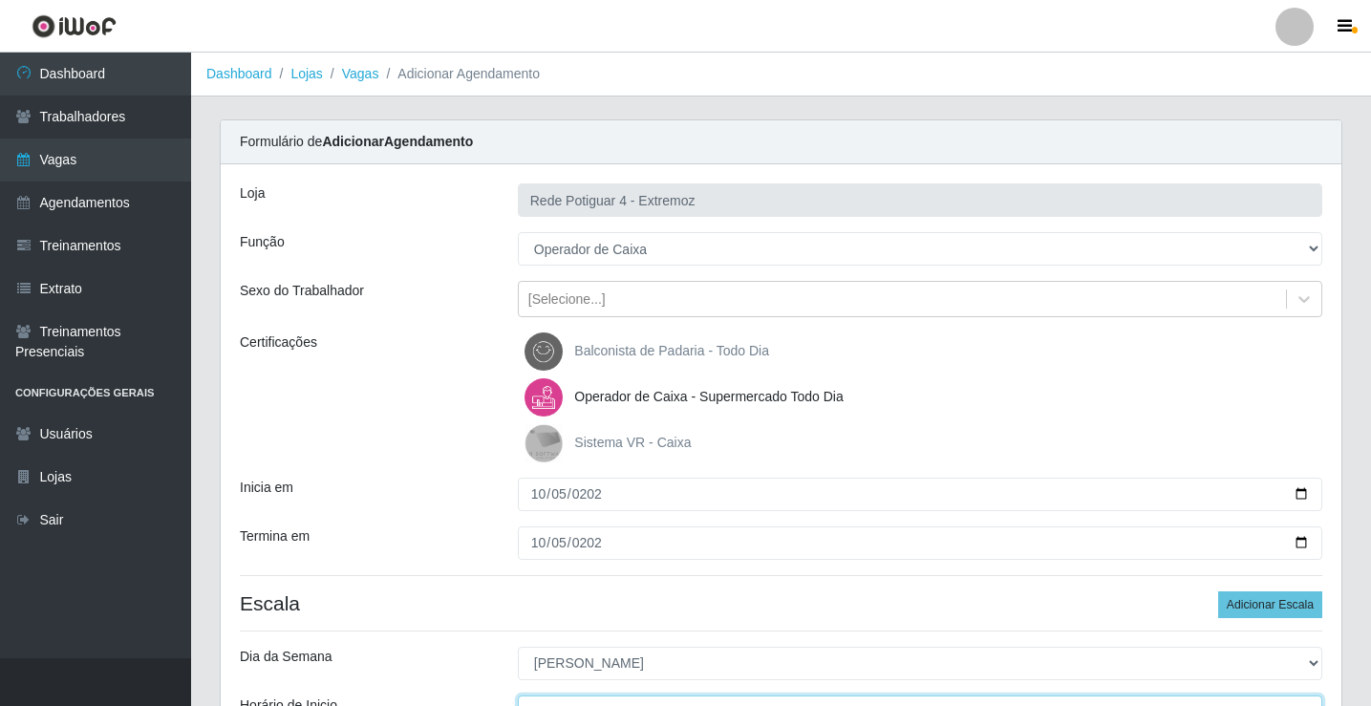
scroll to position [23, 0]
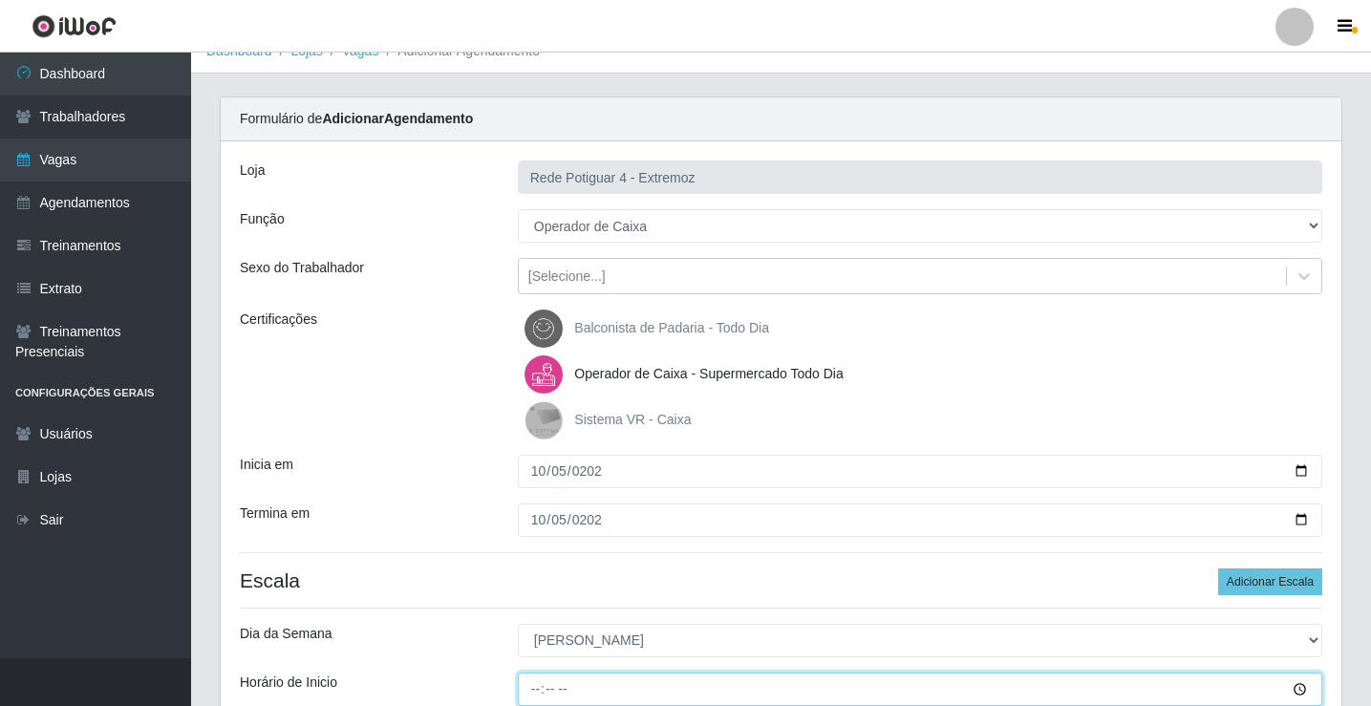
type input "07:00"
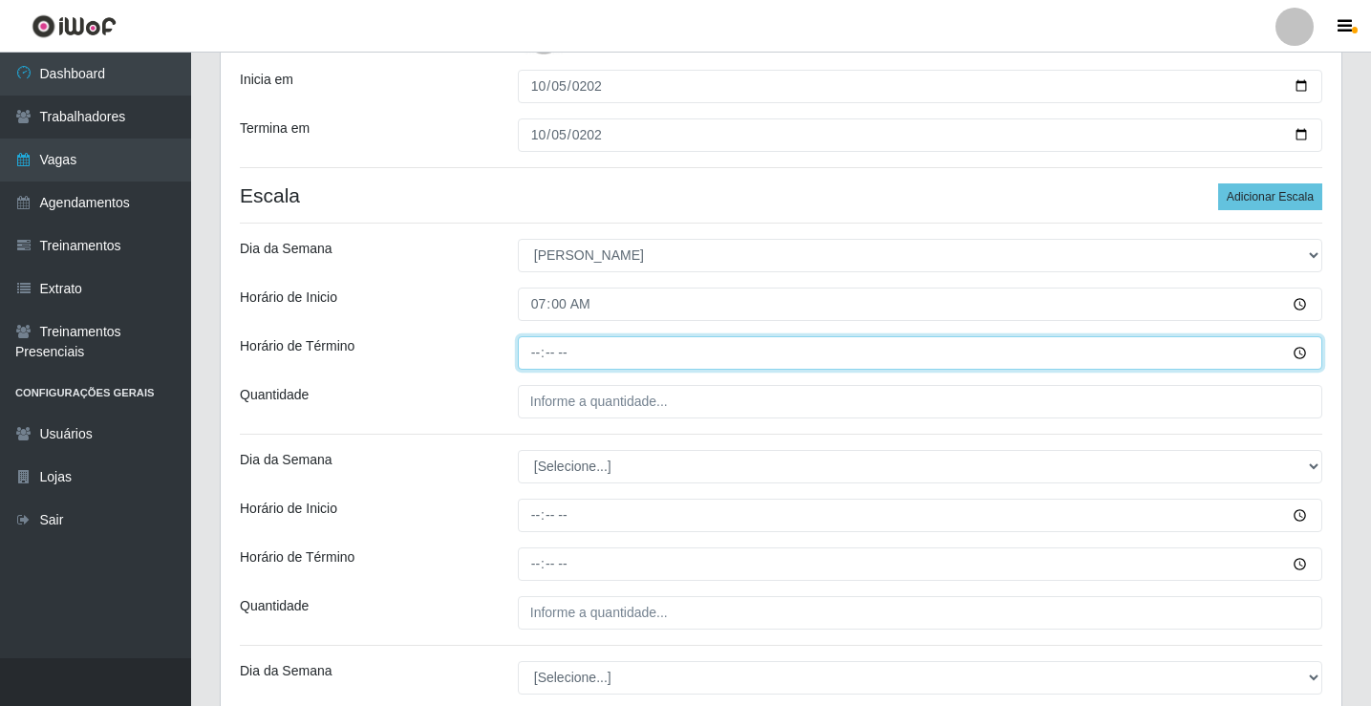
type input "13:00"
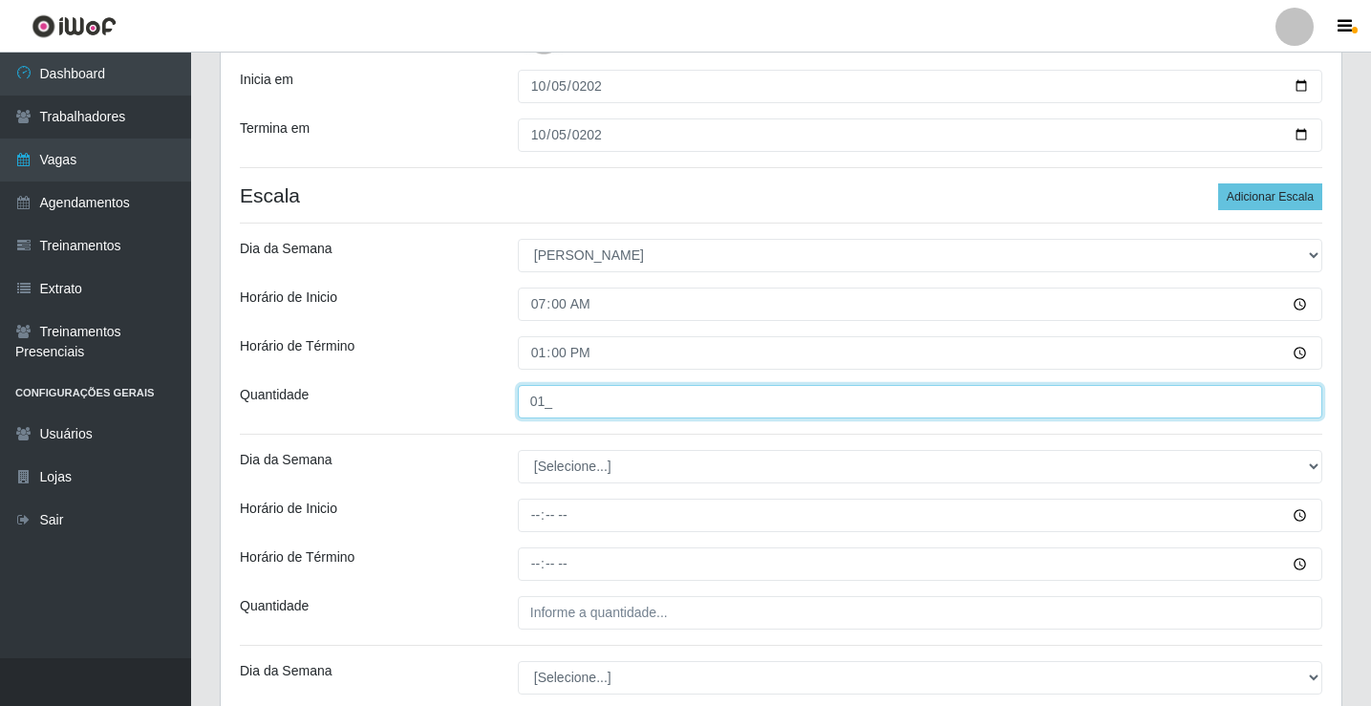
type input "01_"
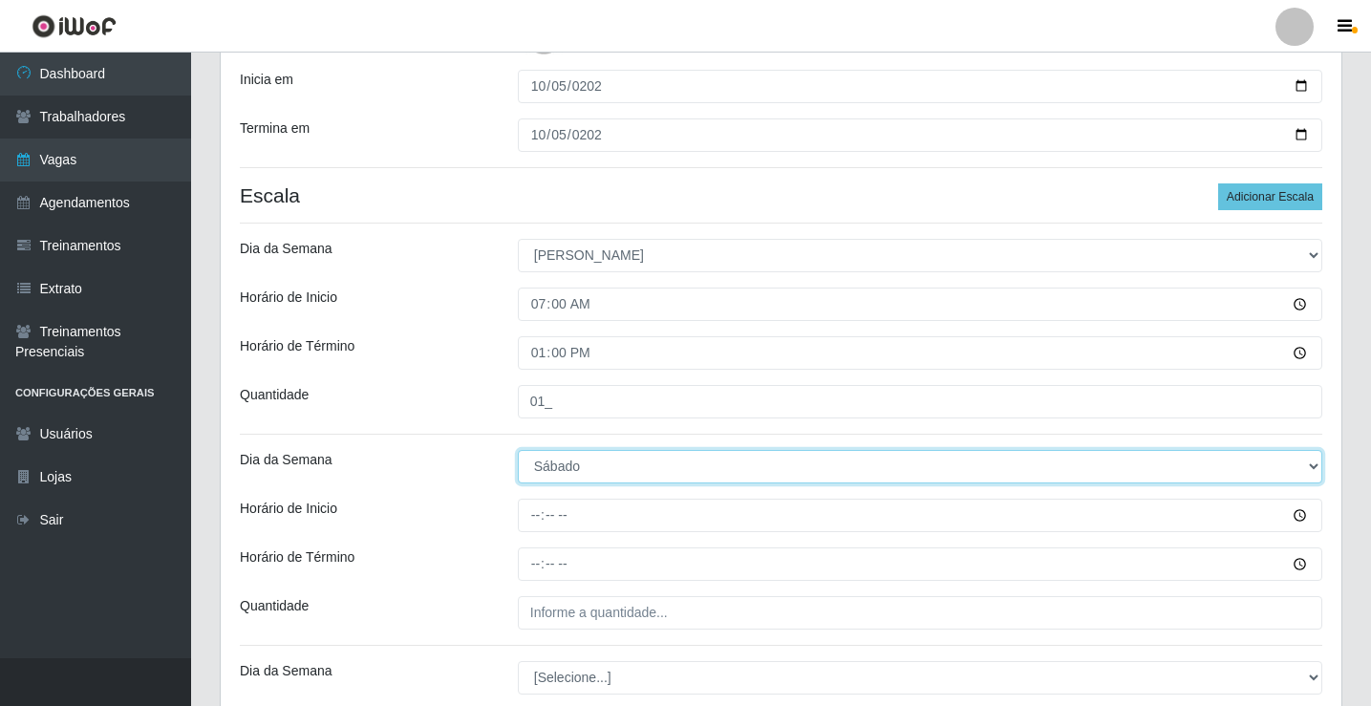
select select "0"
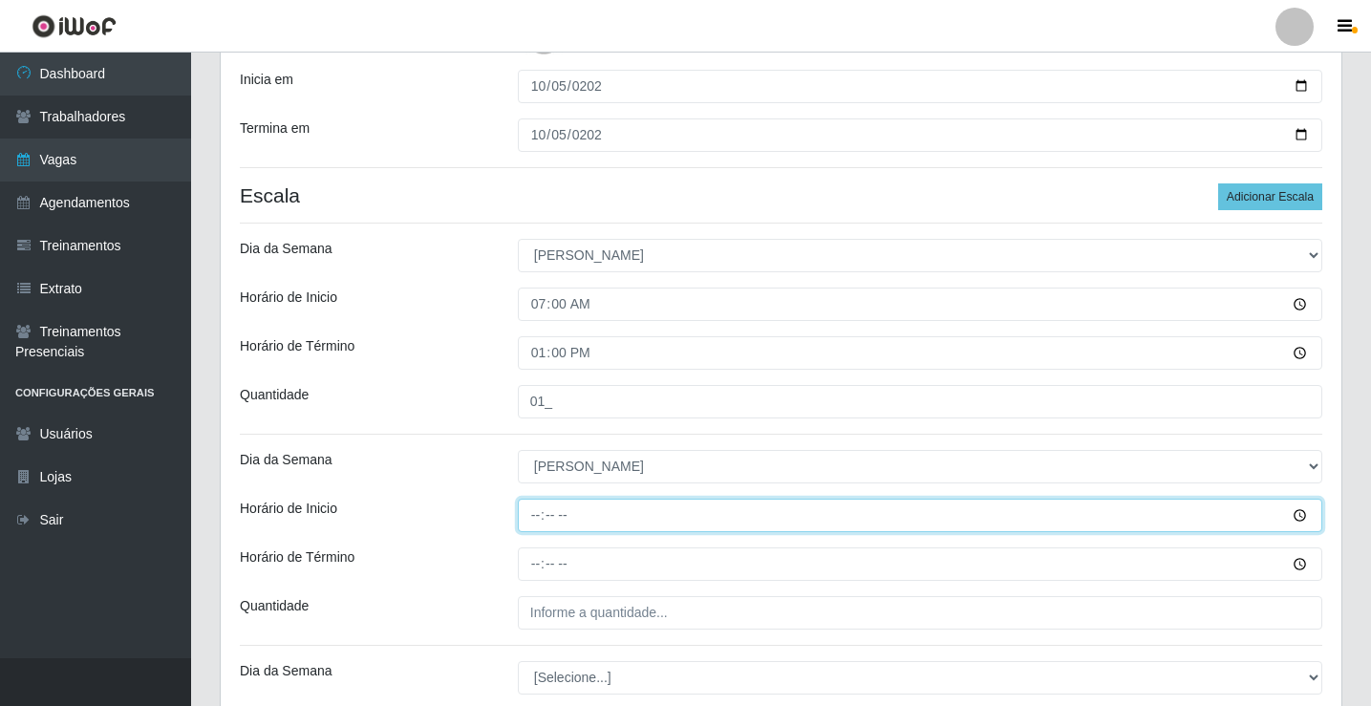
type input "08:00"
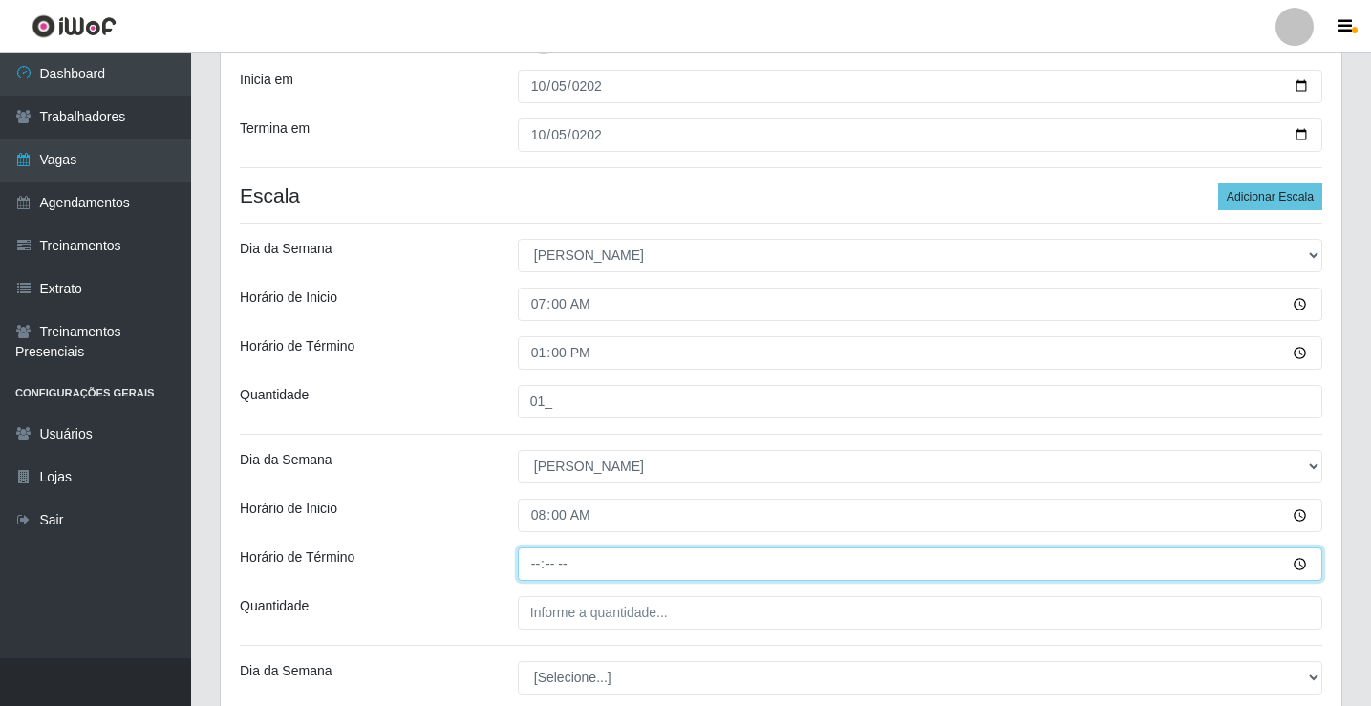
type input "14:00"
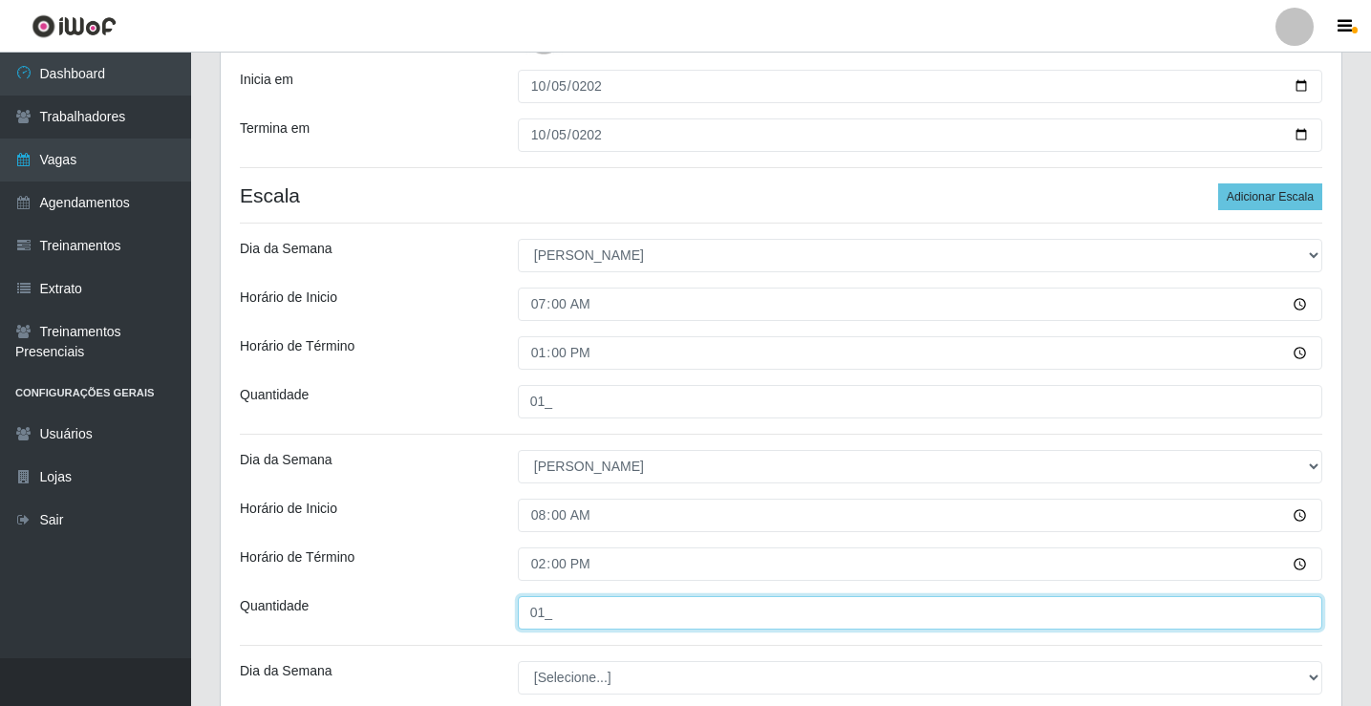
type input "01_"
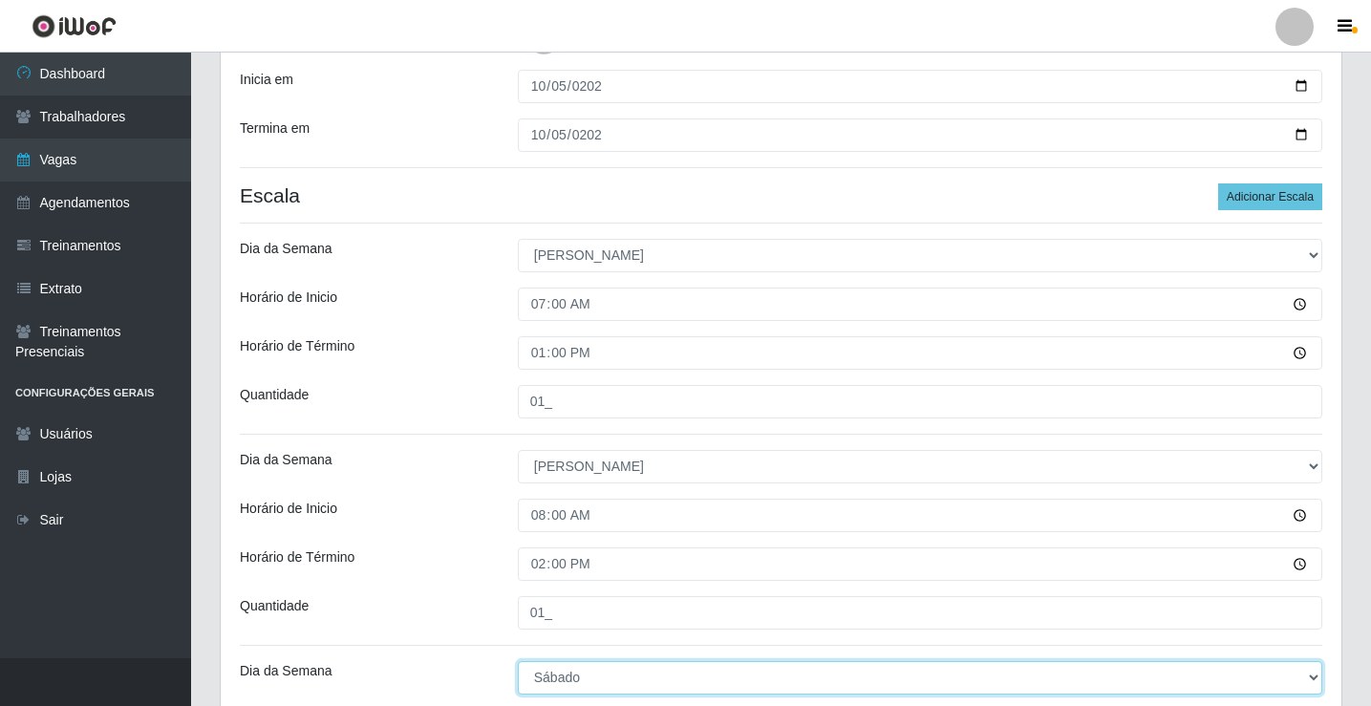
select select "0"
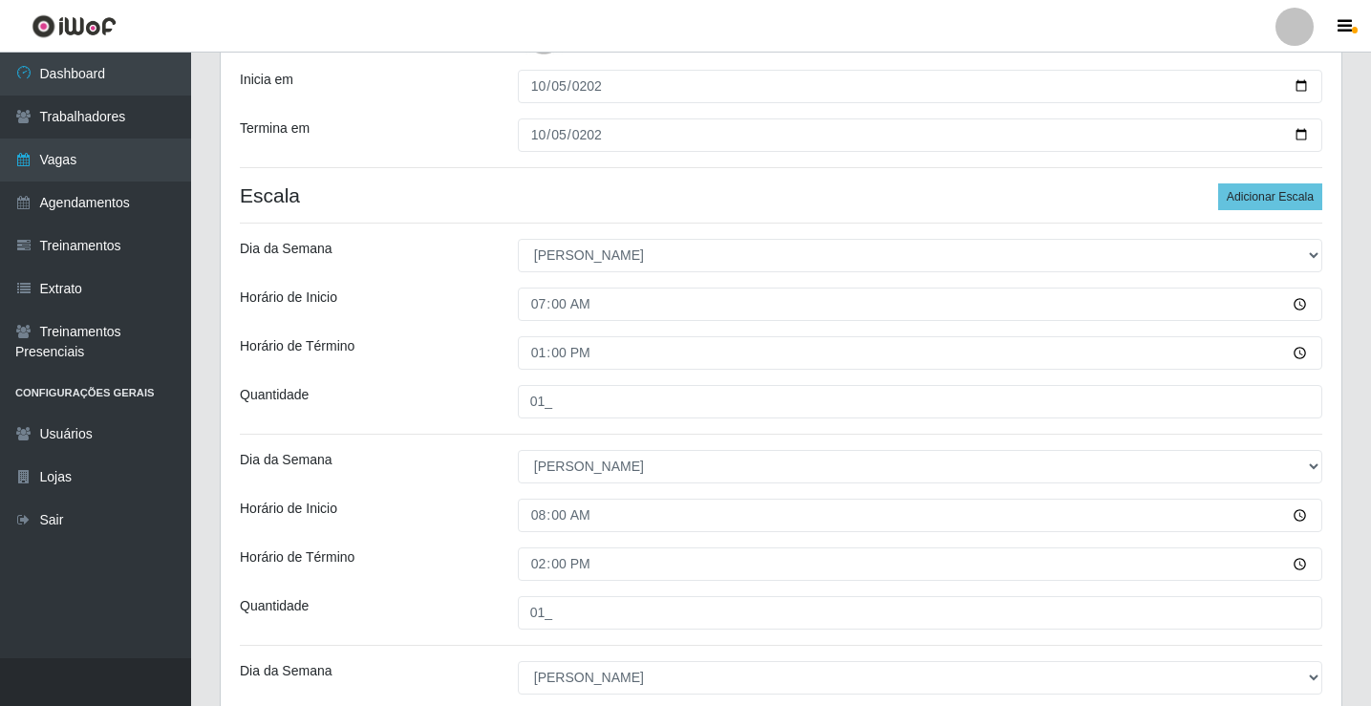
scroll to position [781, 0]
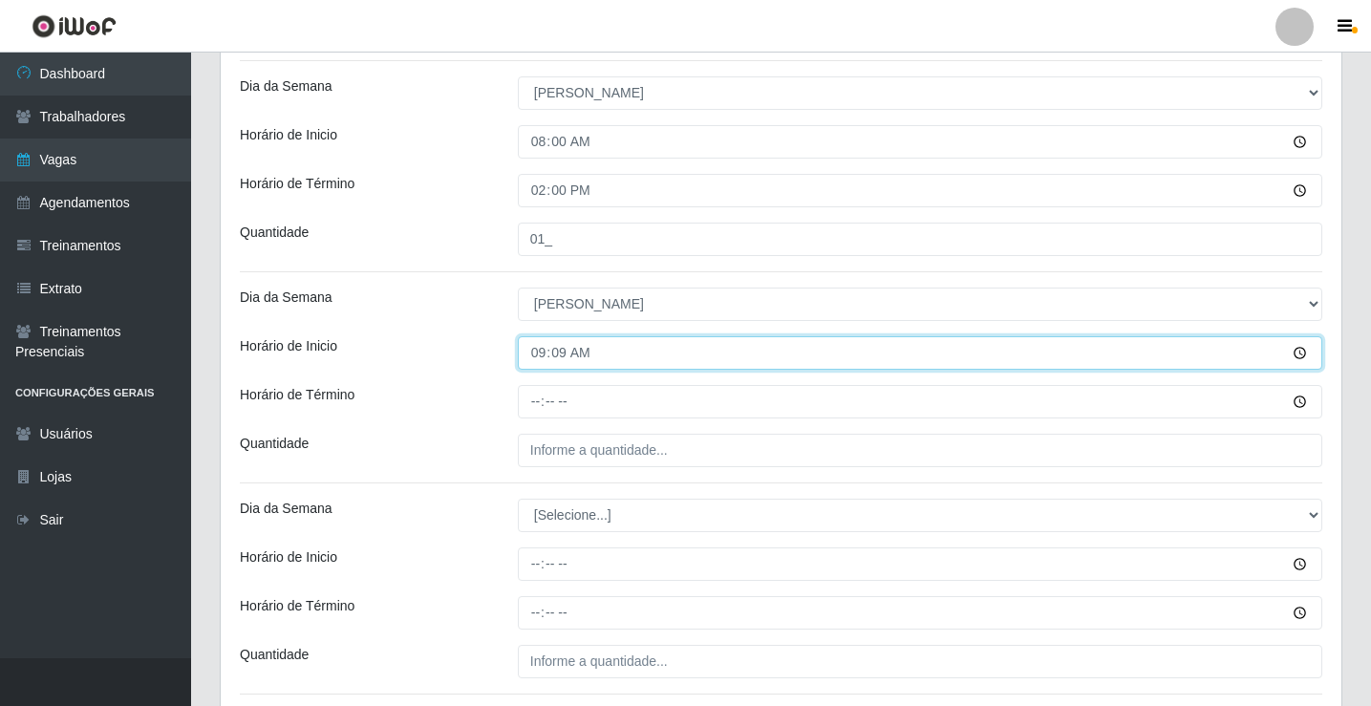
type input "09:00"
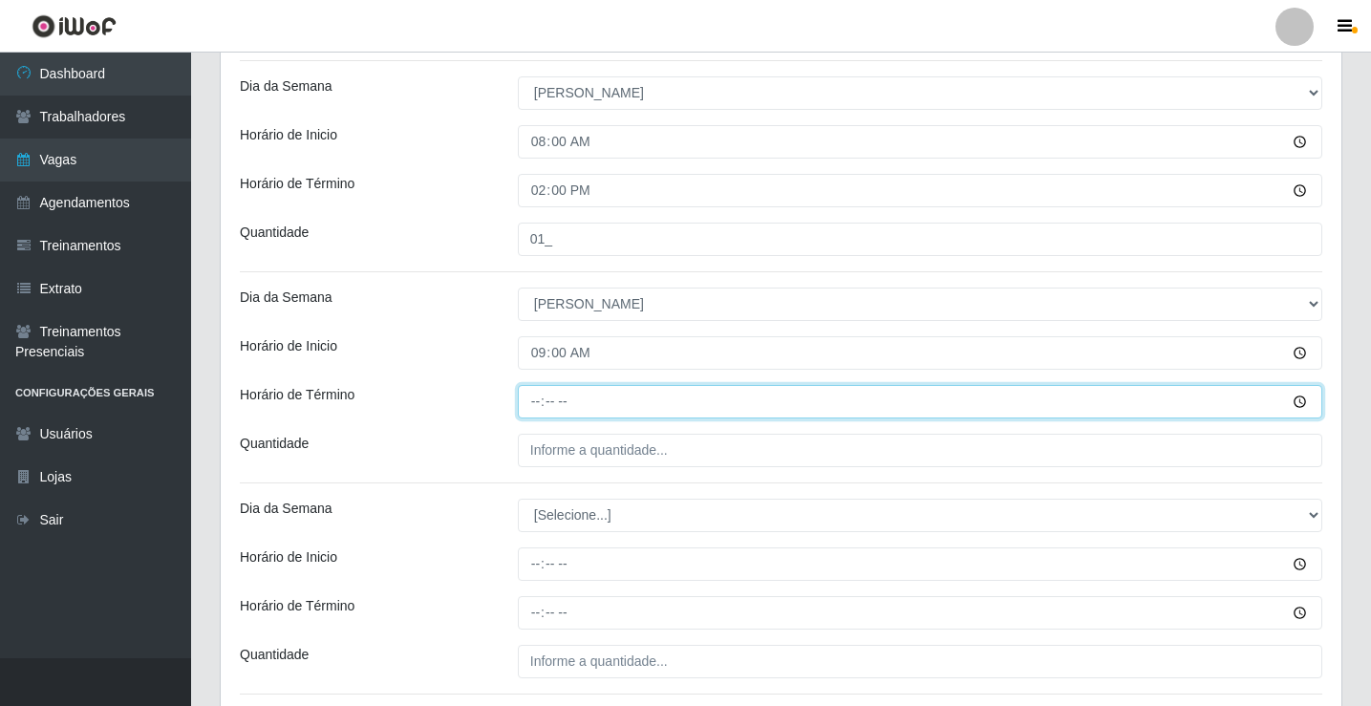
type input "15:00"
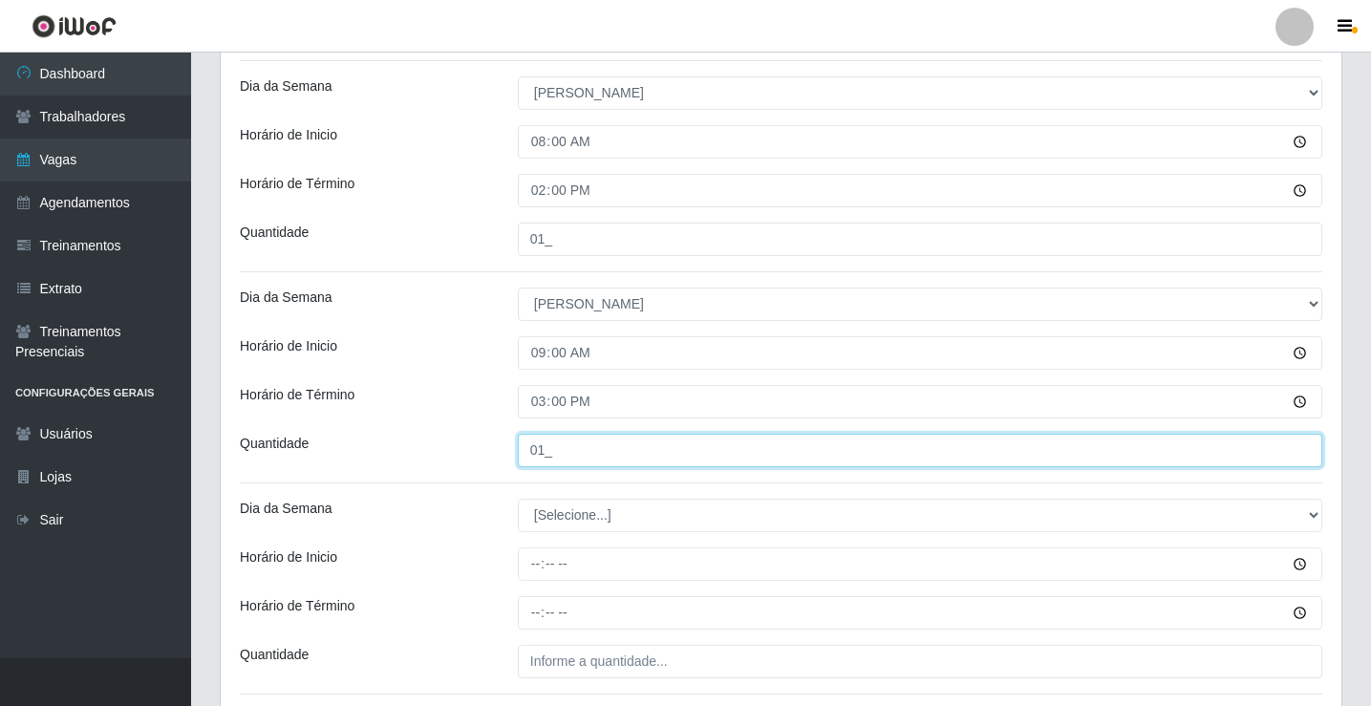
type input "01_"
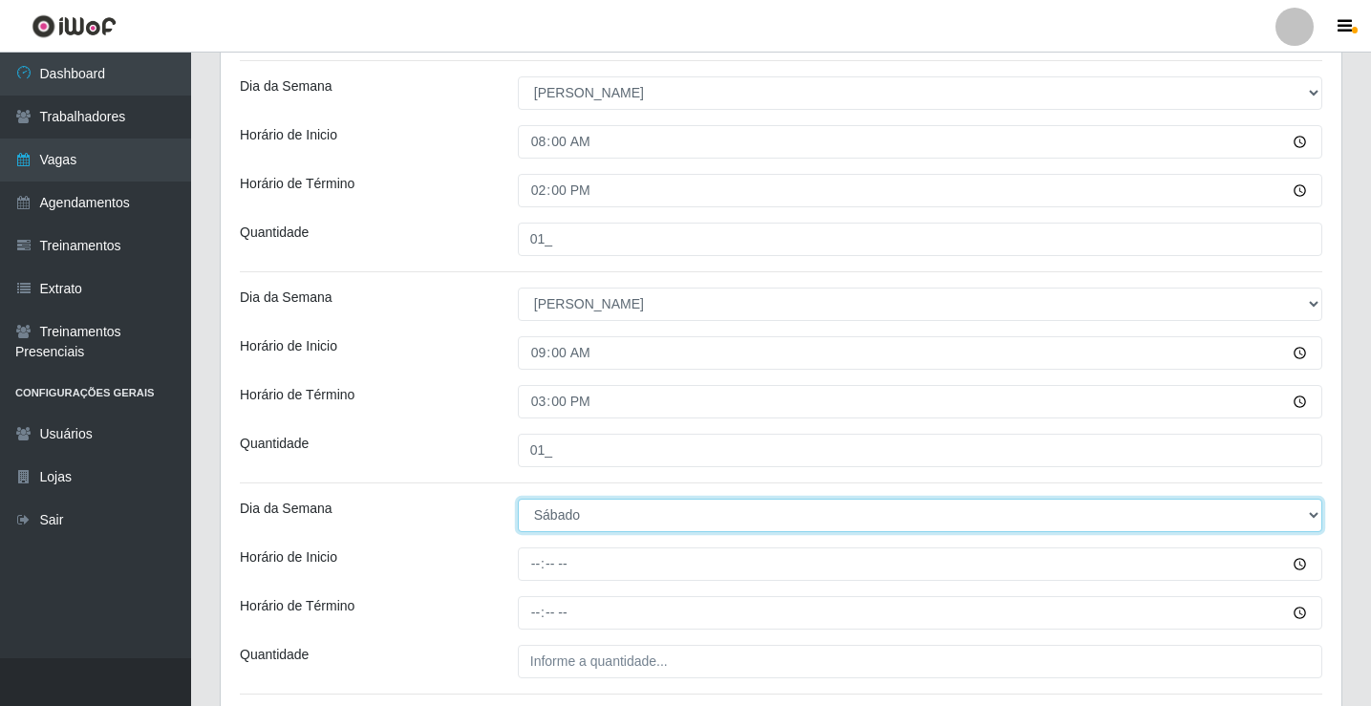
select select "0"
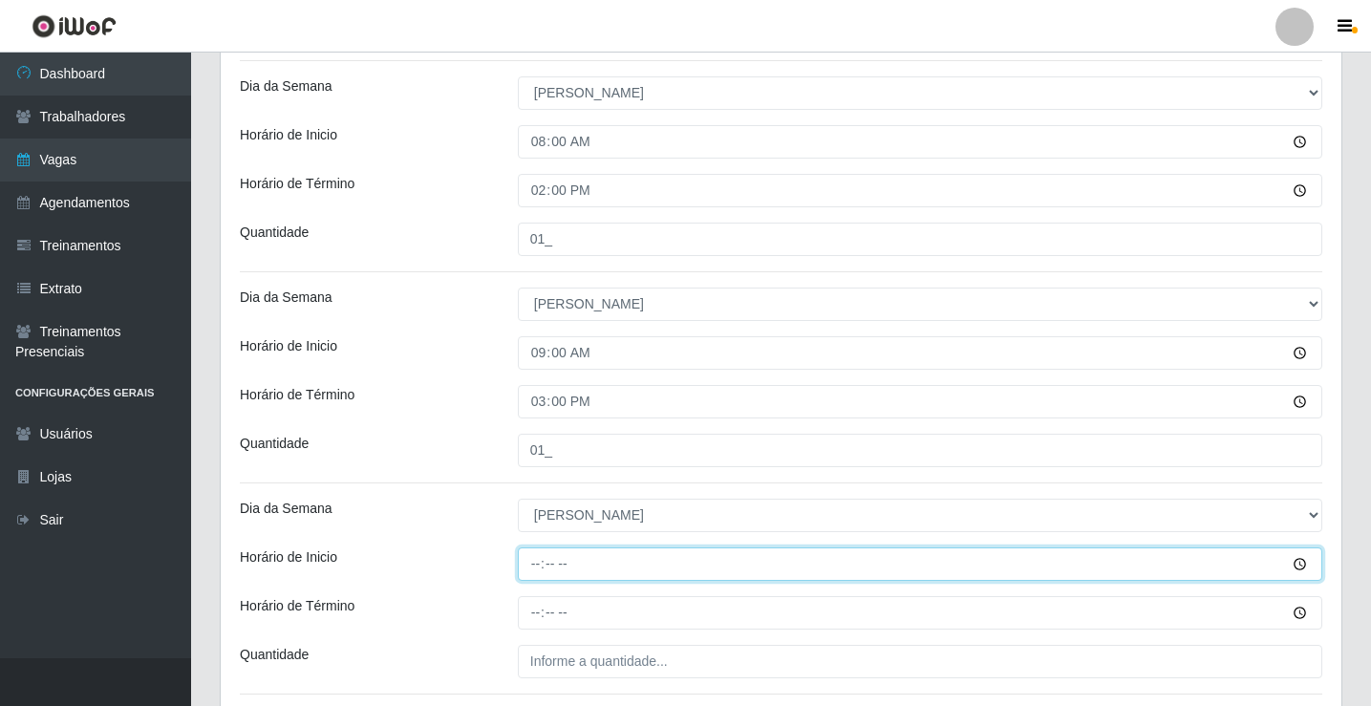
type input "13:00"
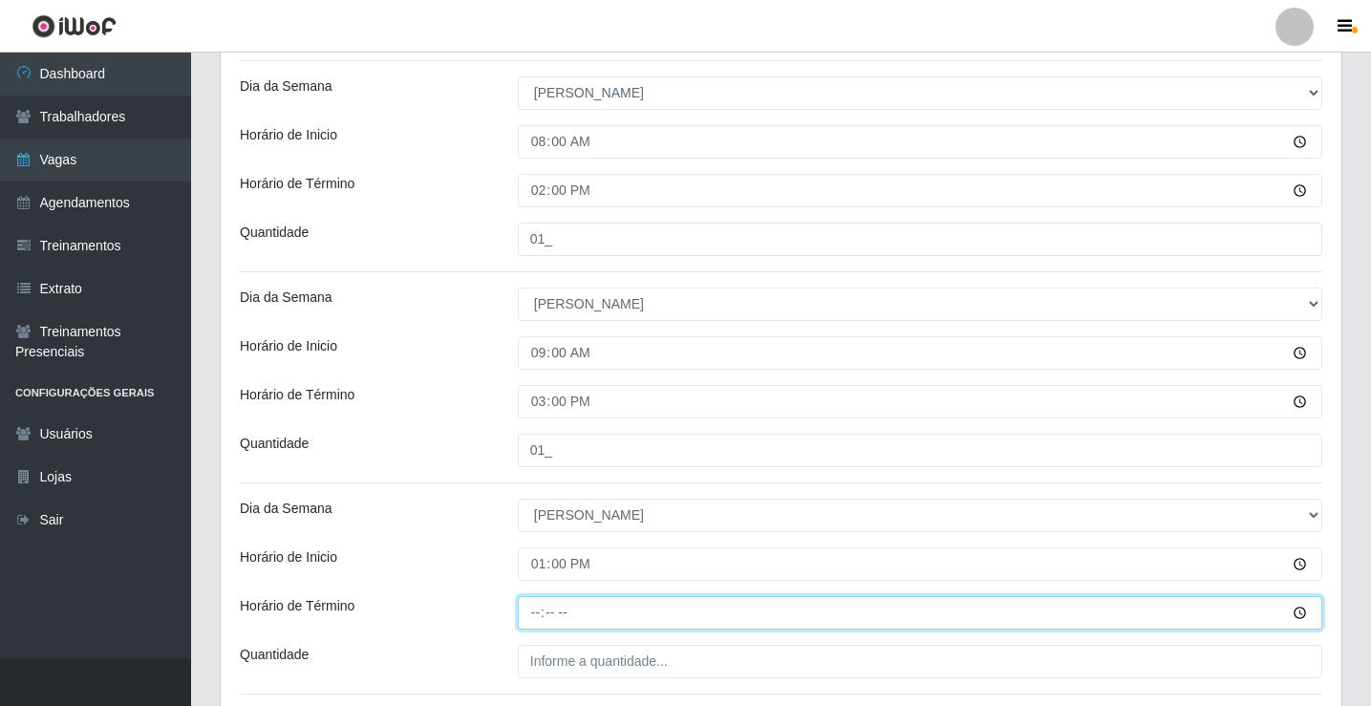
type input "19:00"
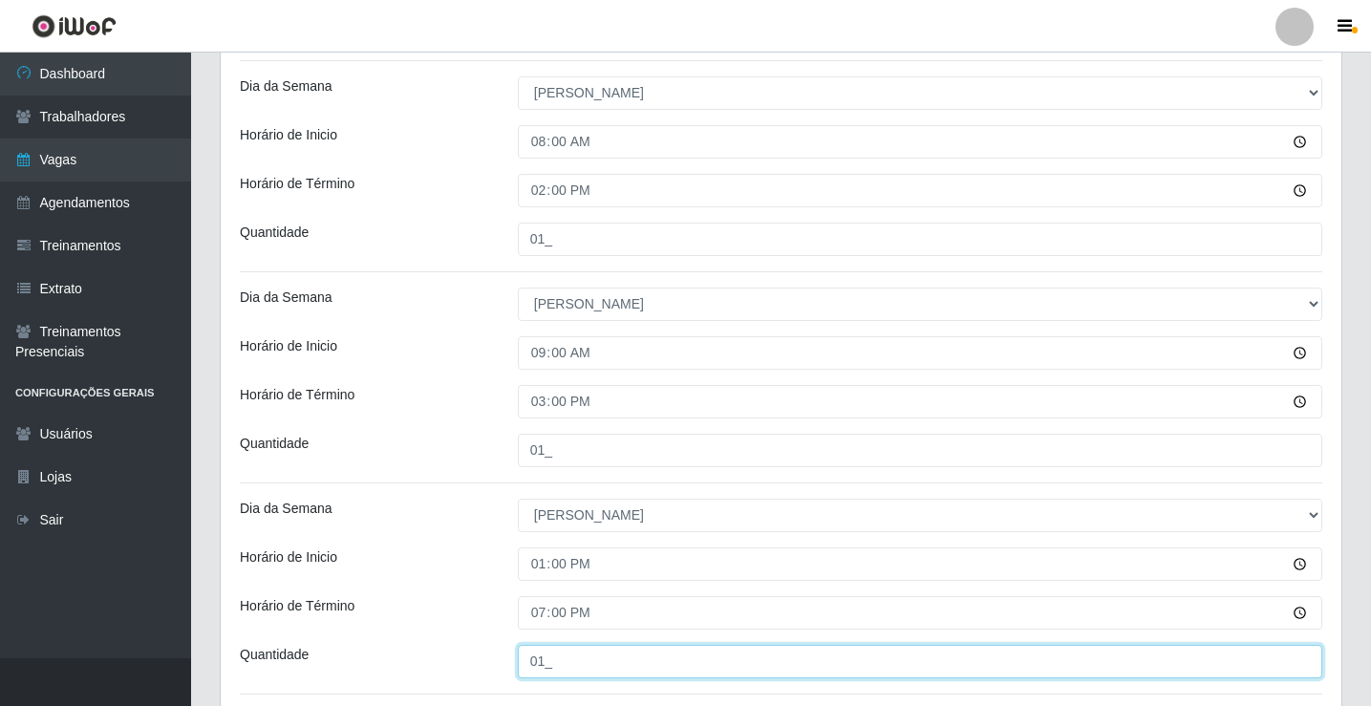
type input "01_"
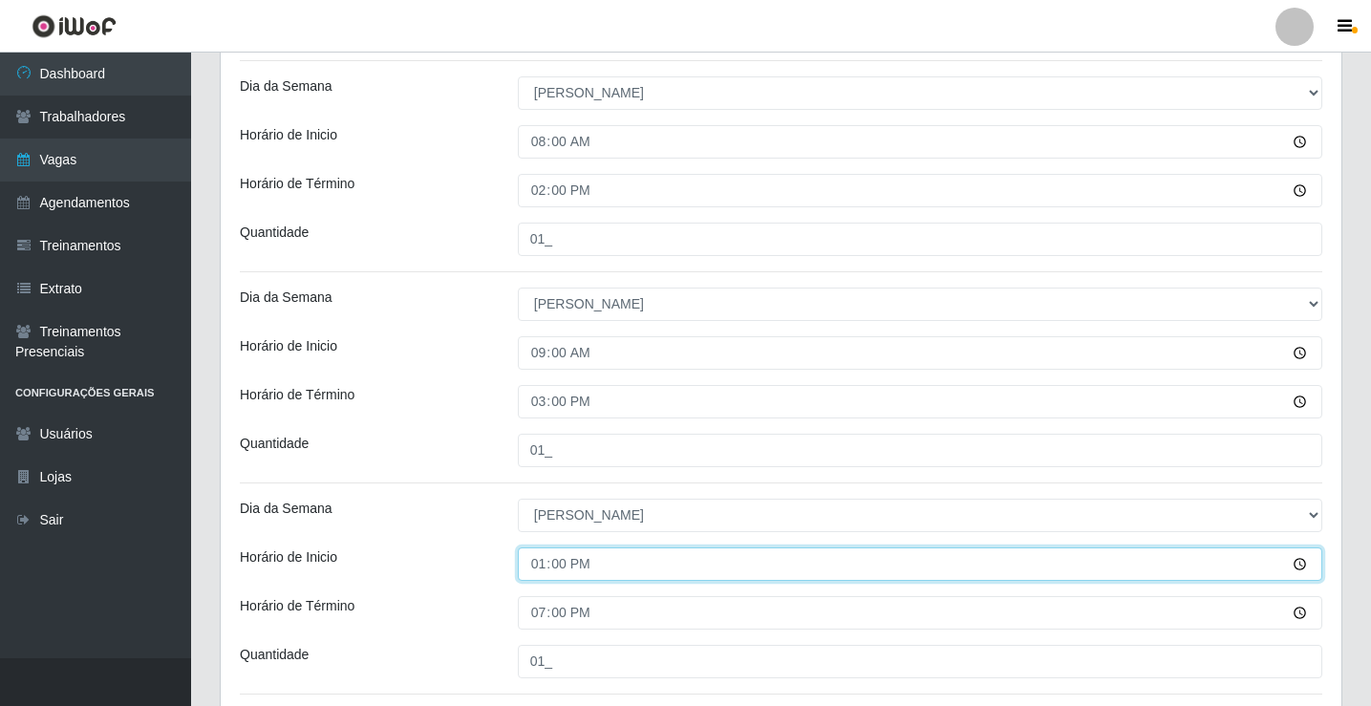
click at [545, 563] on input "13:00" at bounding box center [920, 563] width 804 height 33
type input "14:00"
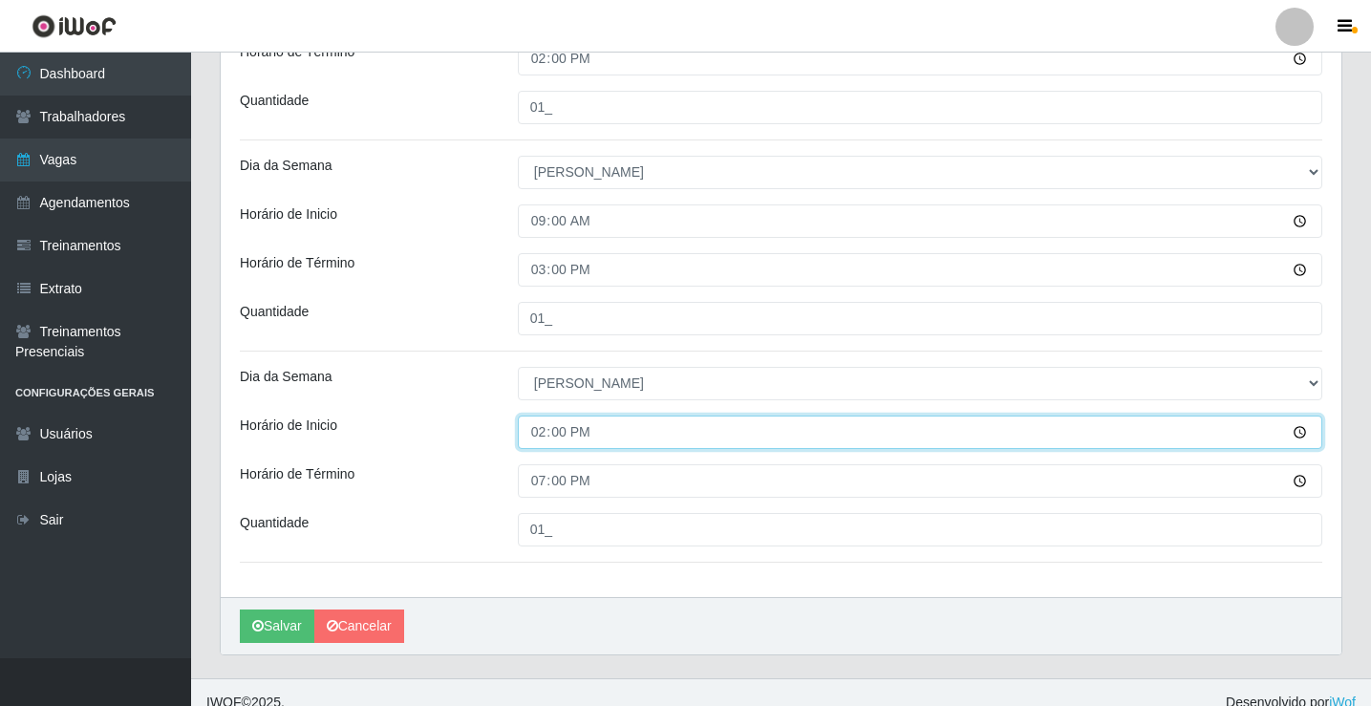
scroll to position [933, 0]
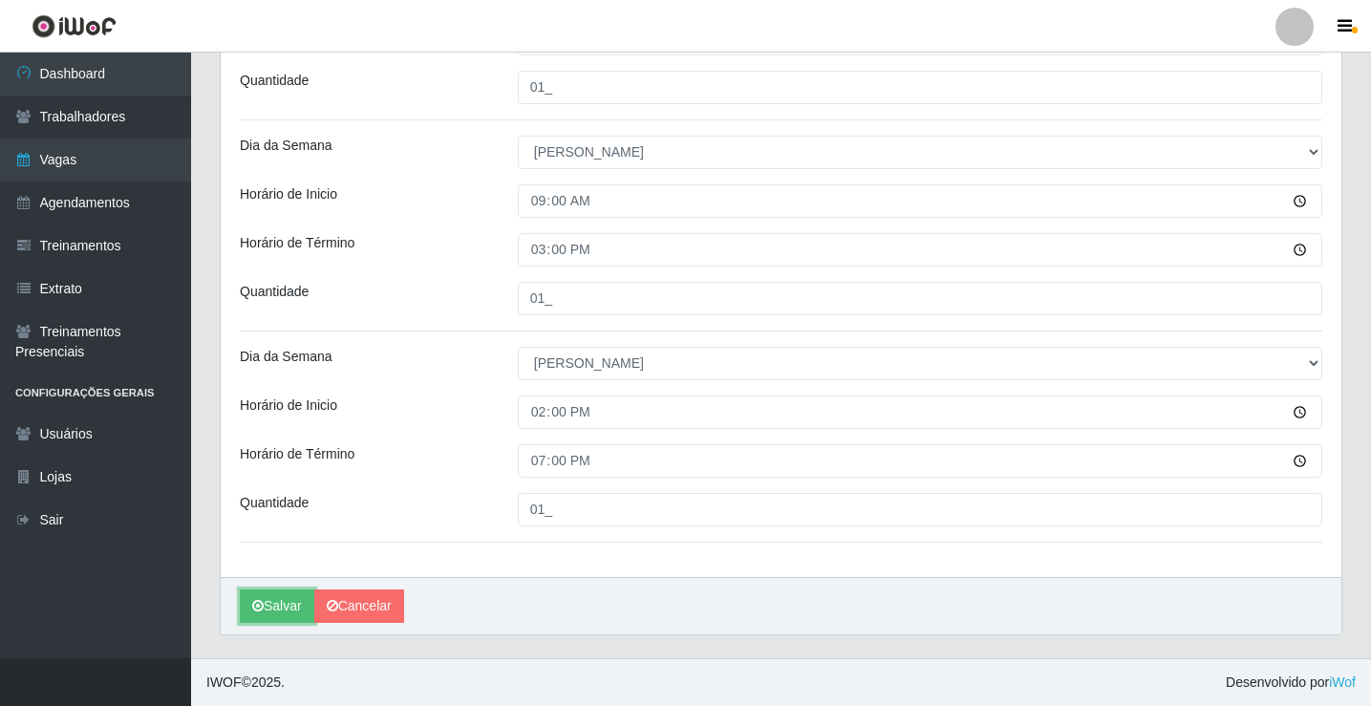
click at [261, 604] on icon "submit" at bounding box center [257, 605] width 11 height 13
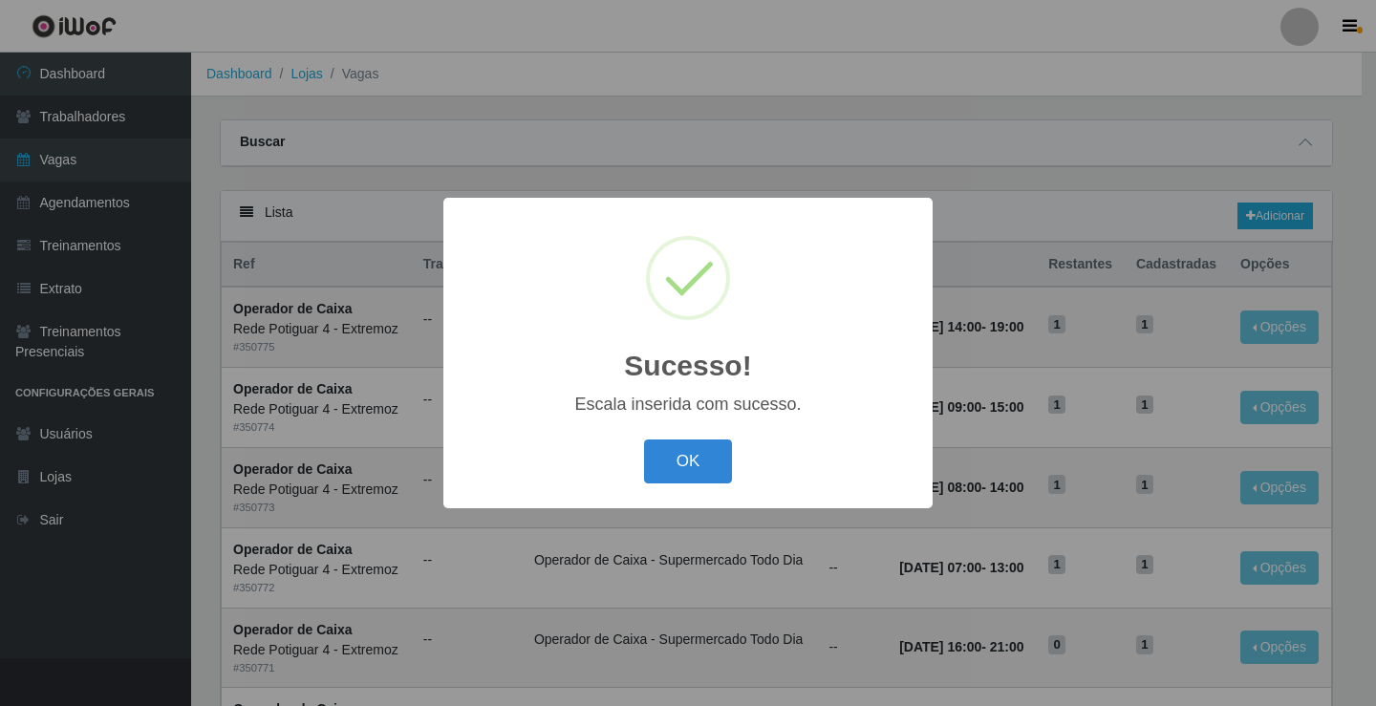
click at [690, 441] on button "OK" at bounding box center [688, 461] width 89 height 45
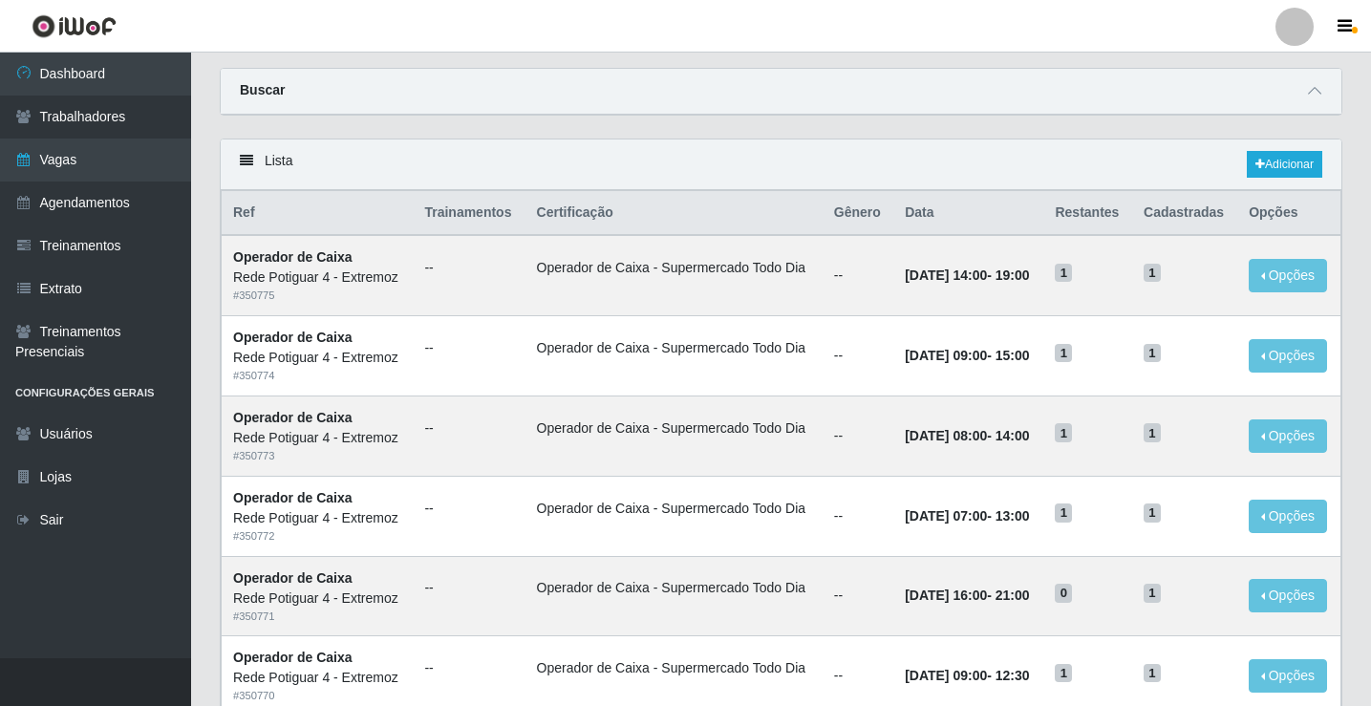
scroll to position [96, 0]
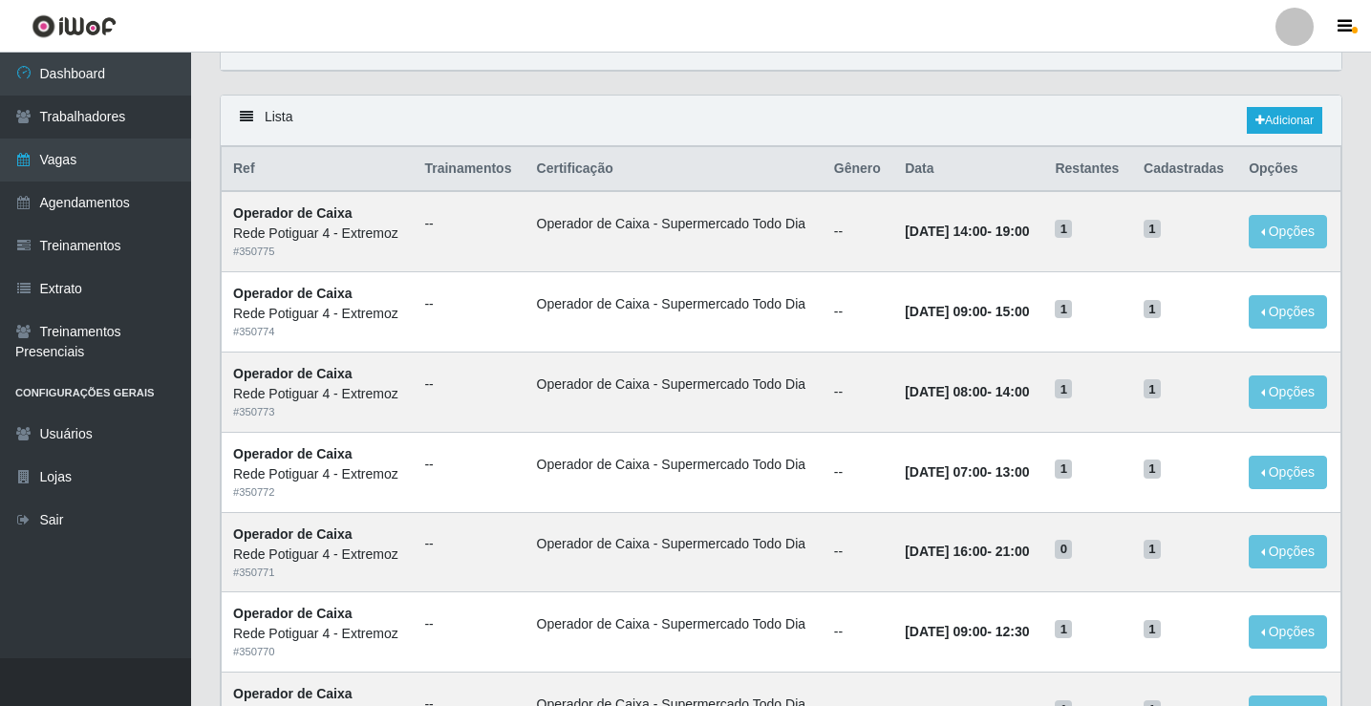
click at [90, 161] on link "Vagas" at bounding box center [95, 160] width 191 height 43
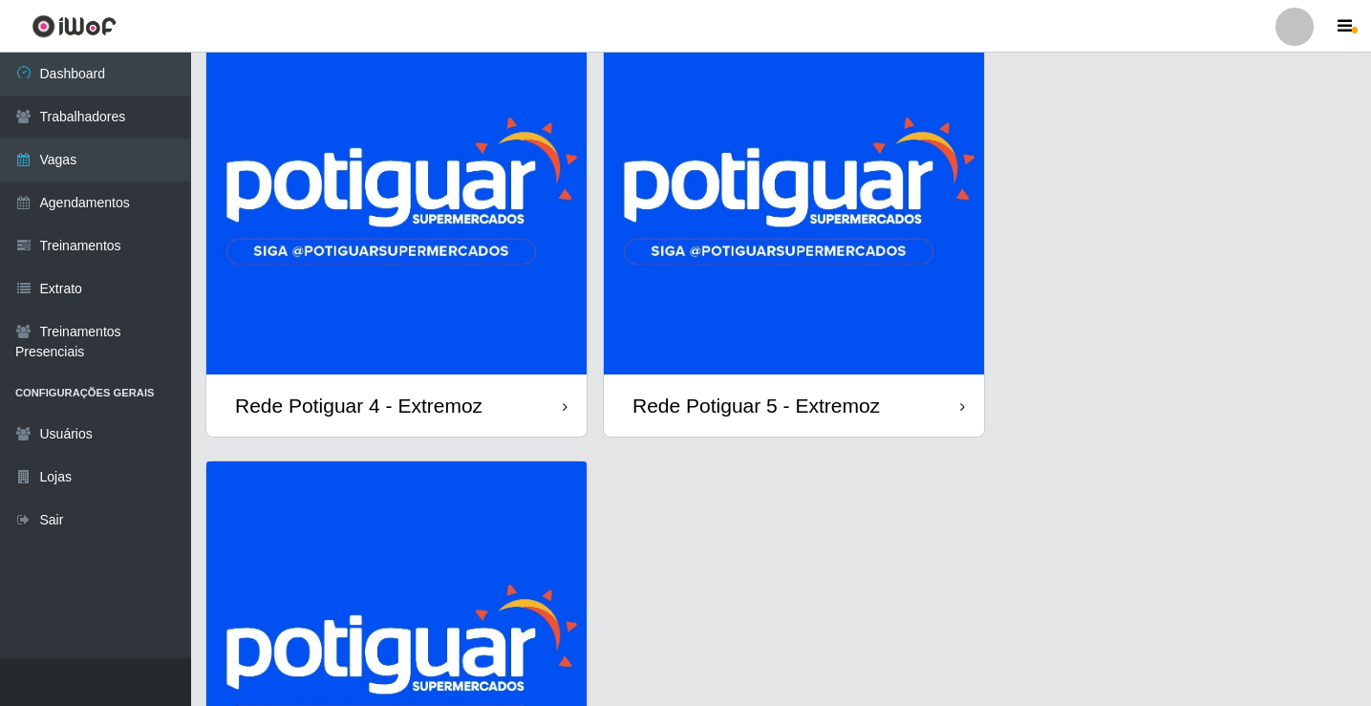
scroll to position [287, 0]
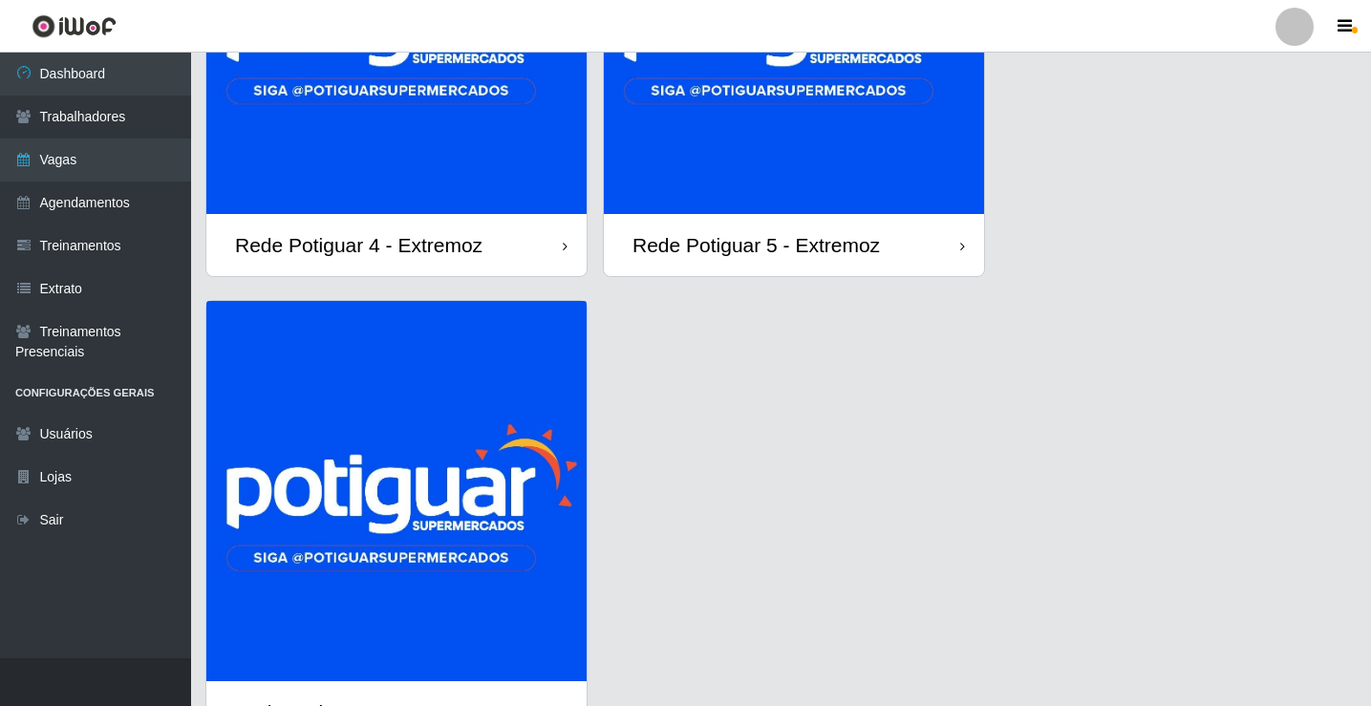
click at [403, 469] on img at bounding box center [396, 491] width 380 height 380
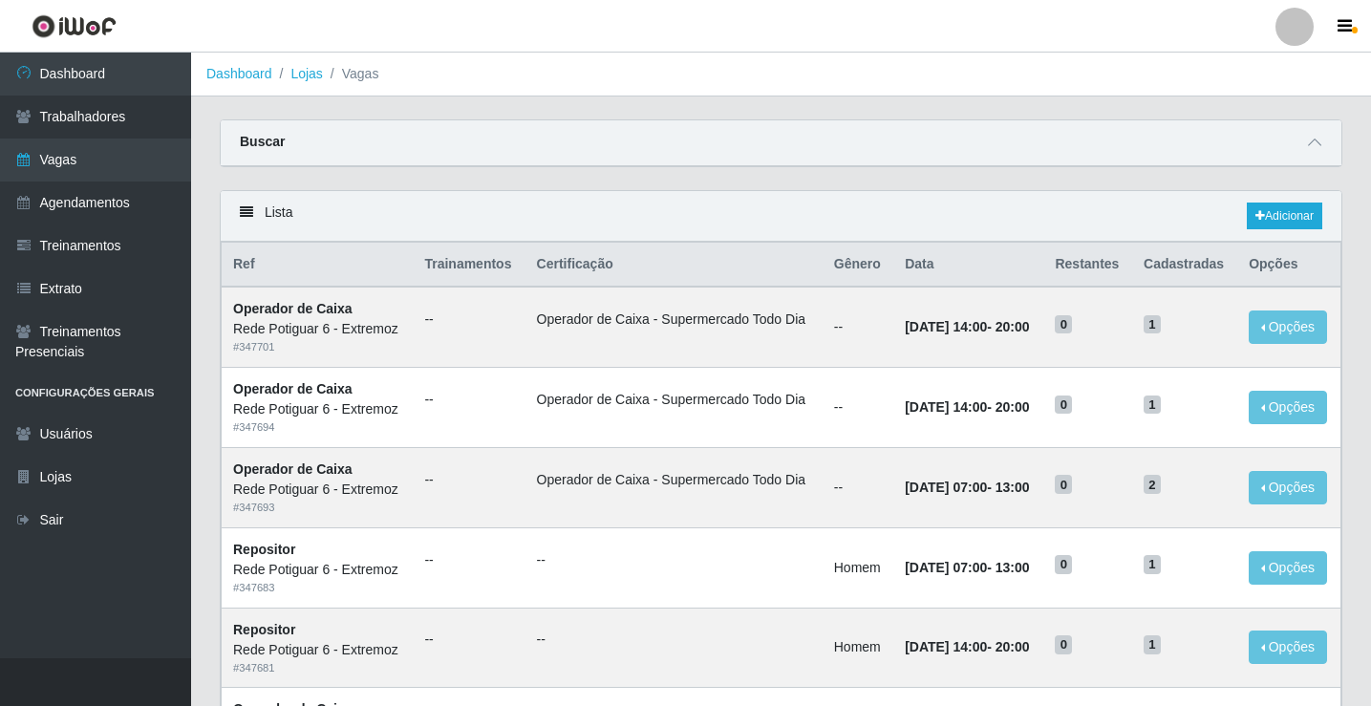
click at [126, 148] on link "Vagas" at bounding box center [95, 160] width 191 height 43
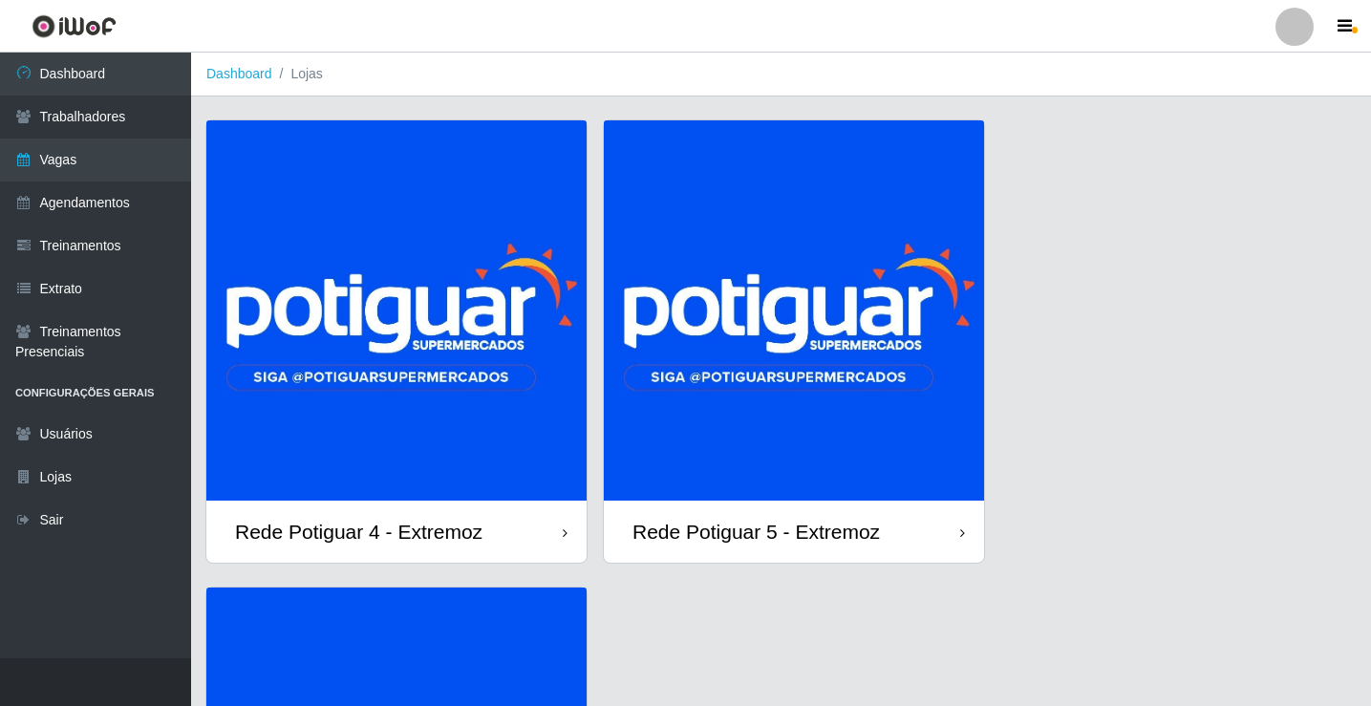
click at [842, 397] on img at bounding box center [794, 310] width 380 height 380
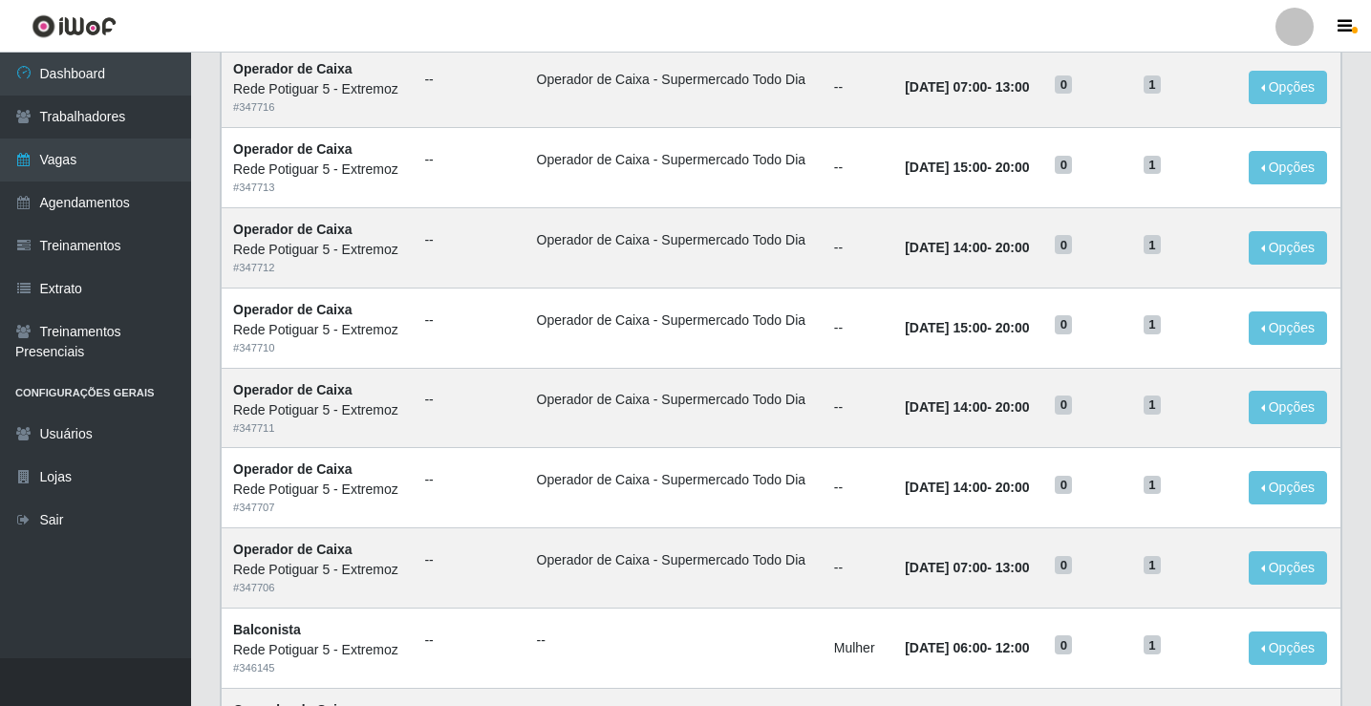
scroll to position [287, 0]
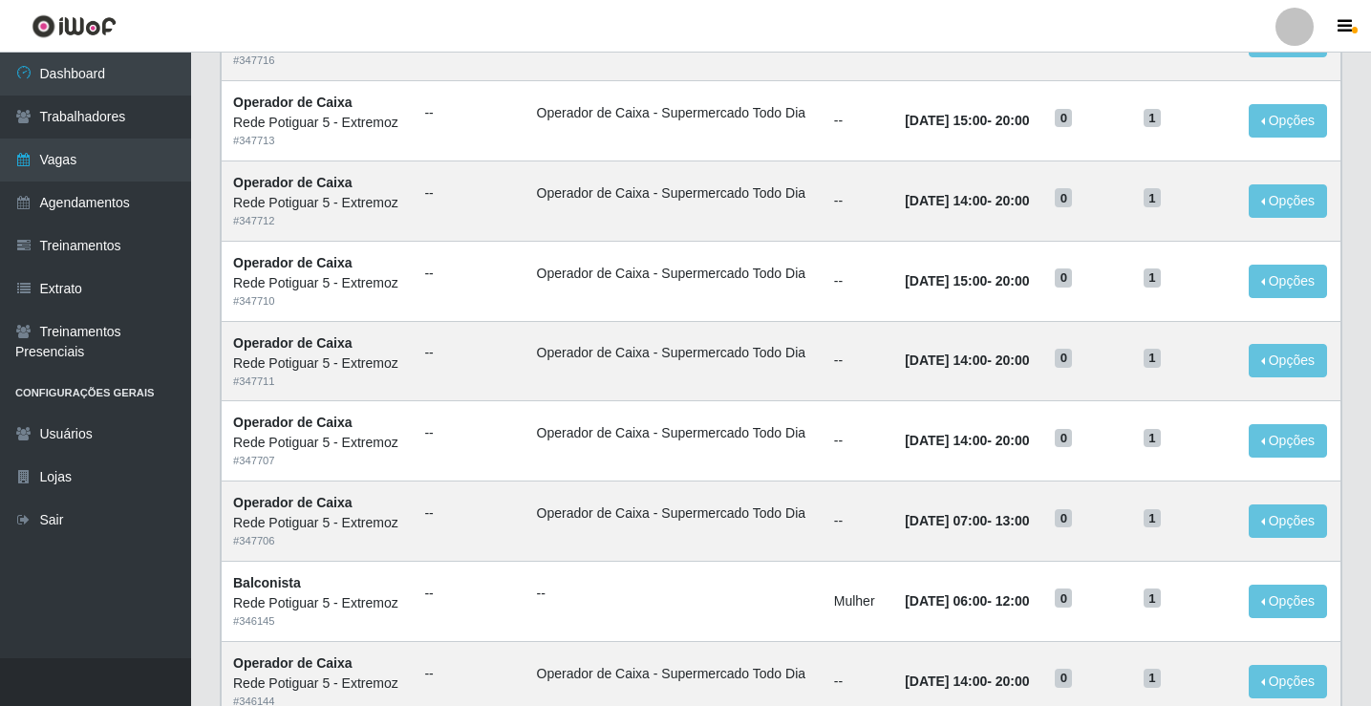
click at [94, 155] on link "Vagas" at bounding box center [95, 160] width 191 height 43
